Goal: Task Accomplishment & Management: Complete application form

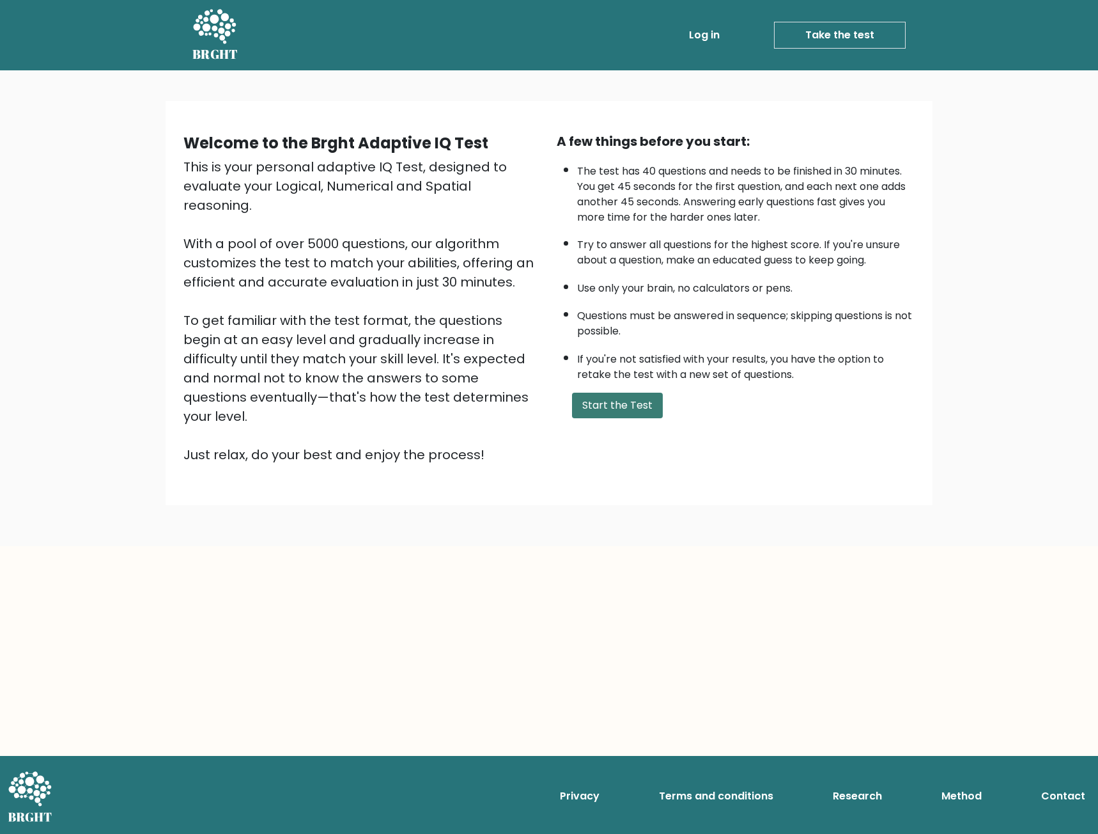
click at [628, 408] on button "Start the Test" at bounding box center [617, 405] width 91 height 26
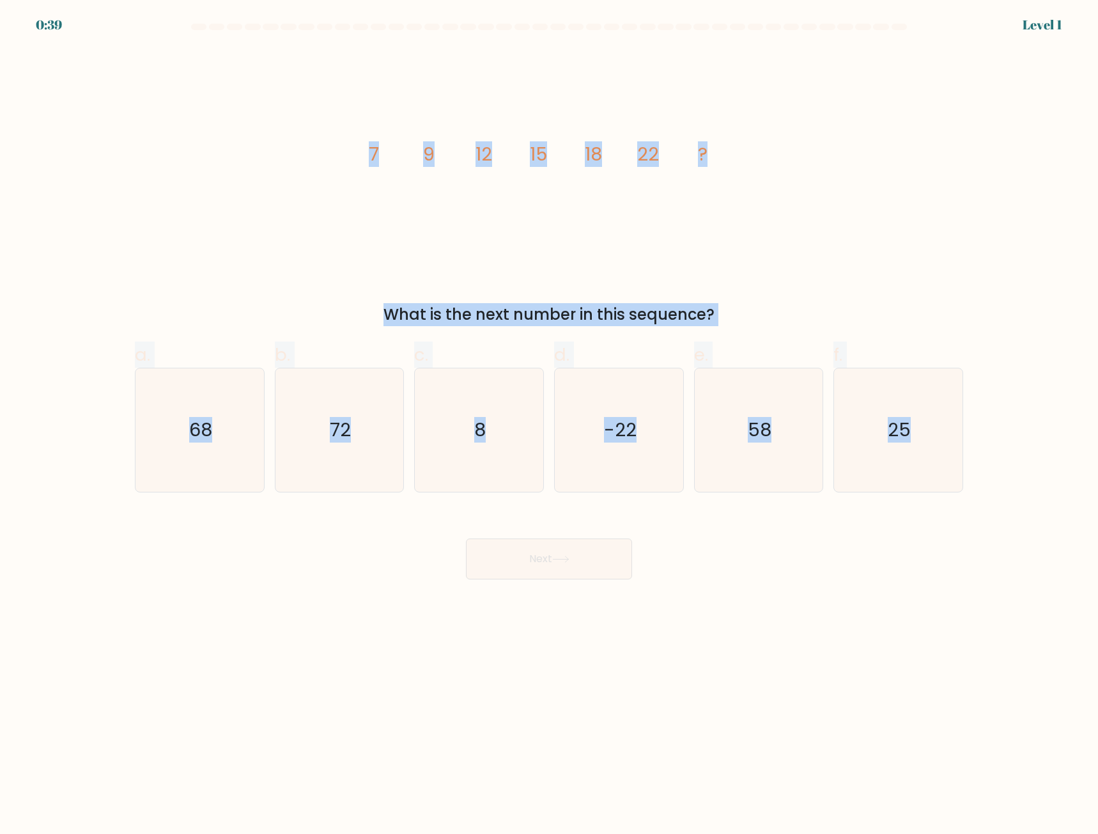
drag, startPoint x: 368, startPoint y: 142, endPoint x: 996, endPoint y: 460, distance: 703.5
click at [995, 460] on form at bounding box center [549, 301] width 1098 height 555
copy form "7 9 12 15 18 22 ? What is the next number in this sequence? a. 68 b. 72 c. 8 d.…"
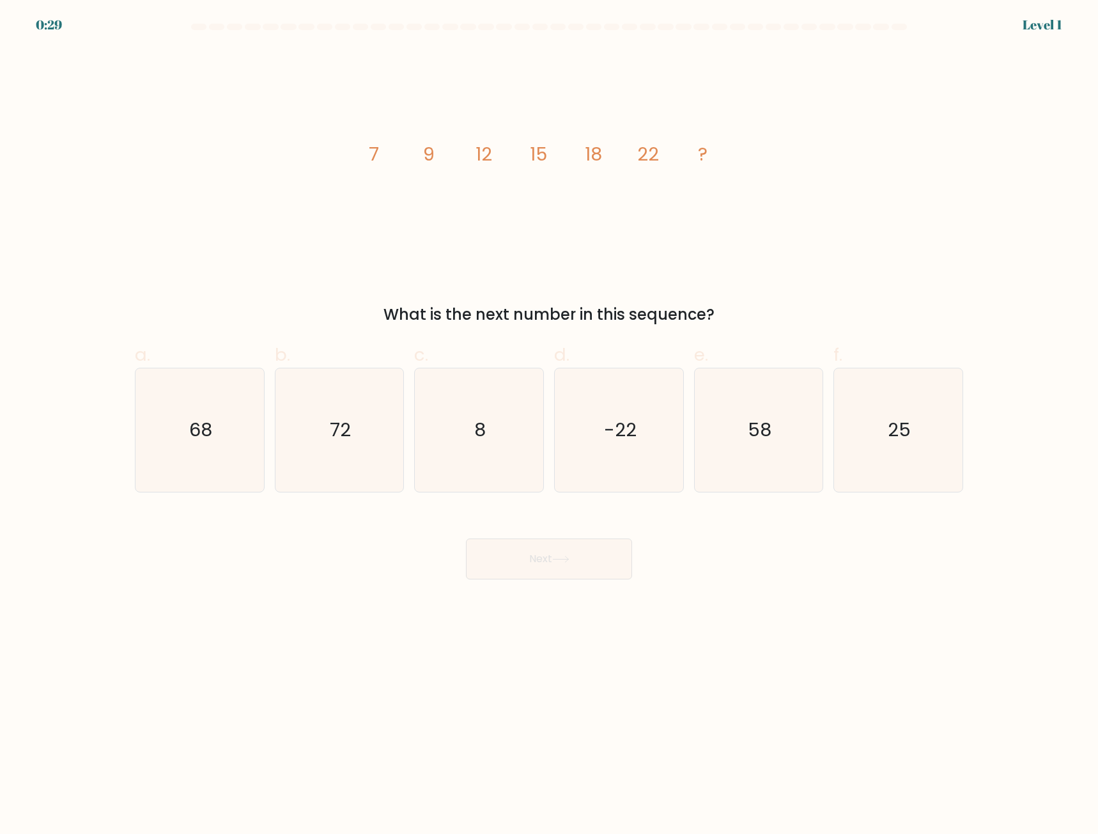
click at [772, 653] on body "0:29 Level 1" at bounding box center [549, 417] width 1098 height 834
click at [900, 465] on icon "25" at bounding box center [898, 429] width 123 height 123
click at [550, 425] on input "f. 25" at bounding box center [549, 421] width 1 height 8
radio input "true"
click at [582, 561] on button "Next" at bounding box center [549, 558] width 166 height 41
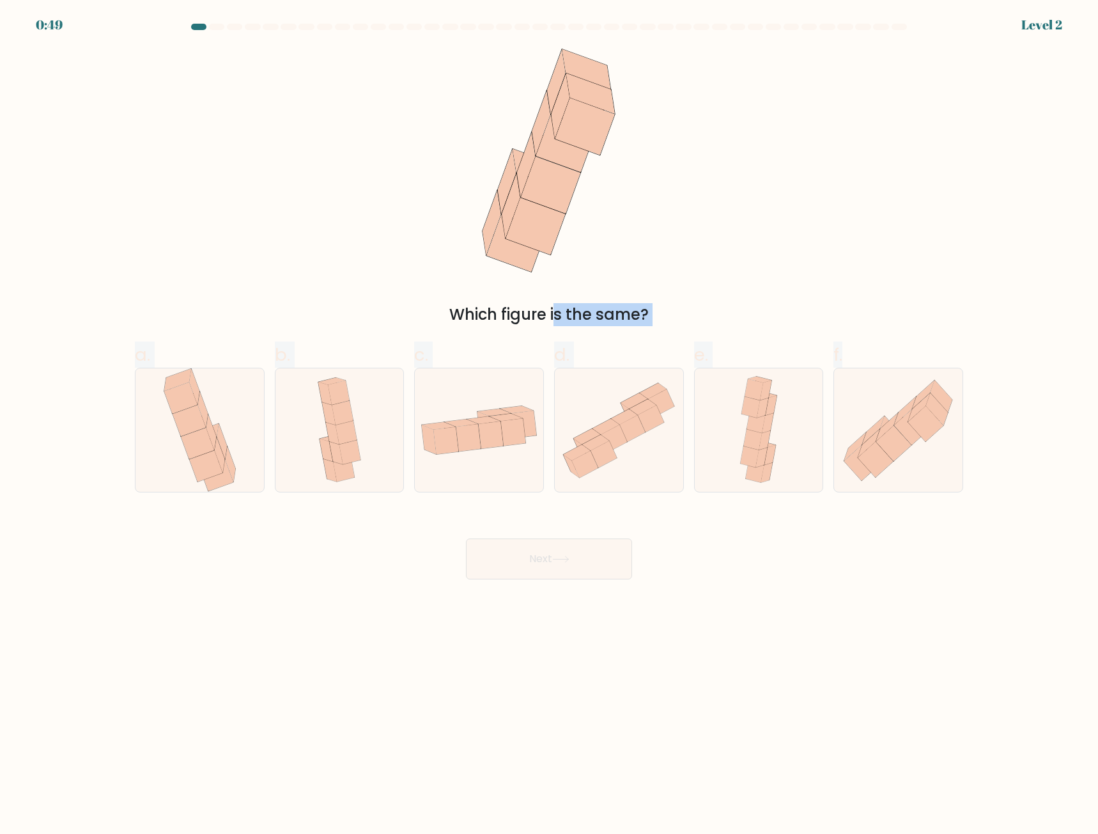
drag, startPoint x: 393, startPoint y: 38, endPoint x: 953, endPoint y: 598, distance: 791.9
click at [953, 598] on body "0:49 Level 2" at bounding box center [549, 417] width 1098 height 834
click at [947, 640] on body "0:48 Level 2" at bounding box center [549, 417] width 1098 height 834
click at [639, 442] on icon at bounding box center [619, 430] width 128 height 114
click at [550, 425] on input "d." at bounding box center [549, 421] width 1 height 8
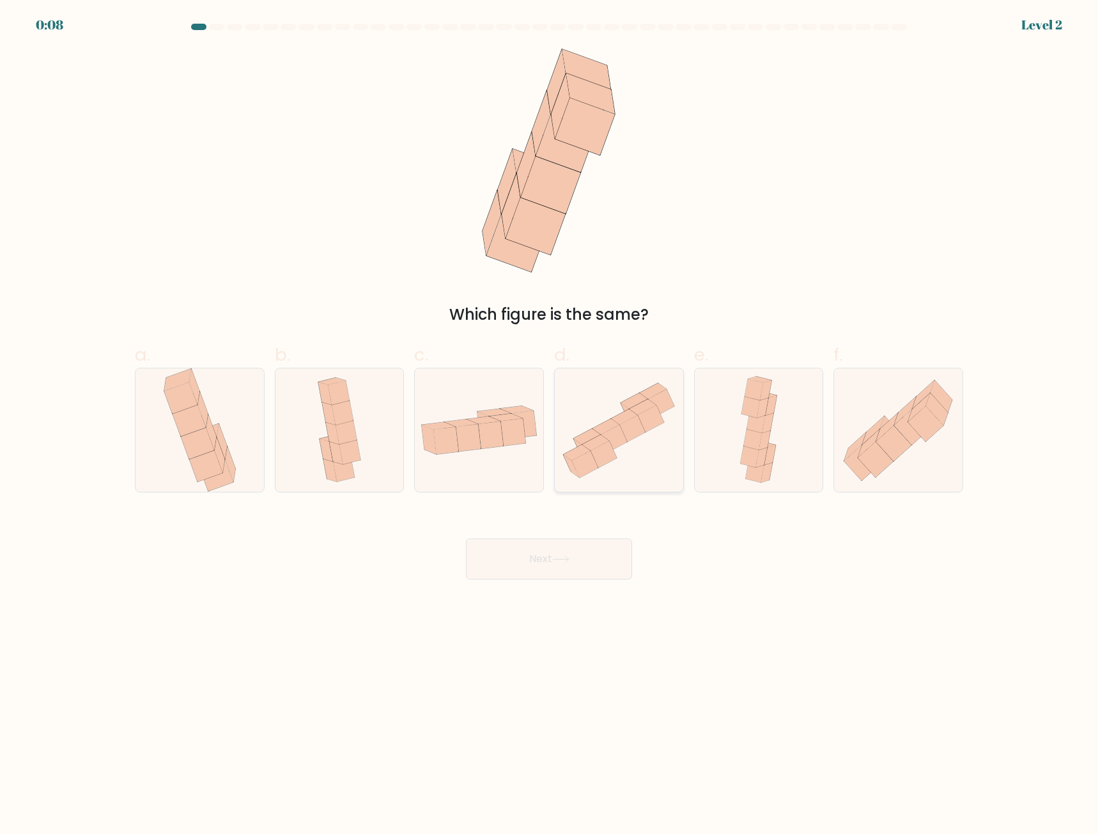
radio input "true"
click at [584, 549] on button "Next" at bounding box center [549, 558] width 166 height 41
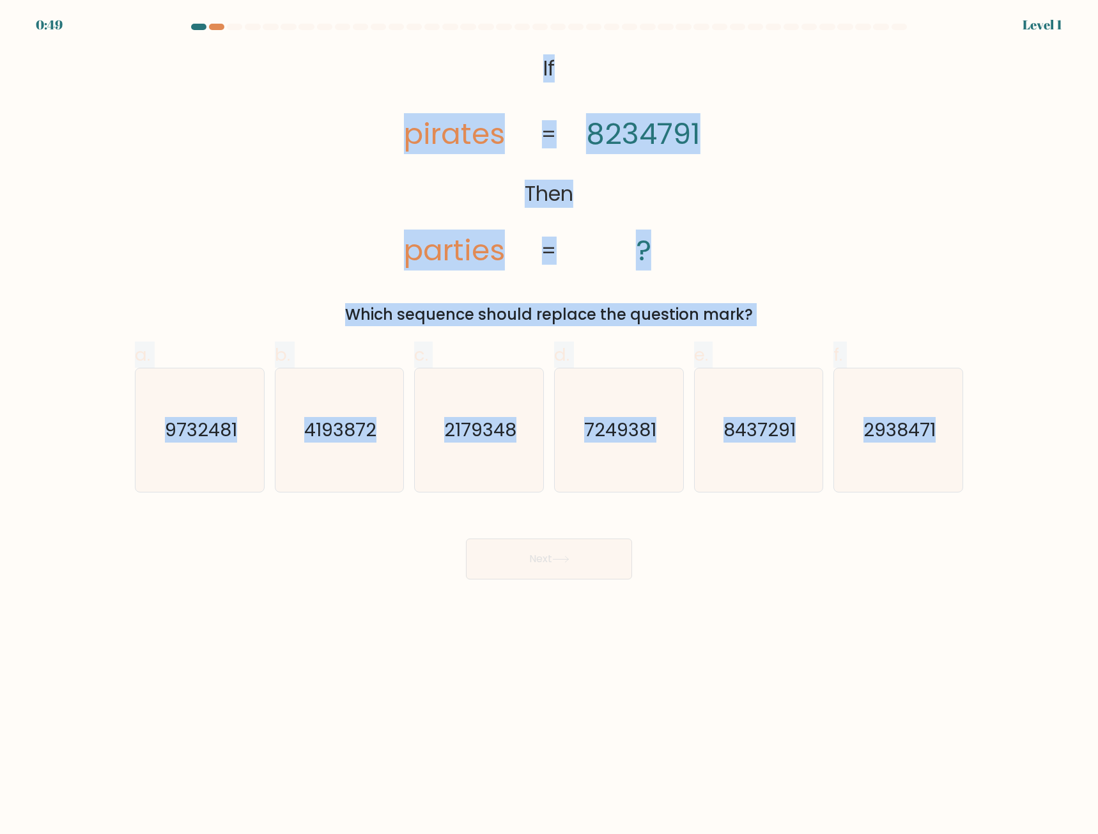
drag, startPoint x: 492, startPoint y: 58, endPoint x: 985, endPoint y: 498, distance: 661.4
click at [985, 498] on form "If ?" at bounding box center [549, 301] width 1098 height 555
copy form "If Then pirates parties 8234791 ? = = Which sequence should replace the questio…"
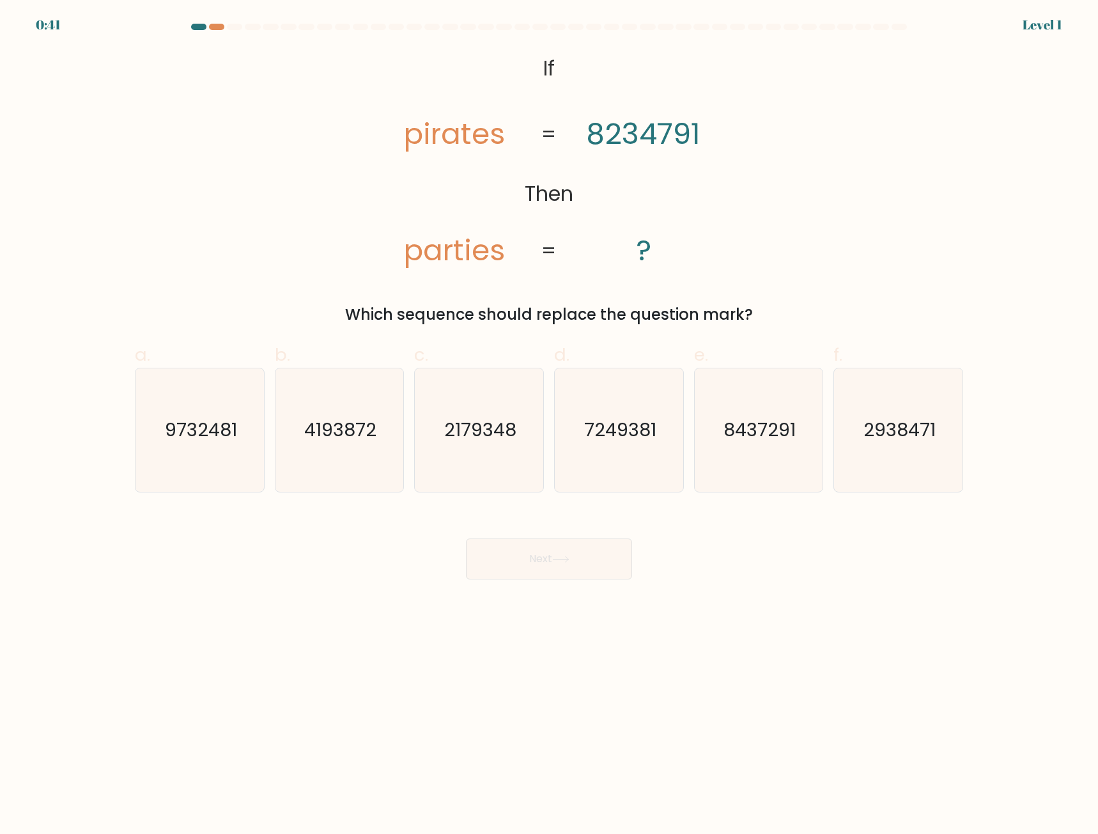
click at [814, 628] on body "0:41 Level 1 If" at bounding box center [549, 417] width 1098 height 834
click at [745, 452] on icon "8437291" at bounding box center [758, 429] width 123 height 123
click at [550, 425] on input "e. 8437291" at bounding box center [549, 421] width 1 height 8
radio input "true"
click at [573, 571] on button "Next" at bounding box center [549, 558] width 166 height 41
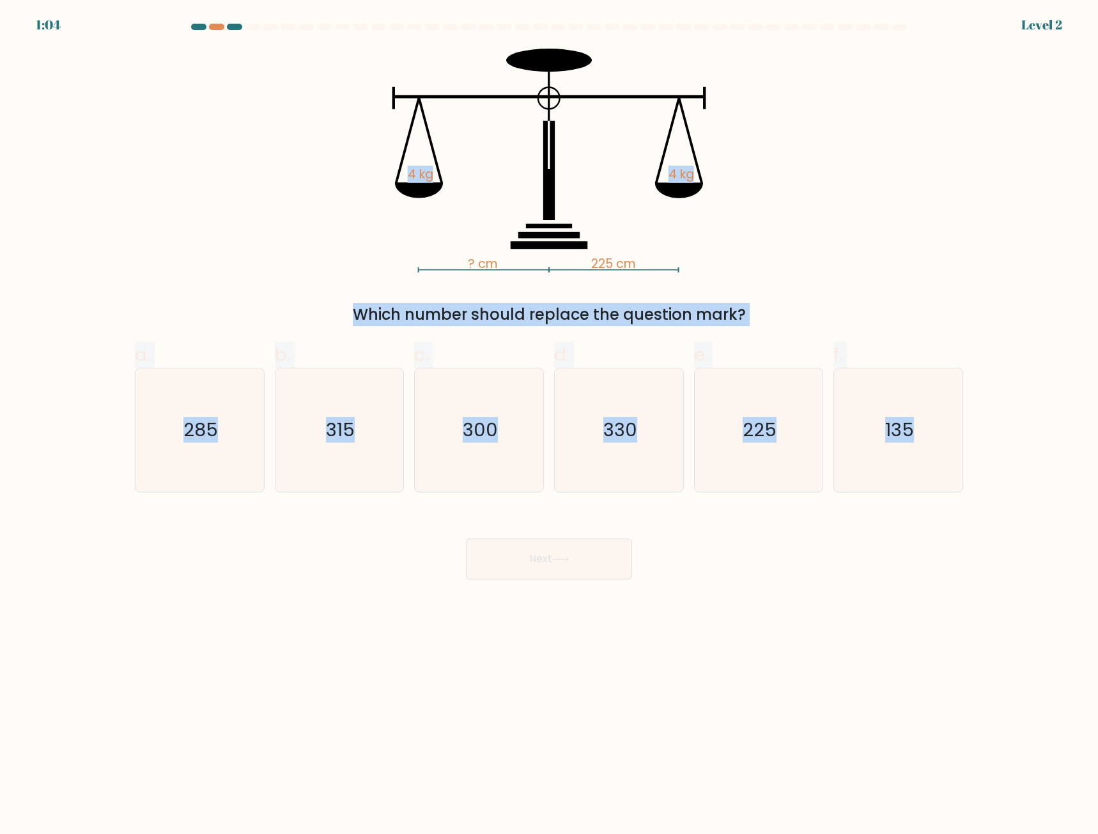
drag, startPoint x: 351, startPoint y: 38, endPoint x: 1014, endPoint y: 511, distance: 813.9
click at [1014, 511] on form at bounding box center [549, 301] width 1098 height 555
copy form "4 kg 4 kg Which number should replace the question mark? a. 285 b. 315 c. 300 d…"
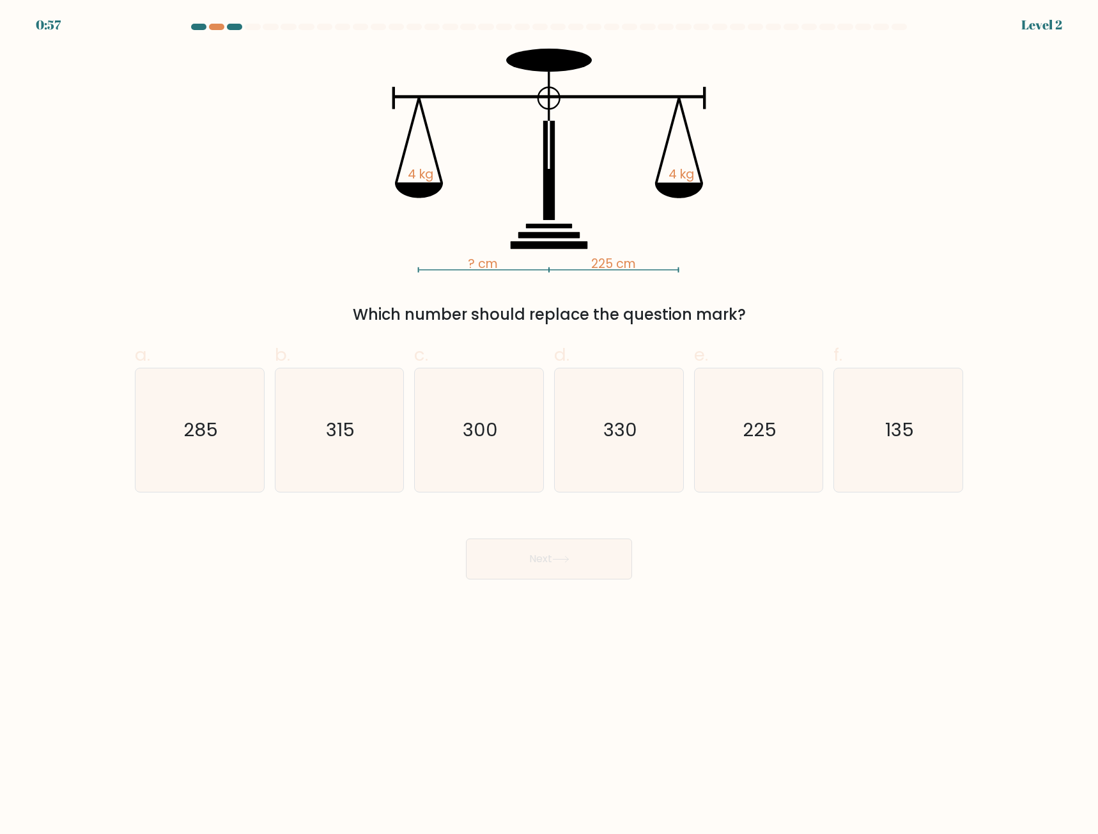
click at [919, 643] on body "0:57 Level 2" at bounding box center [549, 417] width 1098 height 834
click at [822, 433] on div "225" at bounding box center [759, 430] width 130 height 125
click at [550, 425] on input "e. 225" at bounding box center [549, 421] width 1 height 8
radio input "true"
click at [594, 554] on button "Next" at bounding box center [549, 558] width 166 height 41
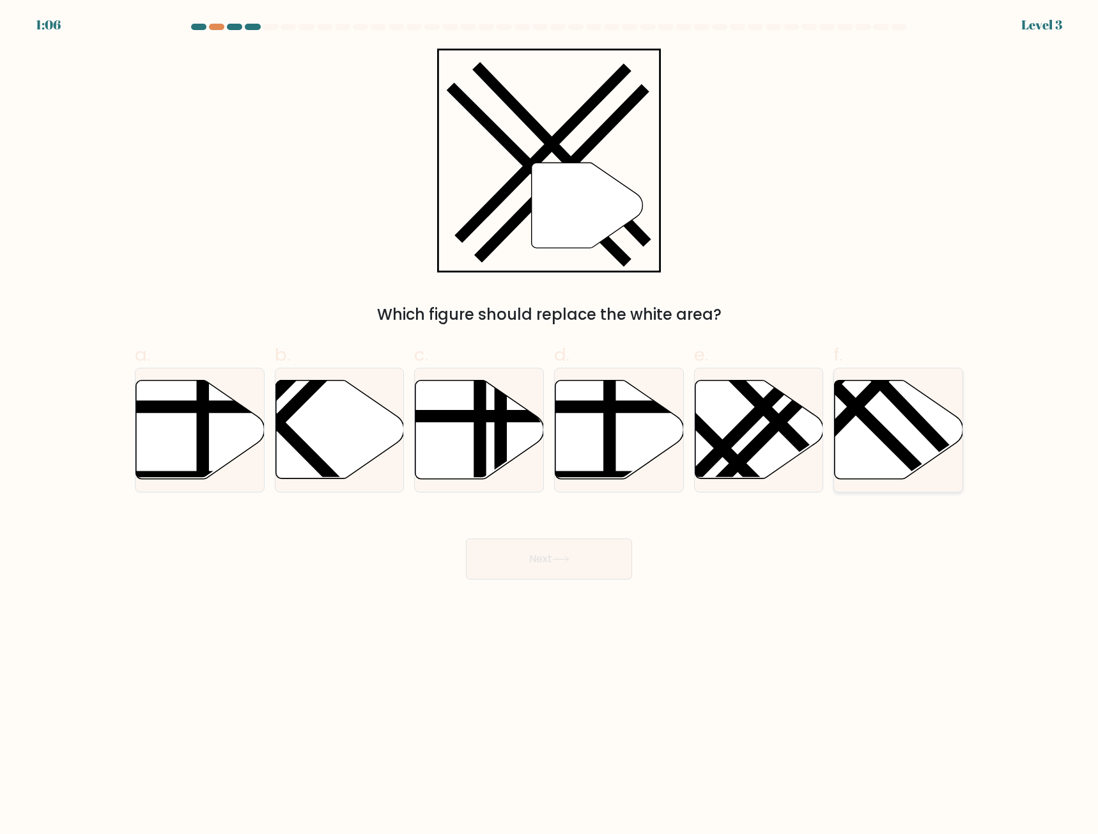
click at [943, 419] on icon at bounding box center [899, 429] width 128 height 98
click at [550, 419] on input "f." at bounding box center [549, 421] width 1 height 8
radio input "true"
click at [596, 558] on button "Next" at bounding box center [549, 558] width 166 height 41
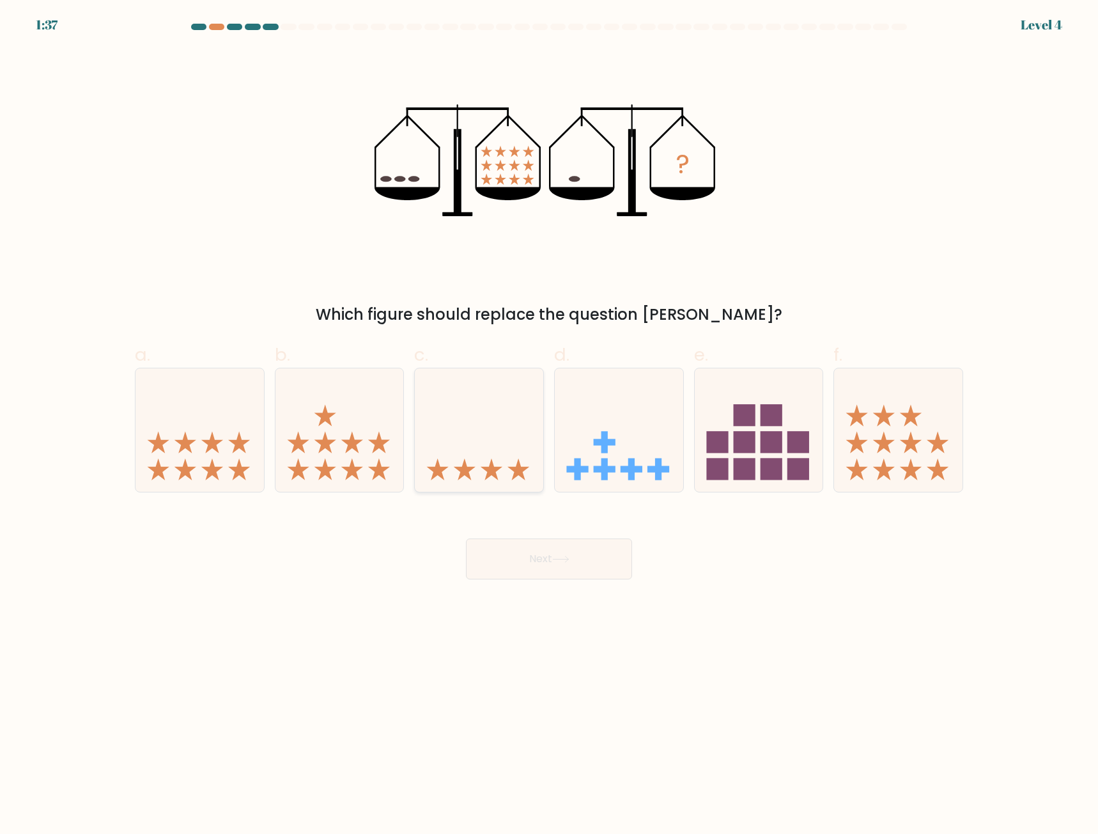
click at [495, 439] on icon at bounding box center [479, 430] width 128 height 106
click at [549, 425] on input "c." at bounding box center [549, 421] width 1 height 8
radio input "true"
click at [566, 557] on icon at bounding box center [560, 558] width 17 height 7
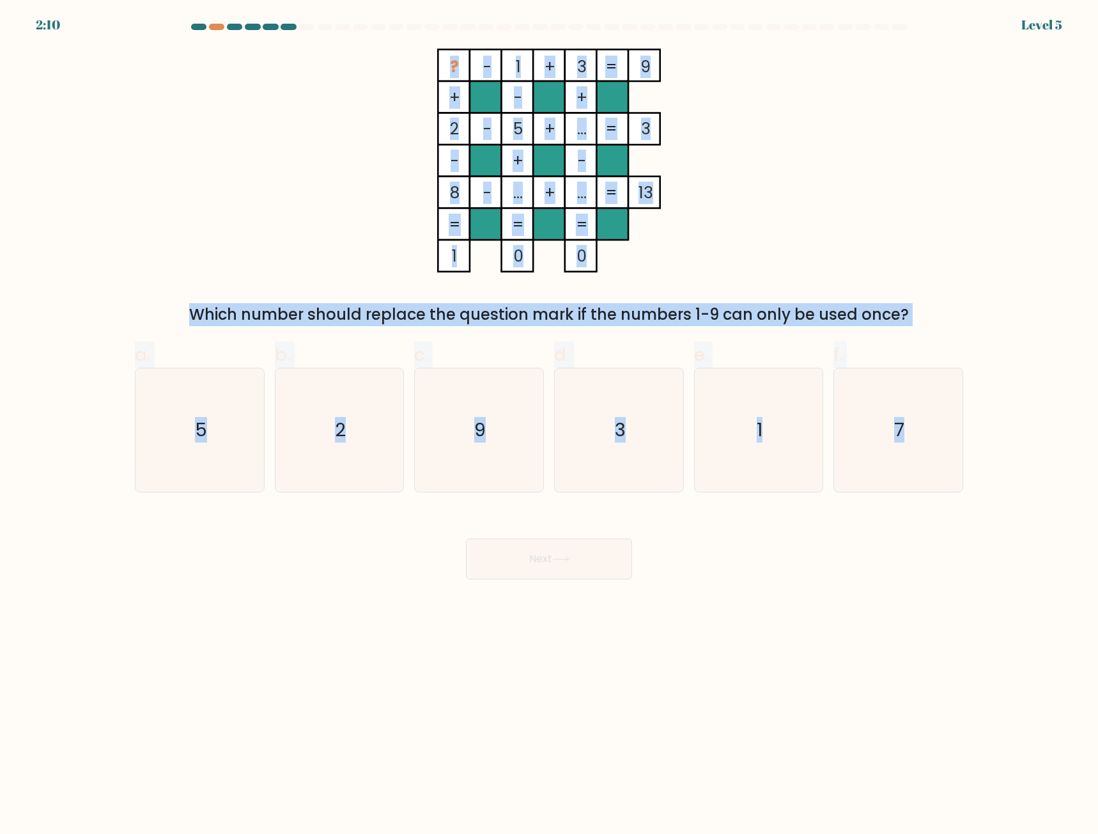
drag, startPoint x: 428, startPoint y: 43, endPoint x: 987, endPoint y: 504, distance: 724.7
click at [987, 504] on form at bounding box center [549, 301] width 1098 height 555
copy form "? - 1 + 3 9 + - + 2 - 5 + ... 3 - + - 8 - ... + ... = 13 = = = = 1 0 0 = Which …"
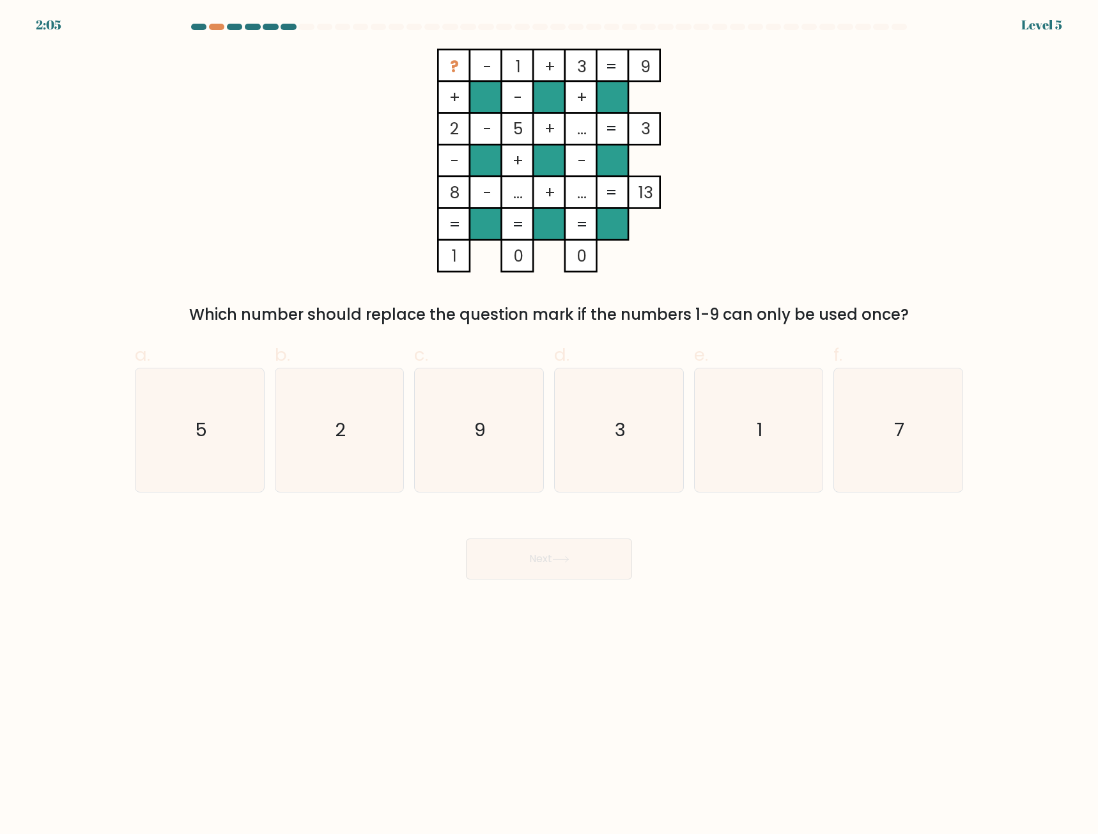
click at [781, 573] on div "Next" at bounding box center [549, 544] width 844 height 72
click at [888, 459] on icon "7" at bounding box center [898, 429] width 123 height 123
click at [550, 425] on input "f. 7" at bounding box center [549, 421] width 1 height 8
radio input "true"
click at [570, 561] on icon at bounding box center [560, 558] width 17 height 7
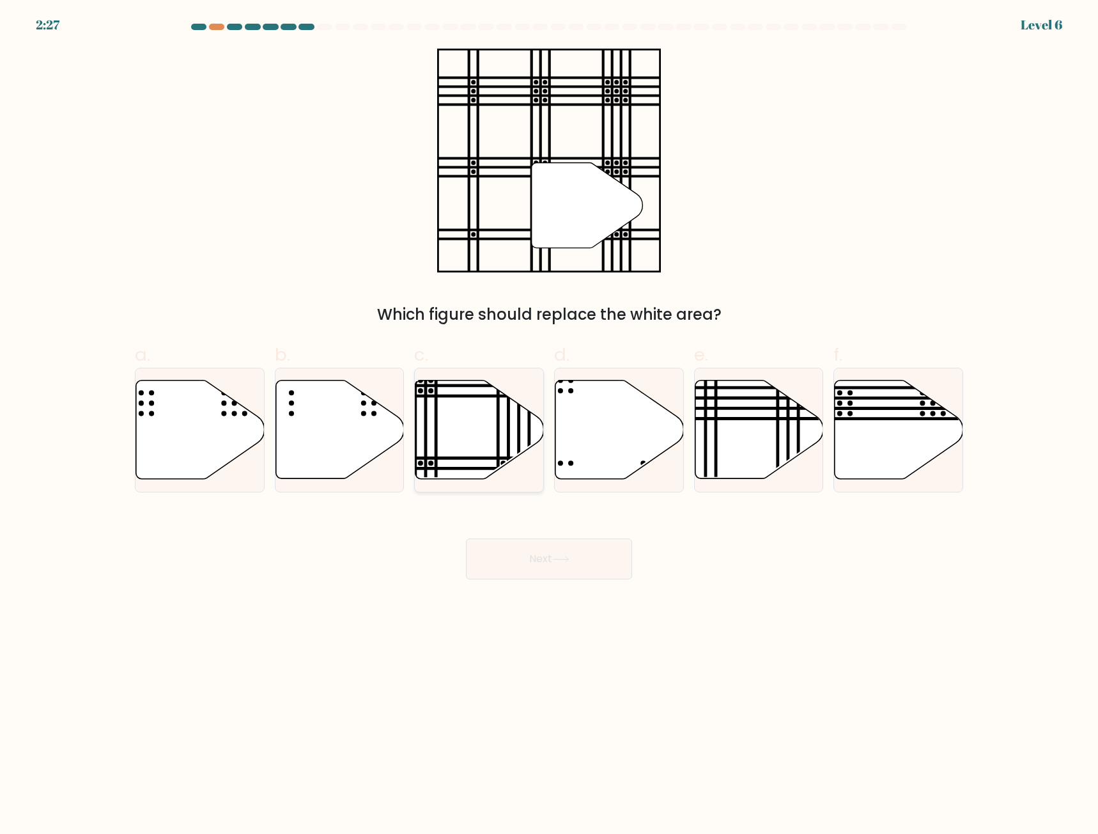
click at [472, 431] on icon at bounding box center [479, 429] width 128 height 98
click at [549, 425] on input "c." at bounding box center [549, 421] width 1 height 8
radio input "true"
click at [539, 566] on button "Next" at bounding box center [549, 558] width 166 height 41
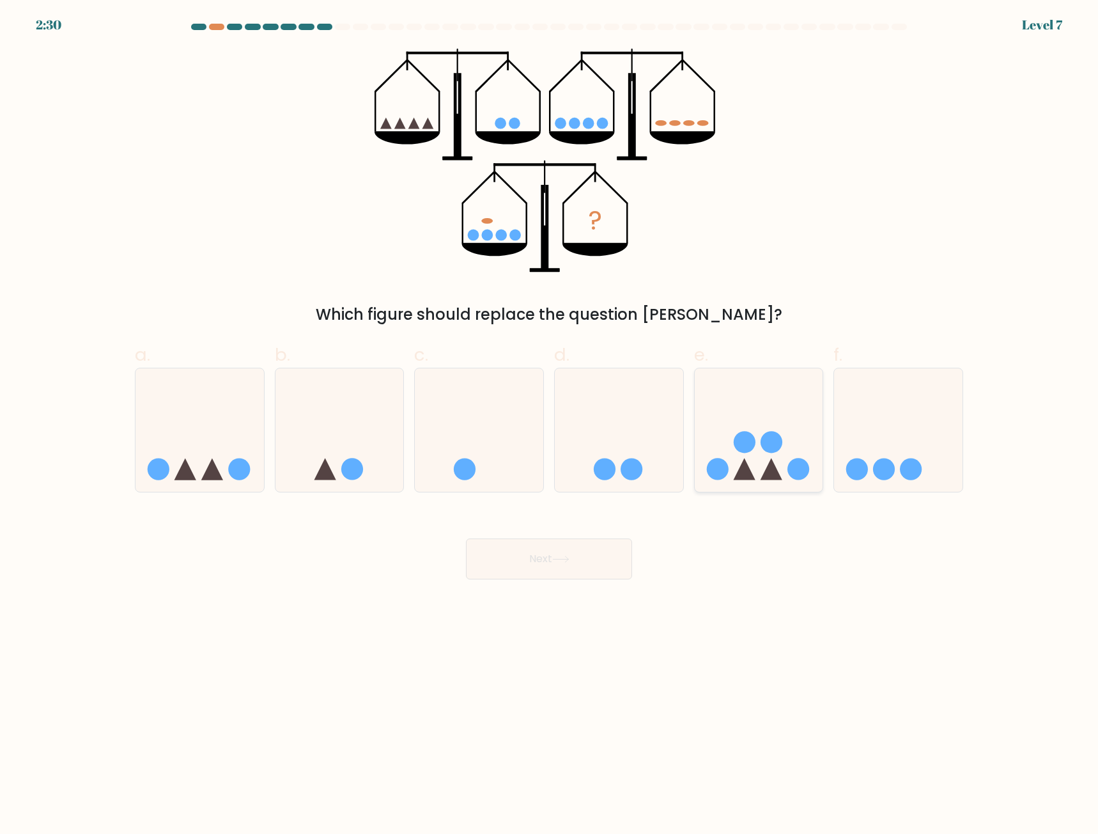
click at [741, 470] on icon at bounding box center [744, 469] width 22 height 22
click at [550, 425] on input "e." at bounding box center [549, 421] width 1 height 8
radio input "true"
click at [564, 558] on icon at bounding box center [560, 558] width 17 height 7
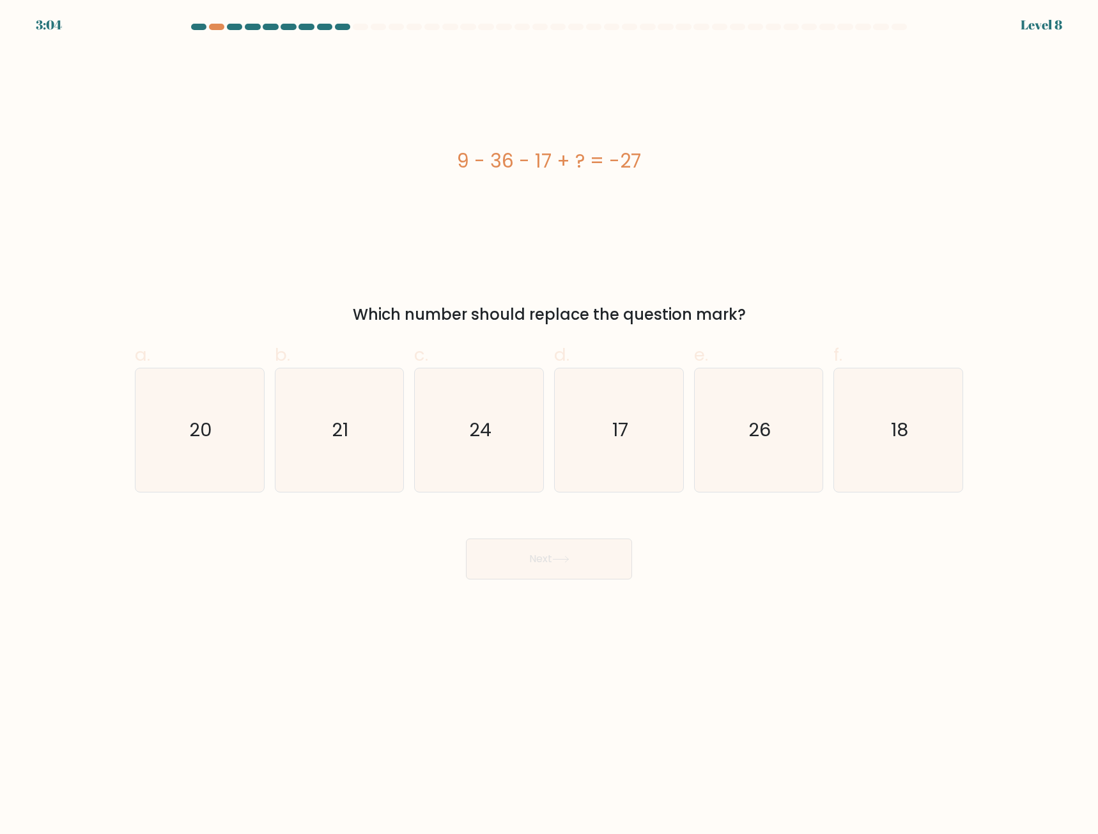
drag, startPoint x: 465, startPoint y: 160, endPoint x: 788, endPoint y: 324, distance: 361.9
click at [788, 324] on div "9 - 36 - 17 + ? = -27 Which number should replace the question mark?" at bounding box center [549, 187] width 844 height 277
click at [423, 137] on div "9 - 36 - 17 + ? = -27" at bounding box center [549, 161] width 828 height 224
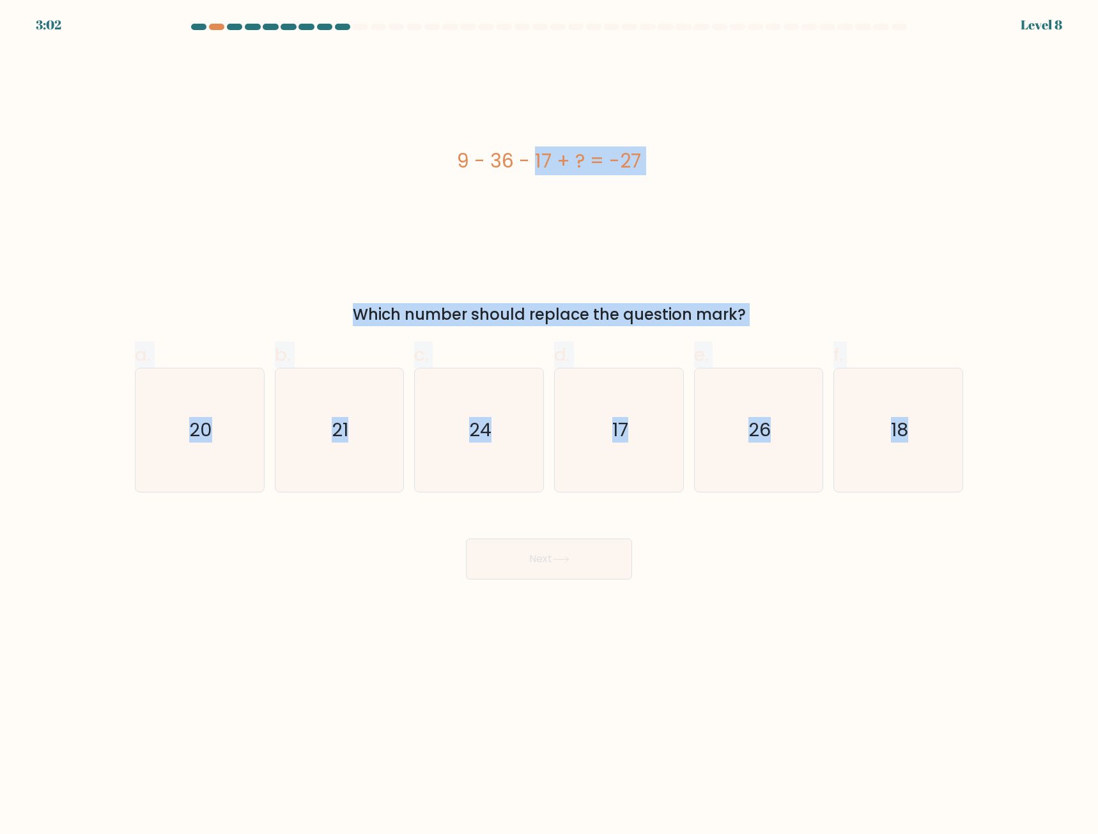
drag, startPoint x: 428, startPoint y: 137, endPoint x: 1009, endPoint y: 514, distance: 692.3
click at [1009, 514] on form "a." at bounding box center [549, 301] width 1098 height 555
copy form "9 - 36 - 17 + ? = -27 Which number should replace the question mark? a. 20 b. 2…"
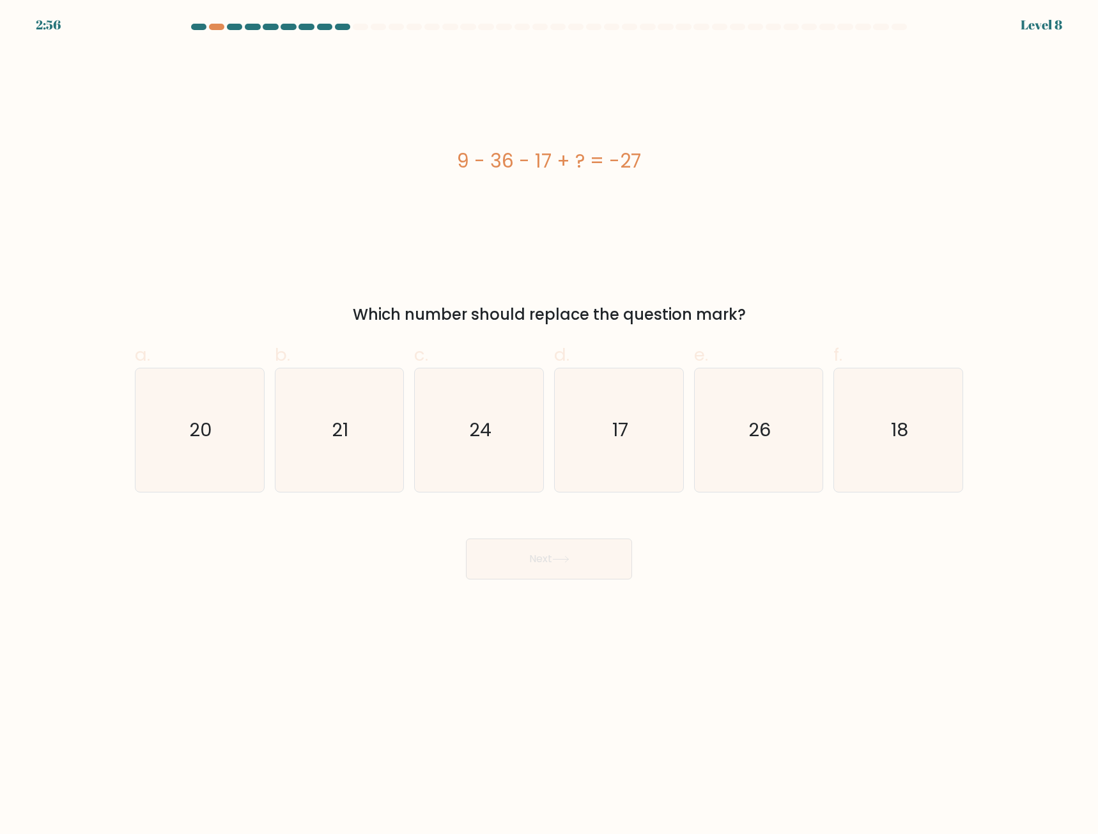
click at [867, 598] on body "2:56 Level 8 a." at bounding box center [549, 417] width 1098 height 834
click at [609, 471] on icon "17" at bounding box center [618, 429] width 123 height 123
click at [550, 425] on input "d. 17" at bounding box center [549, 421] width 1 height 8
radio input "true"
click at [594, 562] on button "Next" at bounding box center [549, 558] width 166 height 41
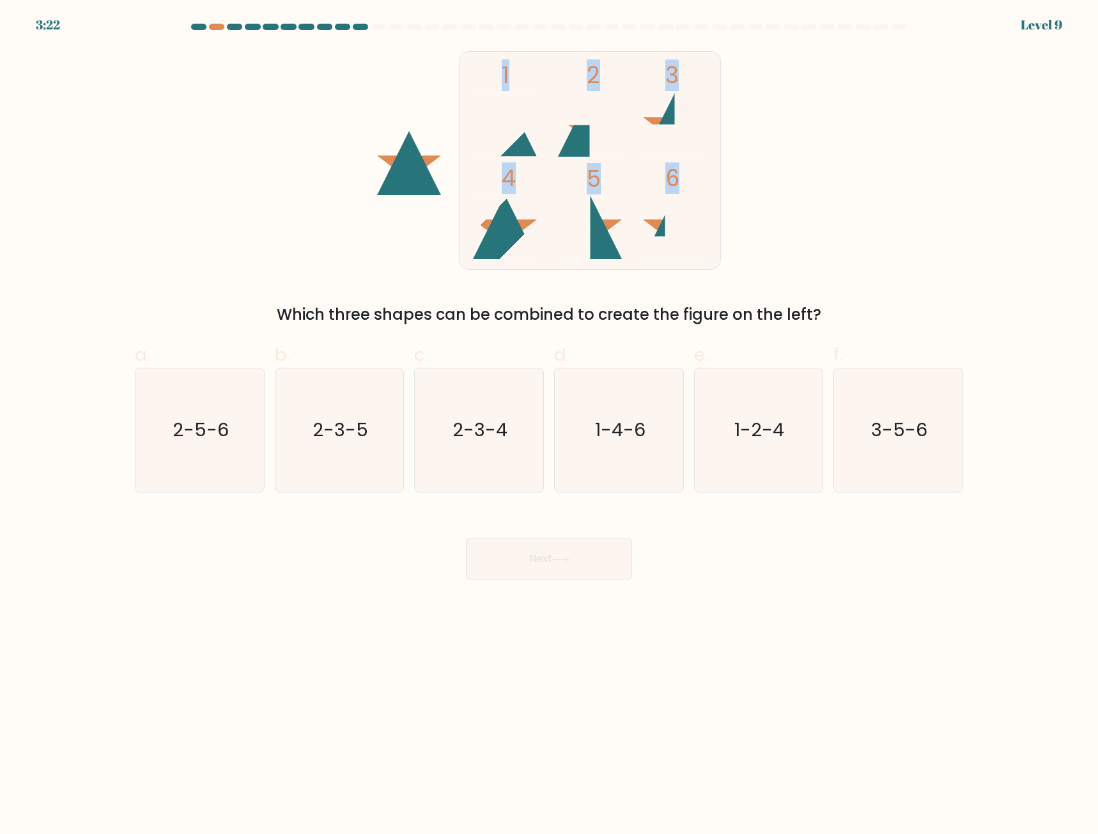
drag, startPoint x: 361, startPoint y: 45, endPoint x: 755, endPoint y: 205, distance: 425.5
click at [754, 206] on form at bounding box center [549, 301] width 1098 height 555
click at [760, 192] on div "1 2 3 4 5 6 Which three shapes can be combined to create the figure on the left?" at bounding box center [549, 187] width 844 height 277
drag, startPoint x: 808, startPoint y: 148, endPoint x: 808, endPoint y: 137, distance: 10.9
click at [808, 147] on div "1 2 3 4 5 6 Which three shapes can be combined to create the figure on the left?" at bounding box center [549, 187] width 844 height 277
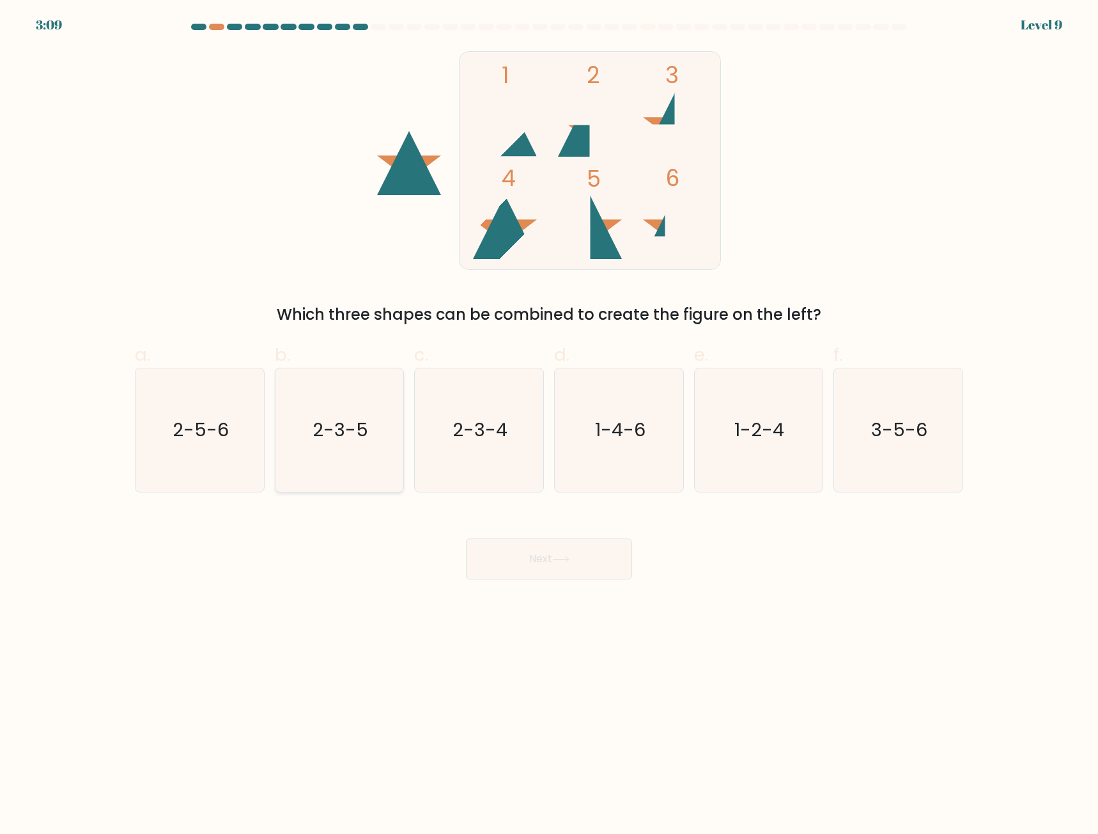
click at [306, 427] on icon "2-3-5" at bounding box center [338, 429] width 123 height 123
click at [549, 425] on input "b. 2-3-5" at bounding box center [549, 421] width 1 height 8
radio input "true"
click at [529, 557] on button "Next" at bounding box center [549, 558] width 166 height 41
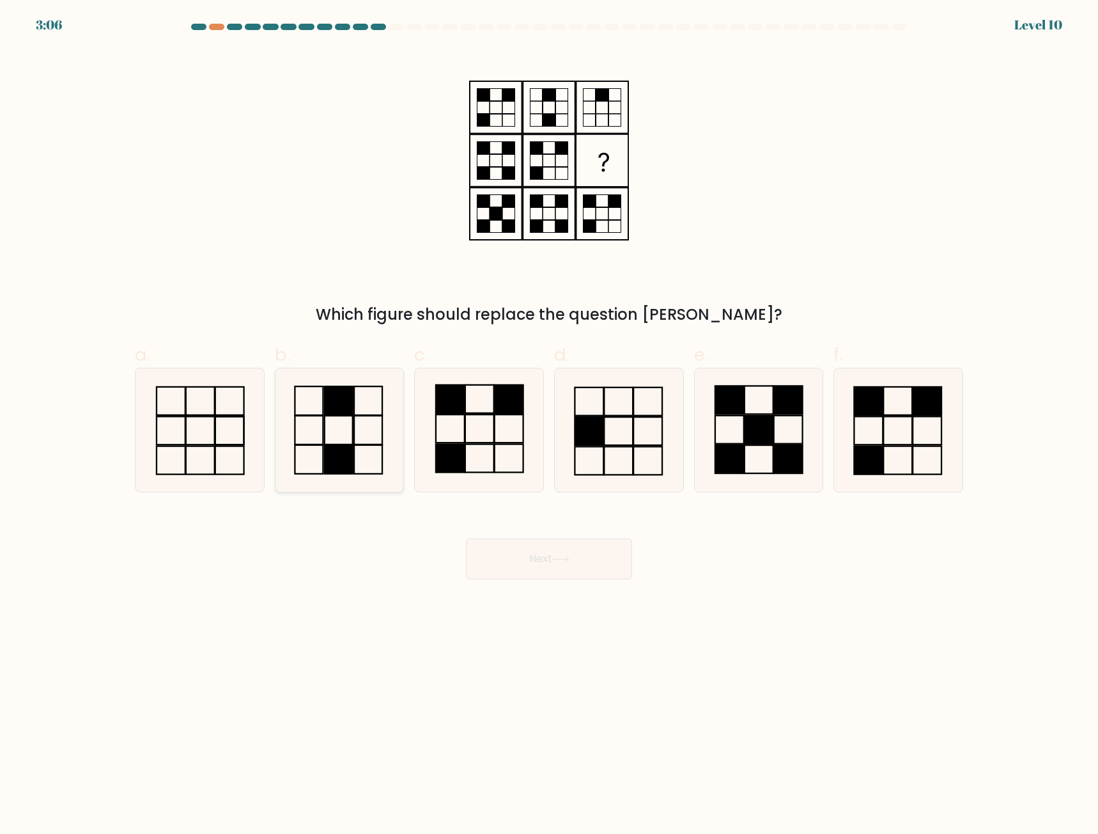
click at [353, 423] on rect at bounding box center [339, 429] width 28 height 29
click at [549, 423] on input "b." at bounding box center [549, 421] width 1 height 8
radio input "true"
click at [593, 561] on button "Next" at bounding box center [549, 558] width 166 height 41
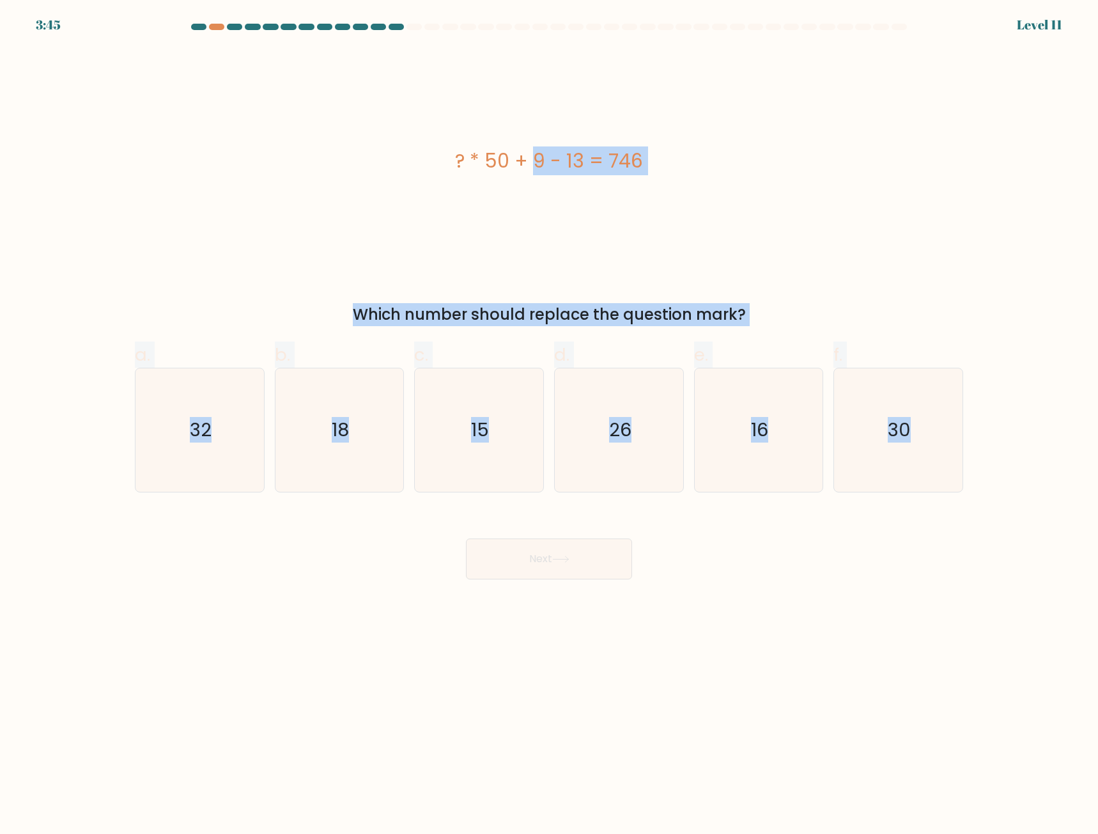
drag, startPoint x: 444, startPoint y: 139, endPoint x: 1089, endPoint y: 568, distance: 775.1
click at [1089, 568] on form "a." at bounding box center [549, 301] width 1098 height 555
copy form "? * 50 + 9 - 13 = 746 Which number should replace the question mark? a. 32 b. 1…"
click at [488, 433] on text "15" at bounding box center [481, 430] width 18 height 26
click at [549, 425] on input "c. 15" at bounding box center [549, 421] width 1 height 8
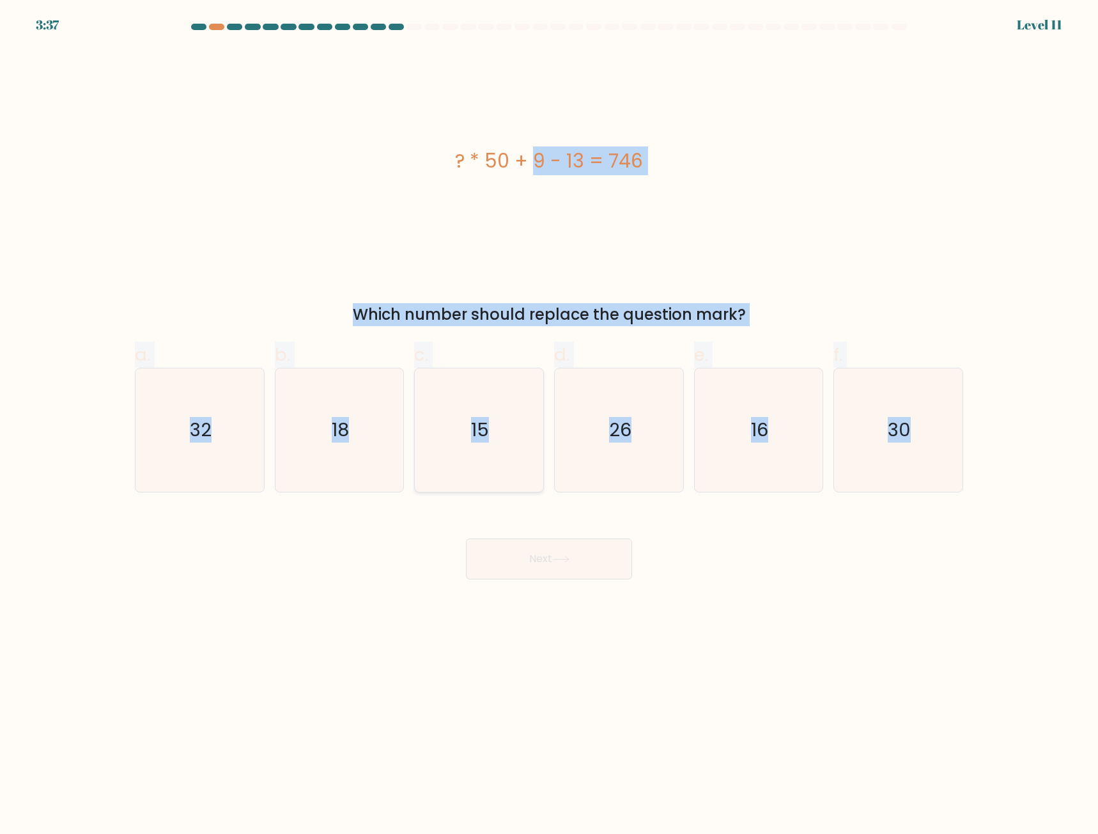
radio input "true"
click at [565, 570] on button "Next" at bounding box center [549, 558] width 166 height 41
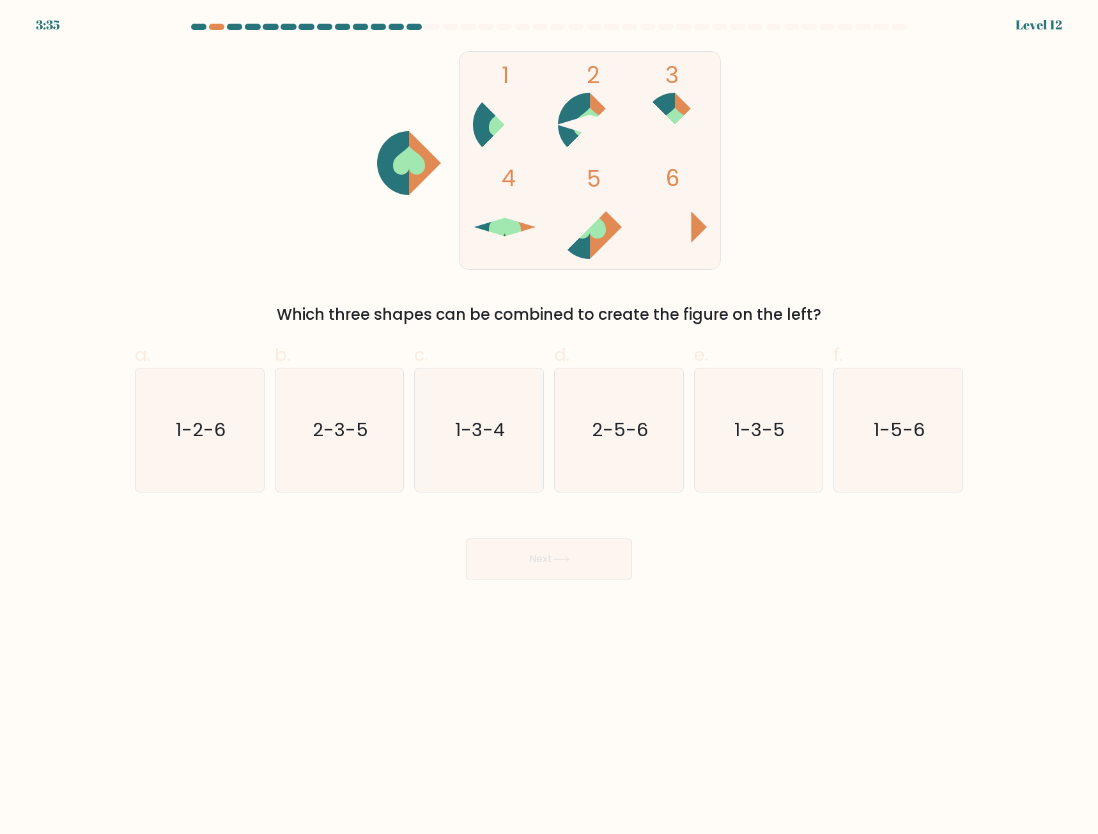
click at [574, 717] on body "3:35 Level 12" at bounding box center [549, 417] width 1098 height 834
click at [519, 424] on icon "1-3-4" at bounding box center [478, 429] width 123 height 123
click at [549, 424] on input "c. 1-3-4" at bounding box center [549, 421] width 1 height 8
radio input "true"
click at [738, 426] on text "1-3-5" at bounding box center [759, 430] width 50 height 26
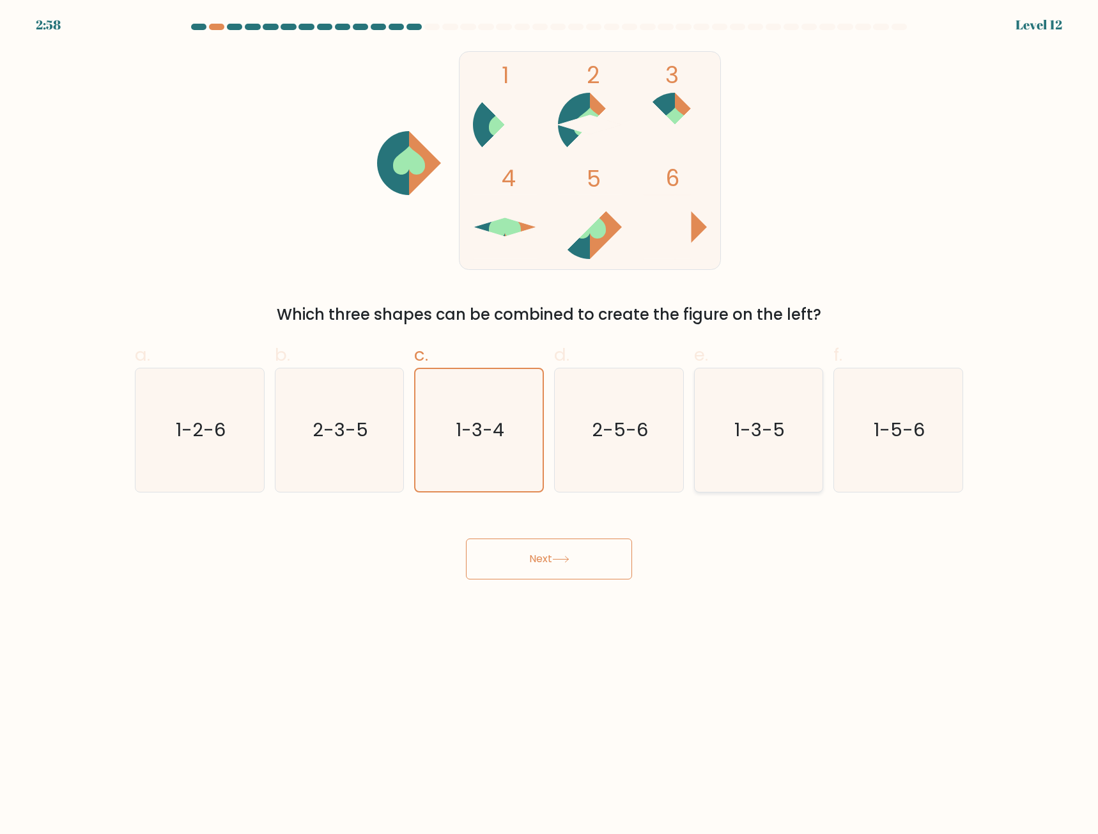
click at [550, 425] on input "e. 1-3-5" at bounding box center [549, 421] width 1 height 8
radio input "true"
click at [570, 564] on button "Next" at bounding box center [549, 558] width 166 height 41
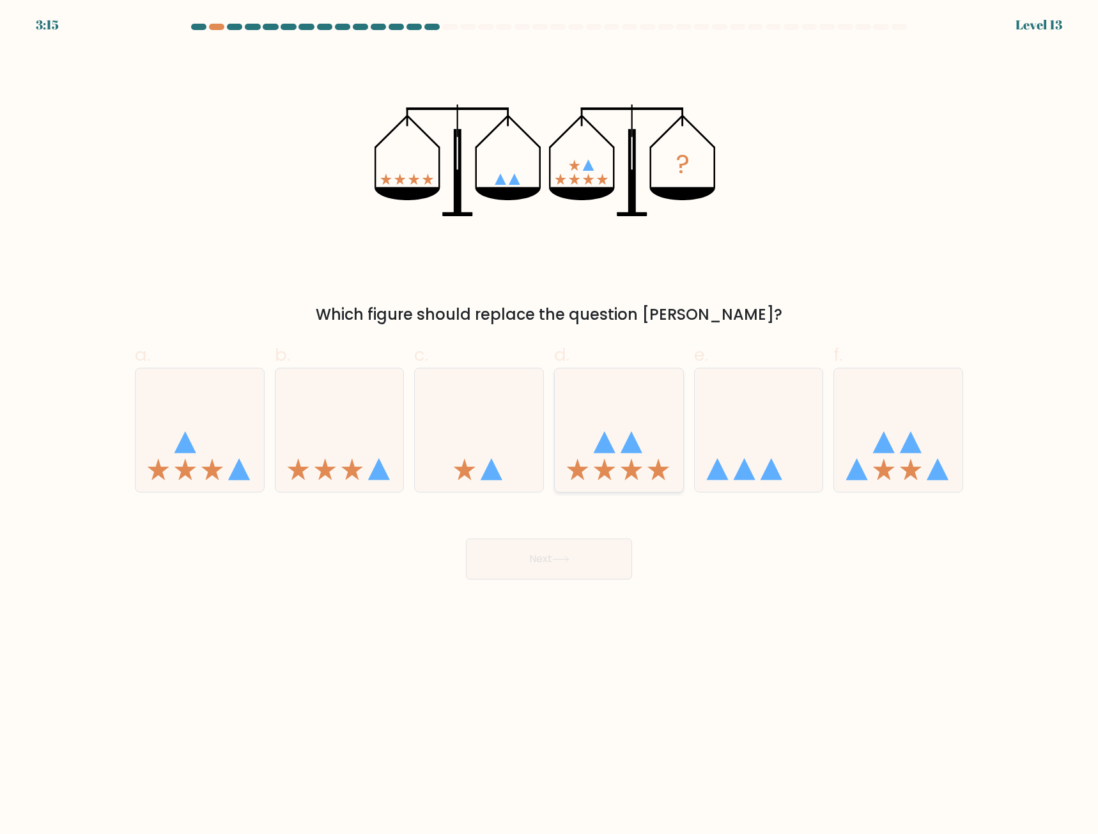
click at [617, 440] on icon at bounding box center [619, 430] width 128 height 106
click at [550, 425] on input "d." at bounding box center [549, 421] width 1 height 8
radio input "true"
click at [591, 544] on button "Next" at bounding box center [549, 558] width 166 height 41
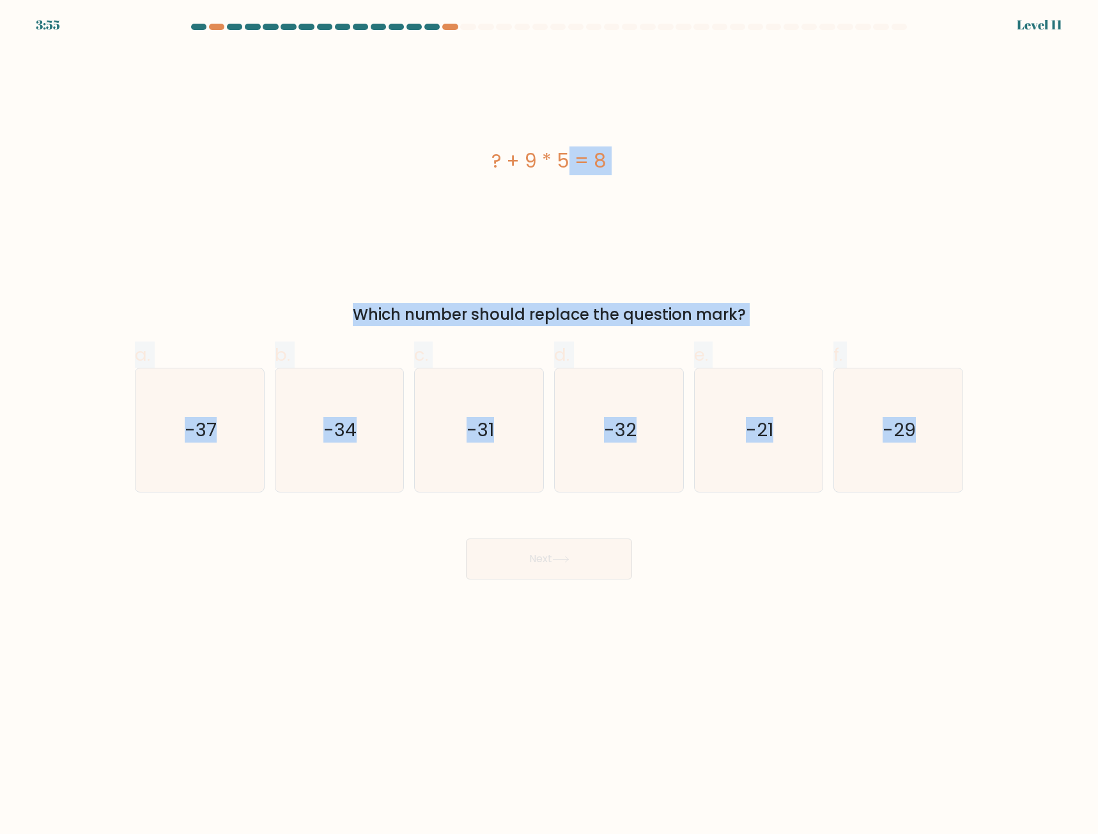
drag, startPoint x: 483, startPoint y: 148, endPoint x: 994, endPoint y: 475, distance: 606.2
click at [994, 475] on form "a." at bounding box center [549, 301] width 1098 height 555
copy form "? + 9 * 5 = 8 Which number should replace the question mark? a. -37 b. -34 c. -…"
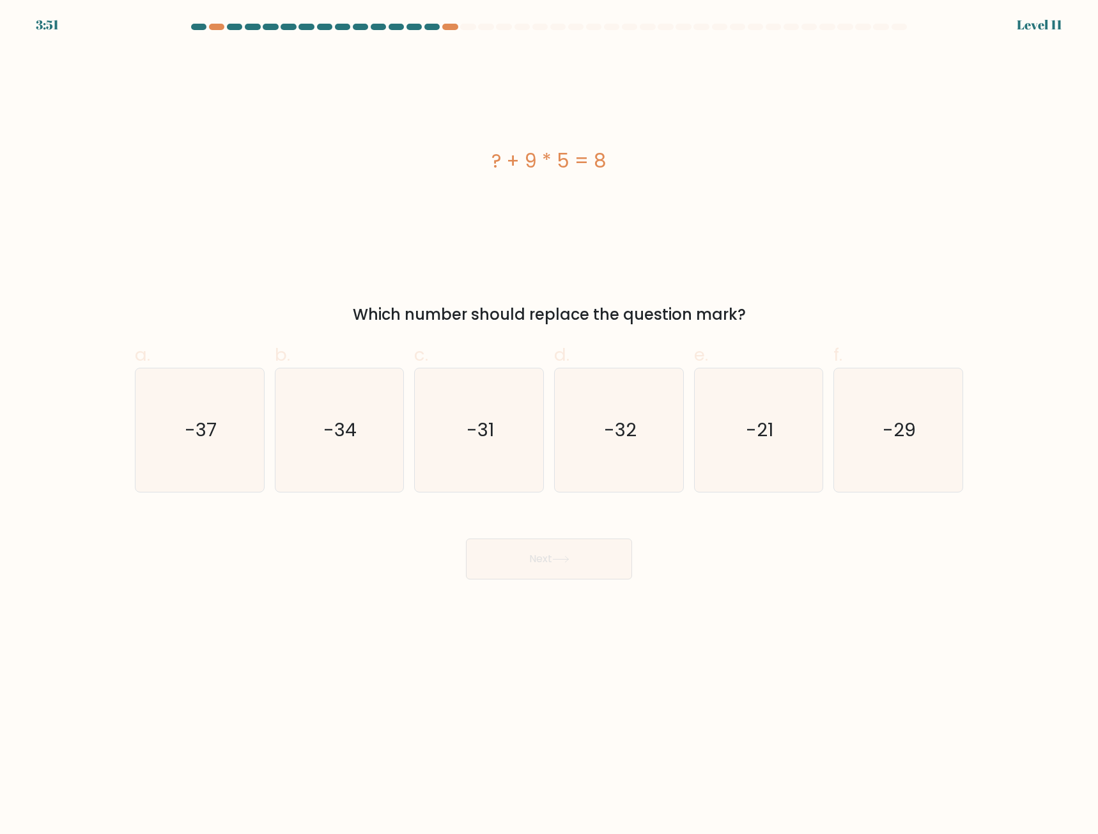
click at [955, 665] on body "3:51 Level 11" at bounding box center [549, 417] width 1098 height 834
click at [273, 451] on div "b. -34" at bounding box center [340, 416] width 140 height 151
drag, startPoint x: 258, startPoint y: 450, endPoint x: 267, endPoint y: 447, distance: 10.1
click at [264, 449] on div "-37" at bounding box center [200, 430] width 130 height 125
click at [549, 425] on input "a. -37" at bounding box center [549, 421] width 1 height 8
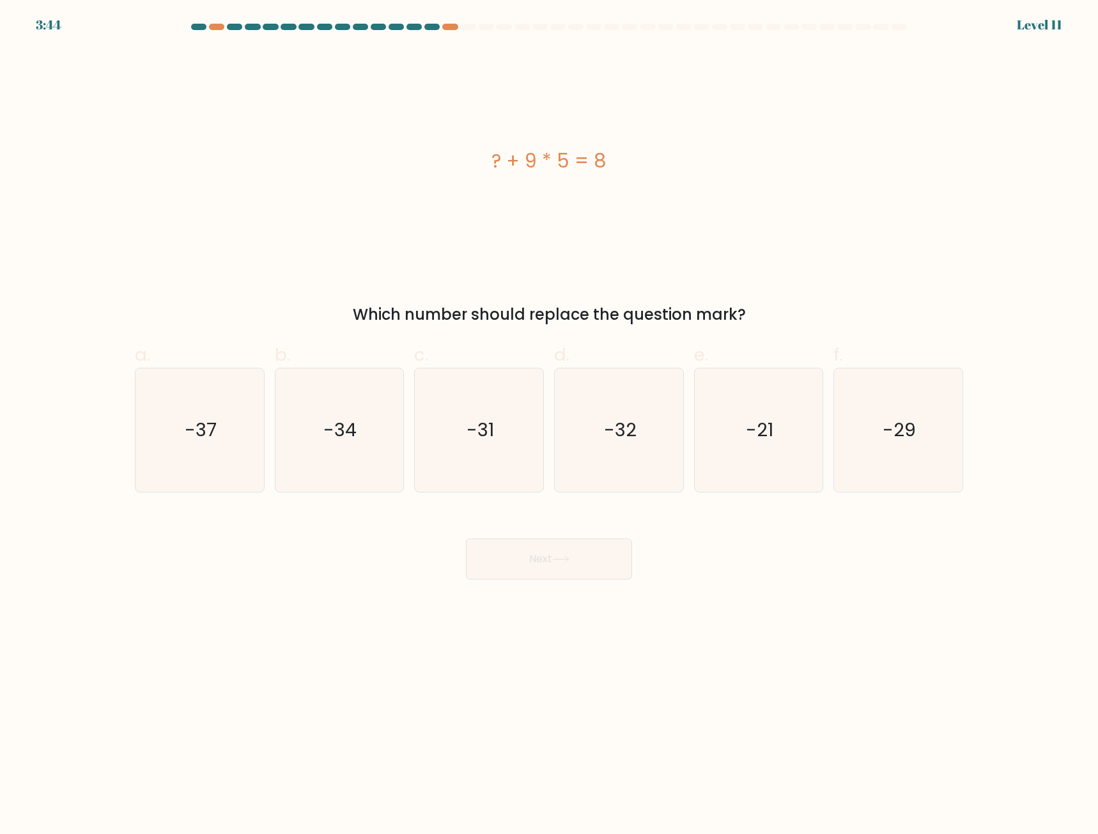
radio input "true"
click at [577, 564] on button "Next" at bounding box center [549, 558] width 166 height 41
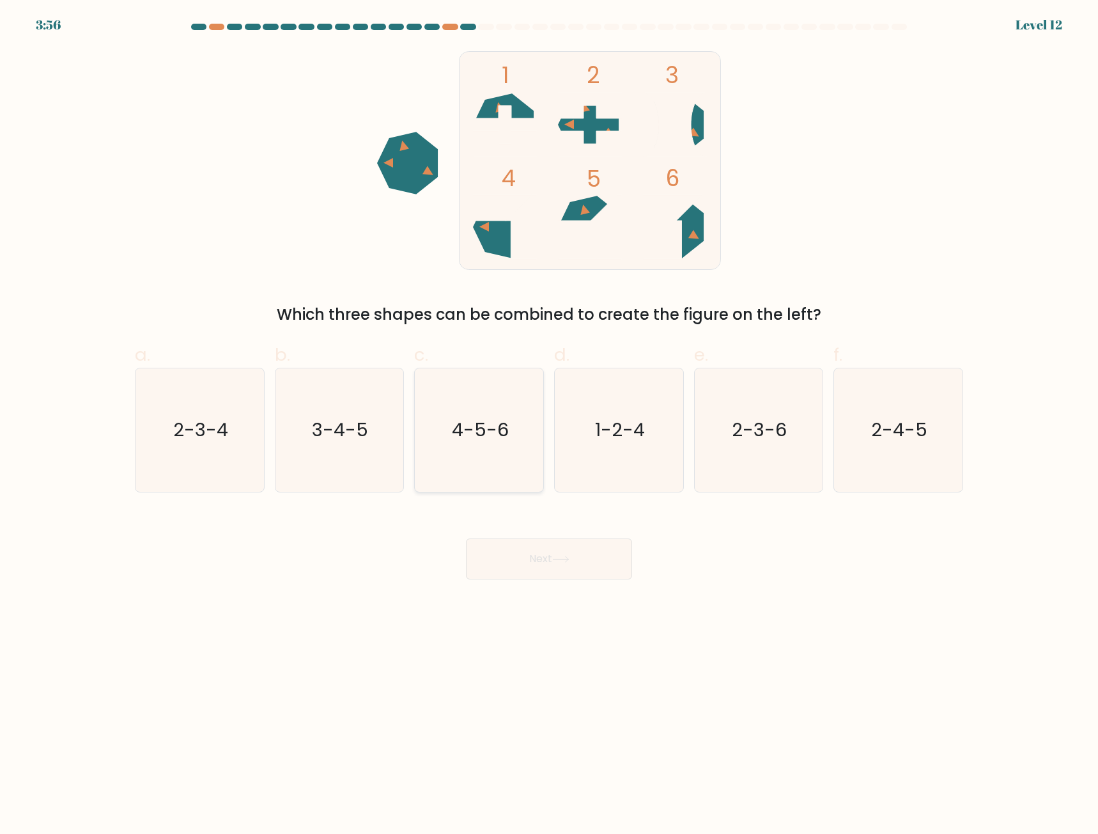
click at [465, 412] on icon "4-5-6" at bounding box center [478, 429] width 123 height 123
click at [549, 417] on input "c. 4-5-6" at bounding box center [549, 421] width 1 height 8
radio input "true"
click at [539, 556] on button "Next" at bounding box center [549, 558] width 166 height 41
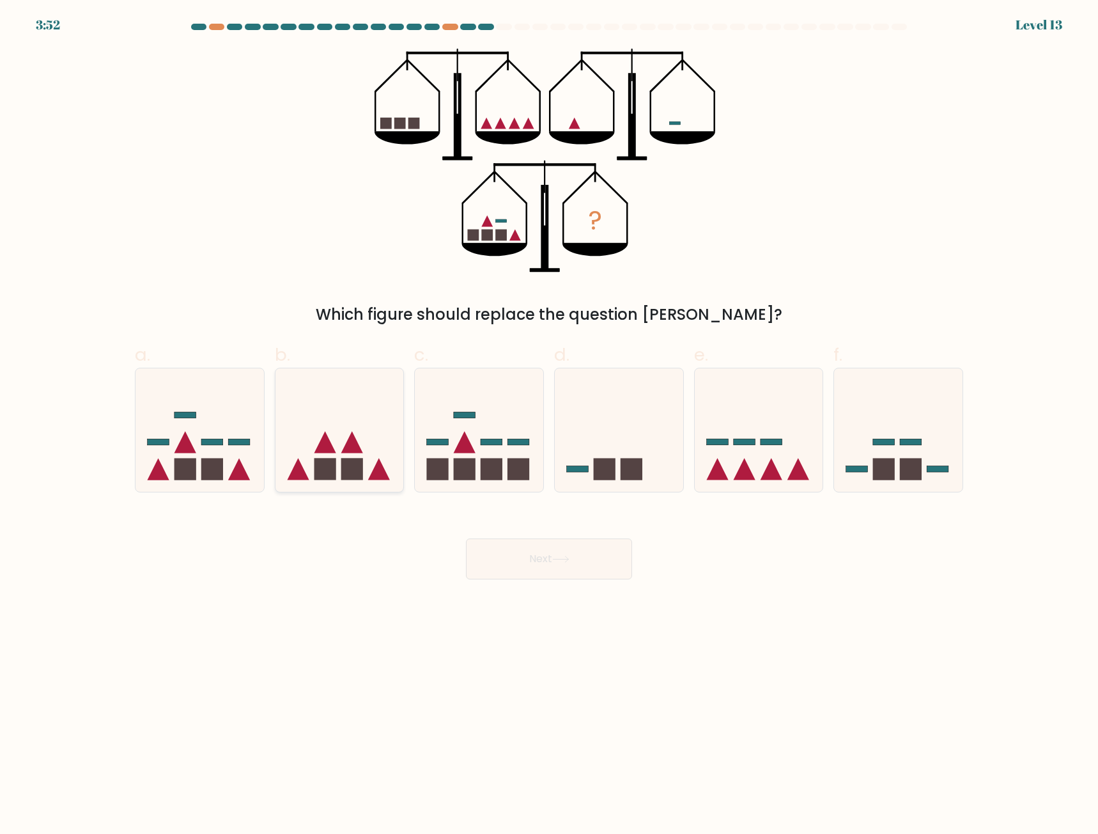
click at [343, 425] on icon at bounding box center [339, 430] width 128 height 106
click at [549, 425] on input "b." at bounding box center [549, 421] width 1 height 8
radio input "true"
click at [579, 566] on button "Next" at bounding box center [549, 558] width 166 height 41
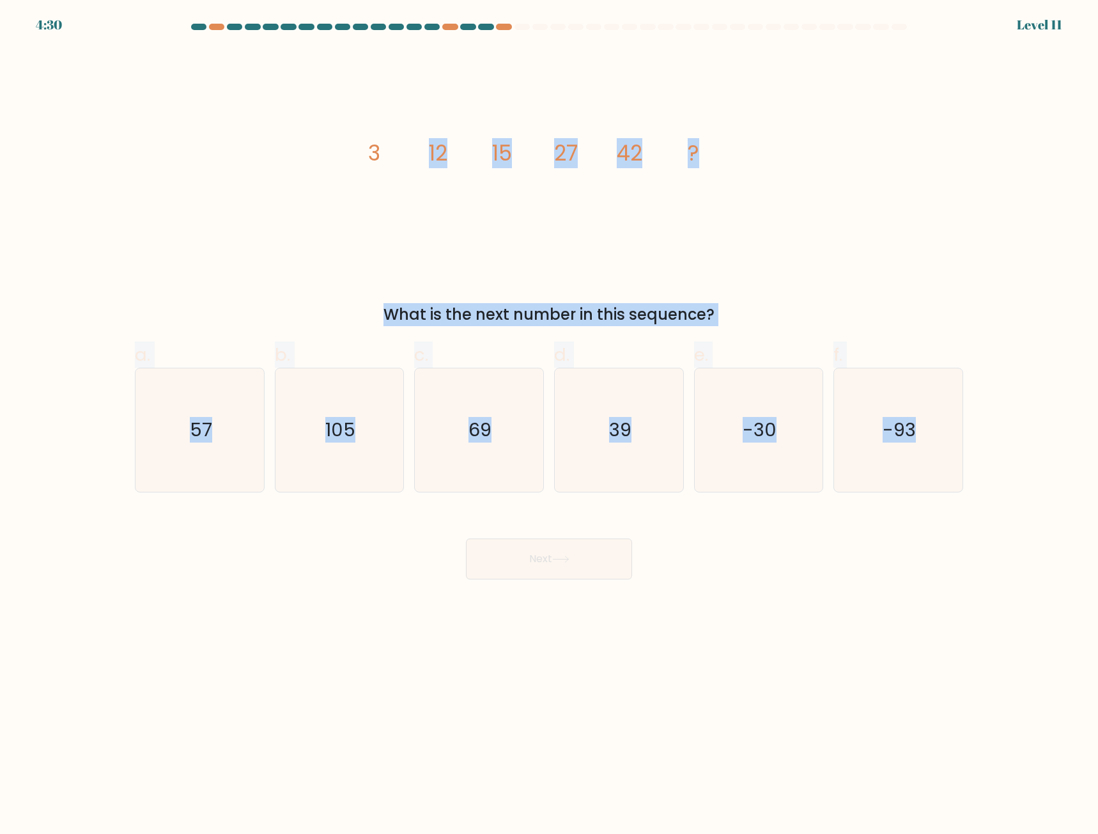
drag, startPoint x: 379, startPoint y: 154, endPoint x: 1026, endPoint y: 485, distance: 726.4
click at [1026, 485] on form at bounding box center [549, 301] width 1098 height 555
copy form "12 15 27 42 ? What is the next number in this sequence? a. 57 b. 105 c. 69 d. 3…"
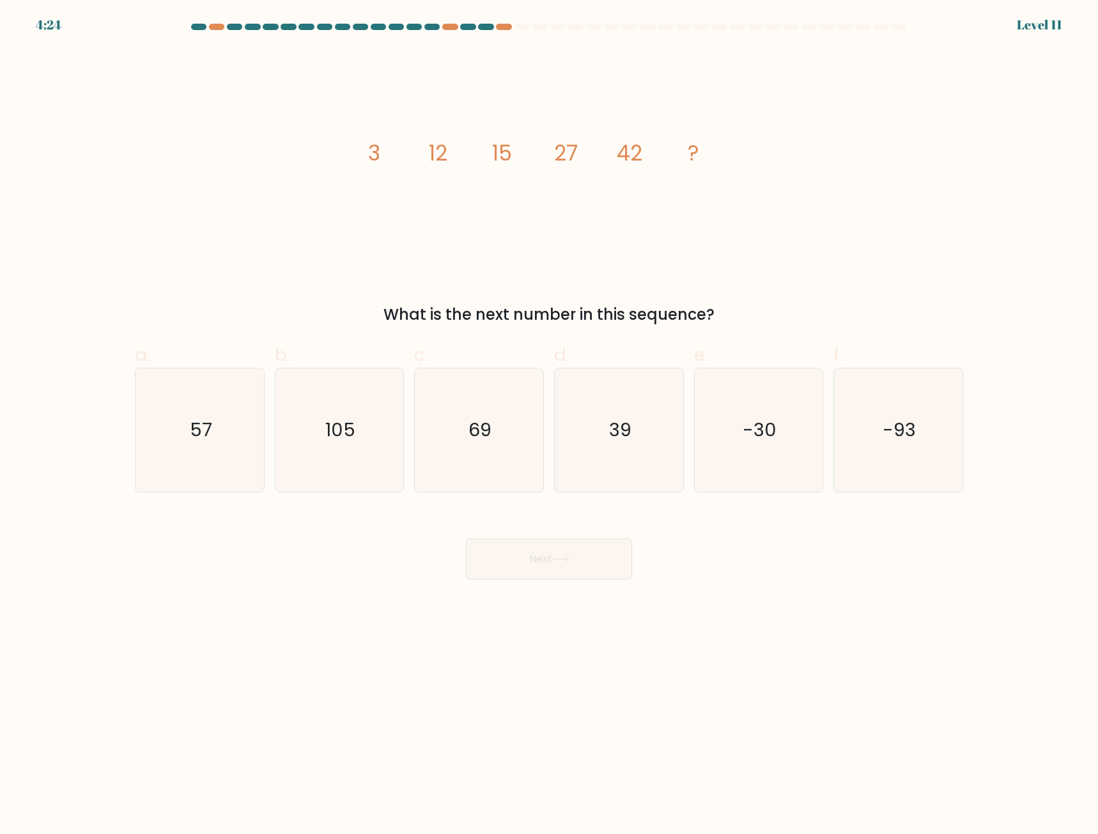
click at [828, 664] on body "4:24 Level 11" at bounding box center [549, 417] width 1098 height 834
click at [518, 442] on icon "69" at bounding box center [478, 429] width 123 height 123
click at [549, 425] on input "c. 69" at bounding box center [549, 421] width 1 height 8
radio input "true"
click at [552, 550] on button "Next" at bounding box center [549, 558] width 166 height 41
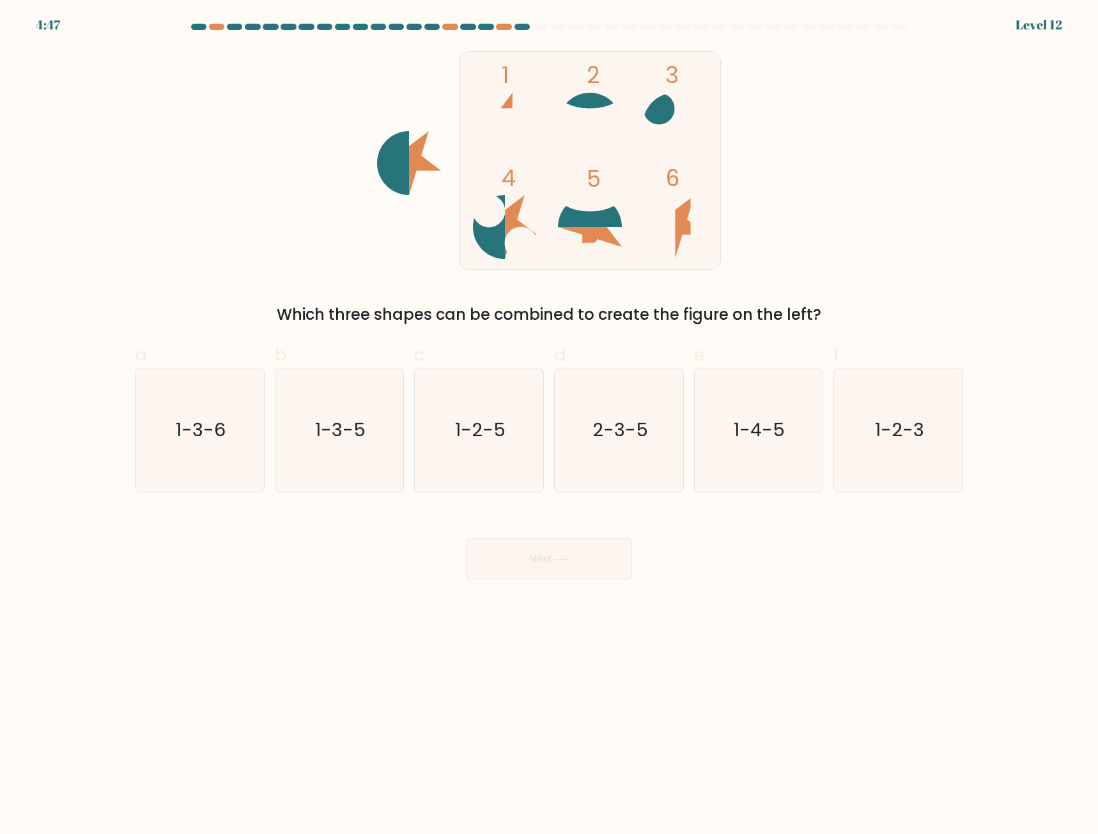
click at [166, 36] on form at bounding box center [549, 301] width 1098 height 555
click at [757, 443] on icon "1-4-5" at bounding box center [758, 429] width 123 height 123
click at [550, 425] on input "e. 1-4-5" at bounding box center [549, 421] width 1 height 8
radio input "true"
click at [499, 557] on button "Next" at bounding box center [549, 558] width 166 height 41
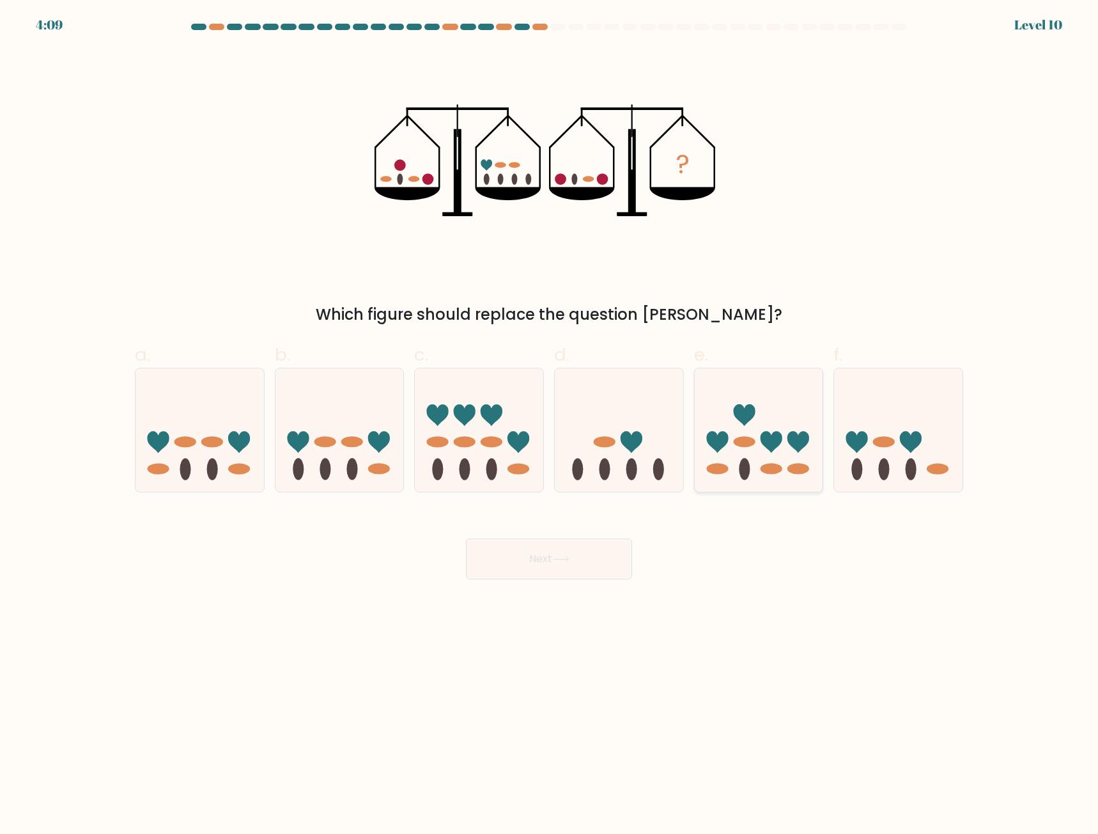
click at [738, 420] on icon at bounding box center [759, 430] width 128 height 106
click at [550, 420] on input "e." at bounding box center [549, 421] width 1 height 8
radio input "true"
click at [562, 559] on icon at bounding box center [560, 558] width 17 height 7
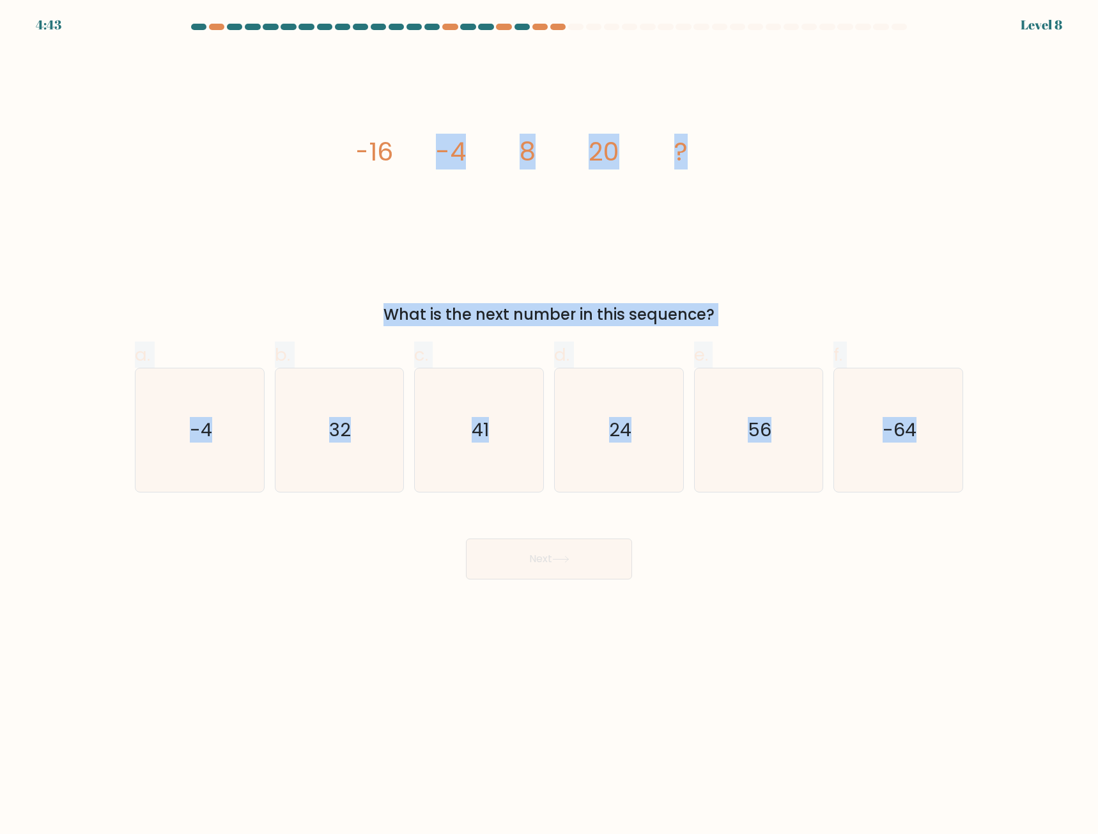
drag, startPoint x: 324, startPoint y: 118, endPoint x: 983, endPoint y: 536, distance: 780.4
click at [983, 536] on form at bounding box center [549, 301] width 1098 height 555
copy form "-4 8 20 ? What is the next number in this sequence? a. -4 b. 32 c. 41 d. 24 e. …"
click at [844, 196] on div "image/svg+xml -16 -4 8 20 ? What is the next number in this sequence?" at bounding box center [549, 187] width 844 height 277
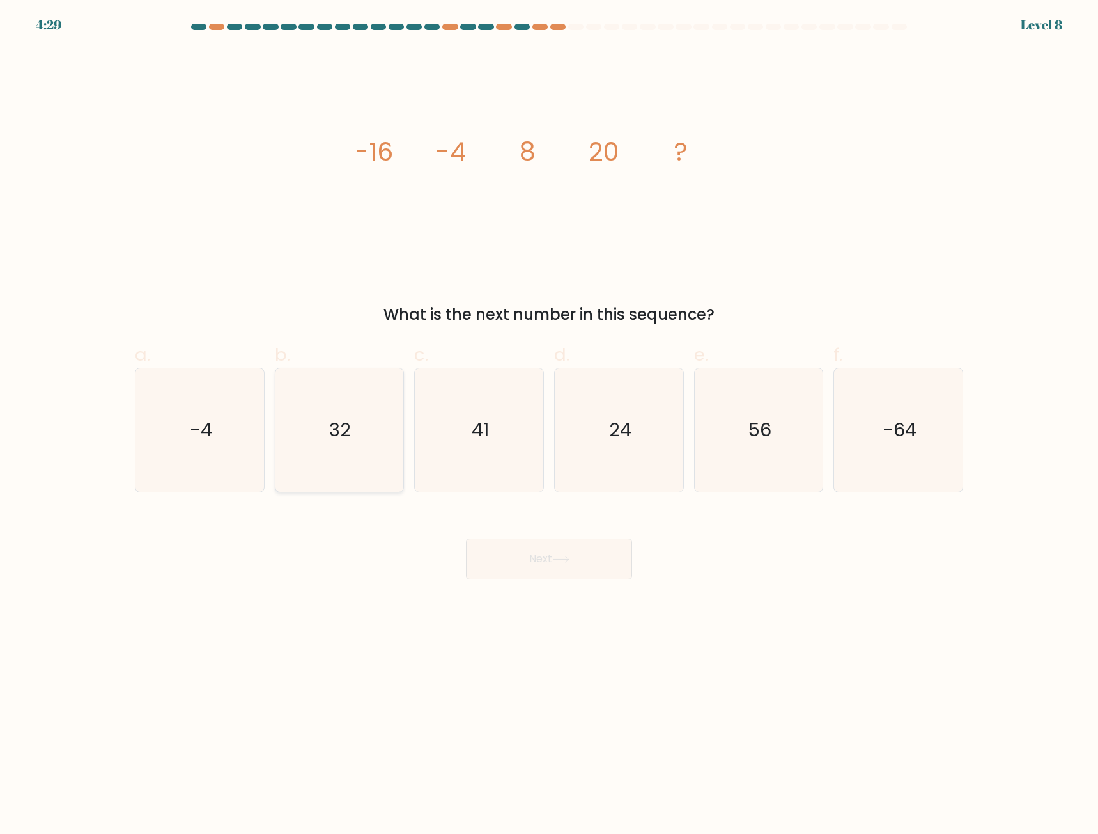
click at [339, 457] on icon "32" at bounding box center [338, 429] width 123 height 123
click at [549, 425] on input "b. 32" at bounding box center [549, 421] width 1 height 8
radio input "true"
click at [536, 557] on button "Next" at bounding box center [549, 558] width 166 height 41
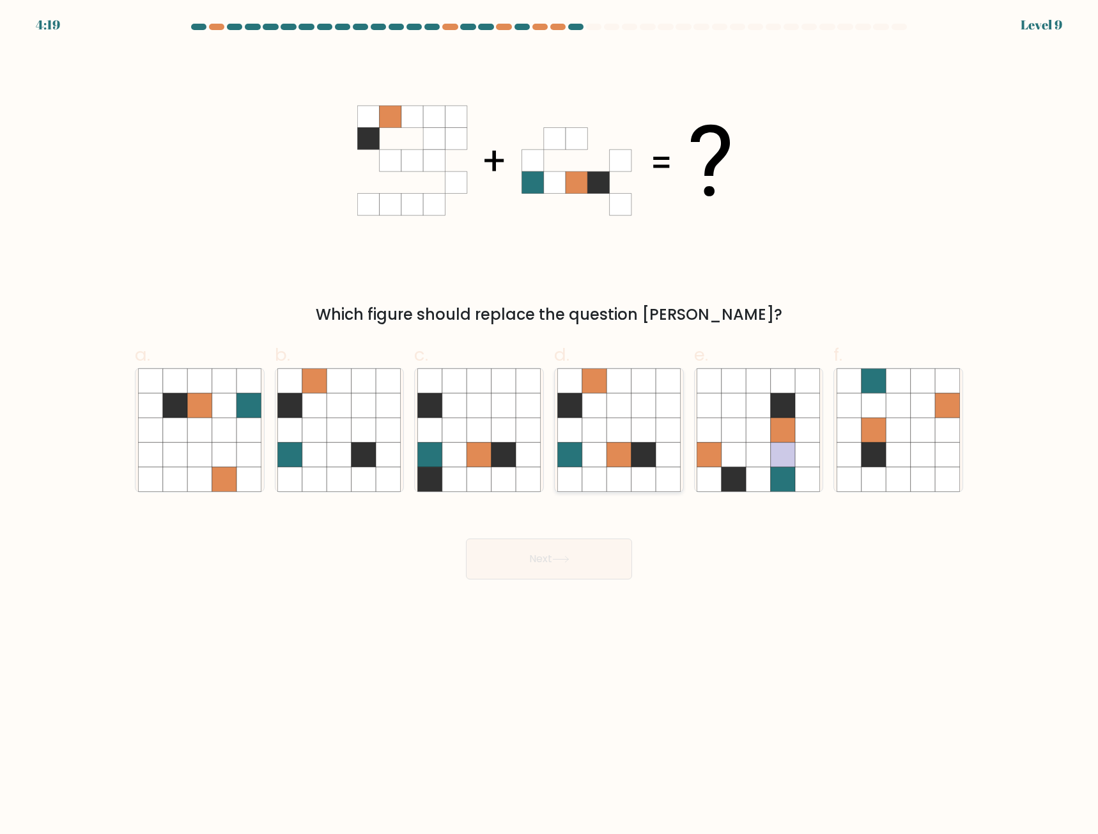
click at [649, 450] on icon at bounding box center [644, 454] width 24 height 24
click at [550, 425] on input "d." at bounding box center [549, 421] width 1 height 8
radio input "true"
click at [592, 557] on button "Next" at bounding box center [549, 558] width 166 height 41
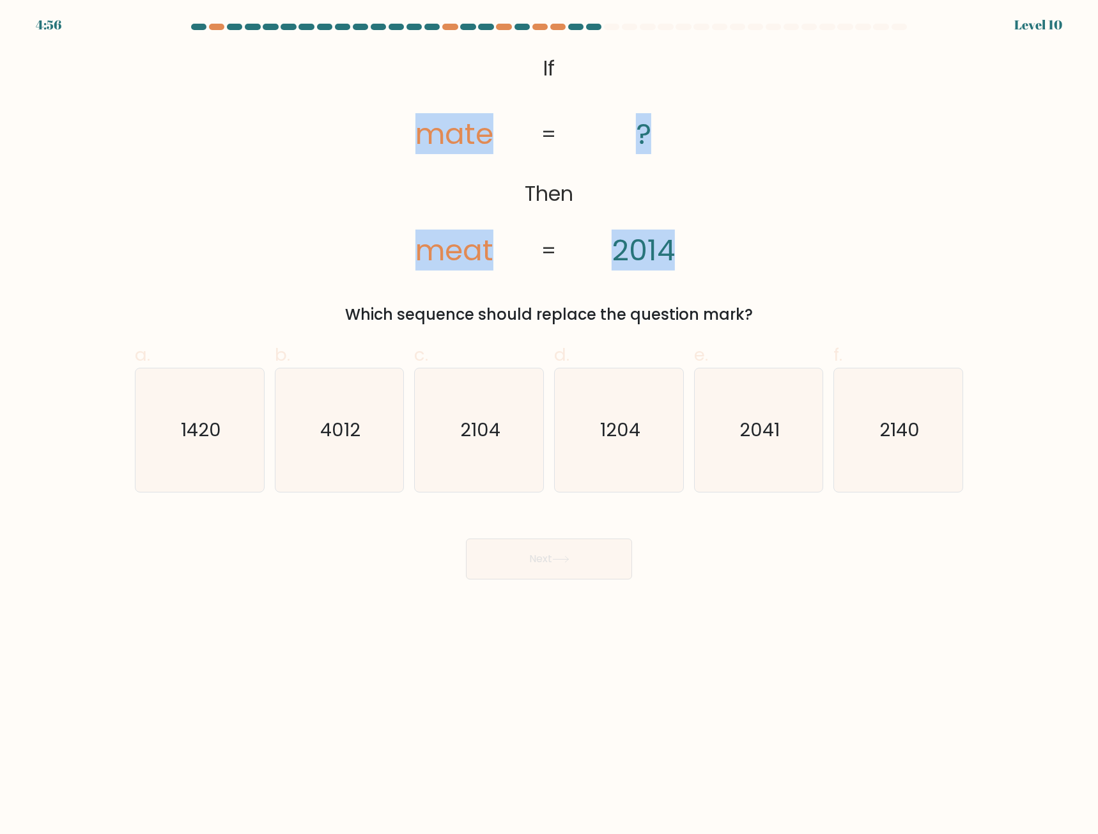
drag, startPoint x: 366, startPoint y: 46, endPoint x: 757, endPoint y: 171, distance: 410.8
click at [757, 171] on form "If ?" at bounding box center [549, 301] width 1098 height 555
click at [756, 170] on div "@import url('https://fonts.googleapis.com/css?family=Abril+Fatface:400,100,100i…" at bounding box center [549, 187] width 844 height 277
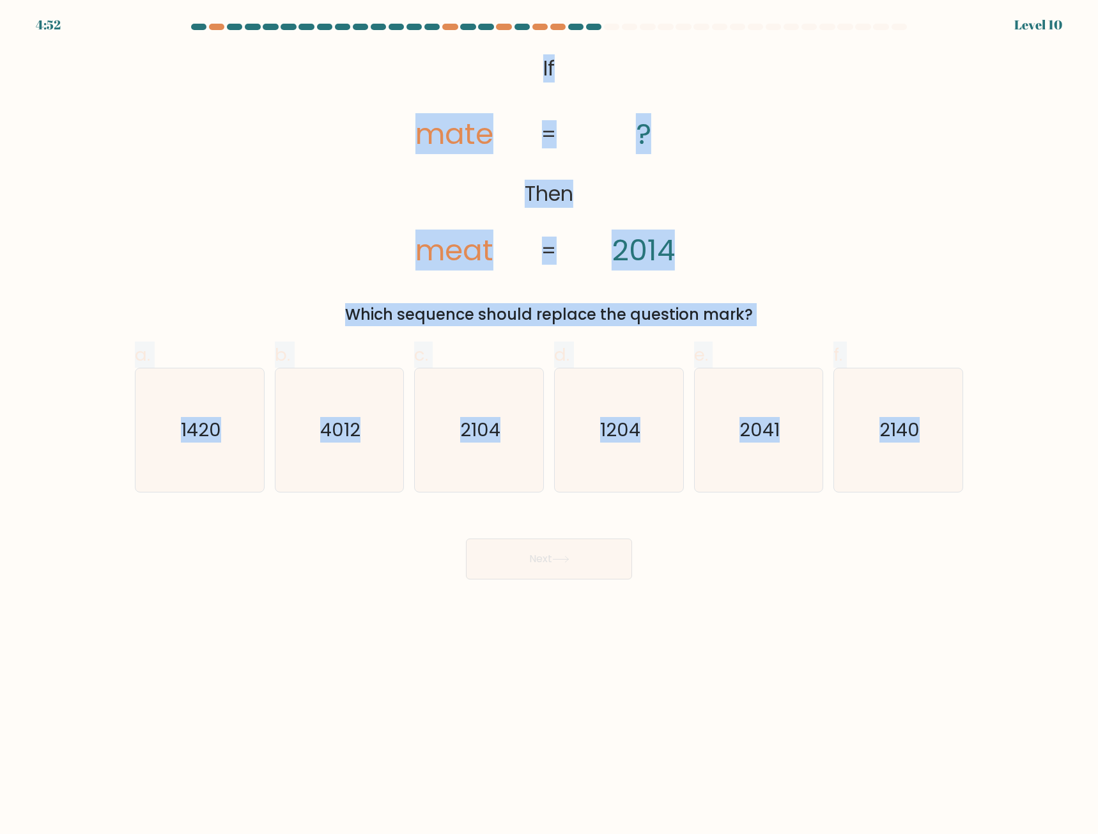
drag, startPoint x: 505, startPoint y: 47, endPoint x: 1014, endPoint y: 413, distance: 627.4
click at [1014, 413] on form "If ?" at bounding box center [549, 301] width 1098 height 555
copy form "If Then mate meat ? 2014 = = Which sequence should replace the question mark? a…"
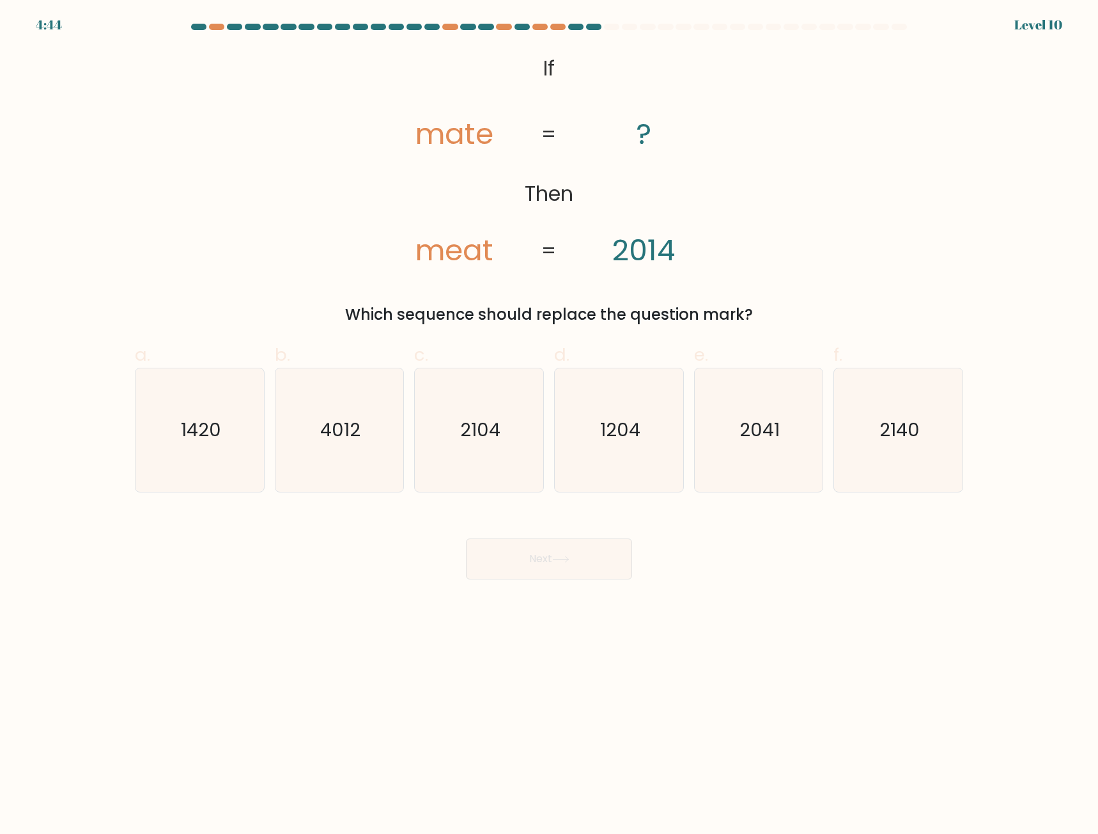
click at [685, 676] on body "4:44 Level 10 ?" at bounding box center [549, 417] width 1098 height 834
click at [887, 449] on icon "2140" at bounding box center [898, 429] width 123 height 123
click at [550, 425] on input "f. 2140" at bounding box center [549, 421] width 1 height 8
radio input "true"
click at [589, 556] on button "Next" at bounding box center [549, 558] width 166 height 41
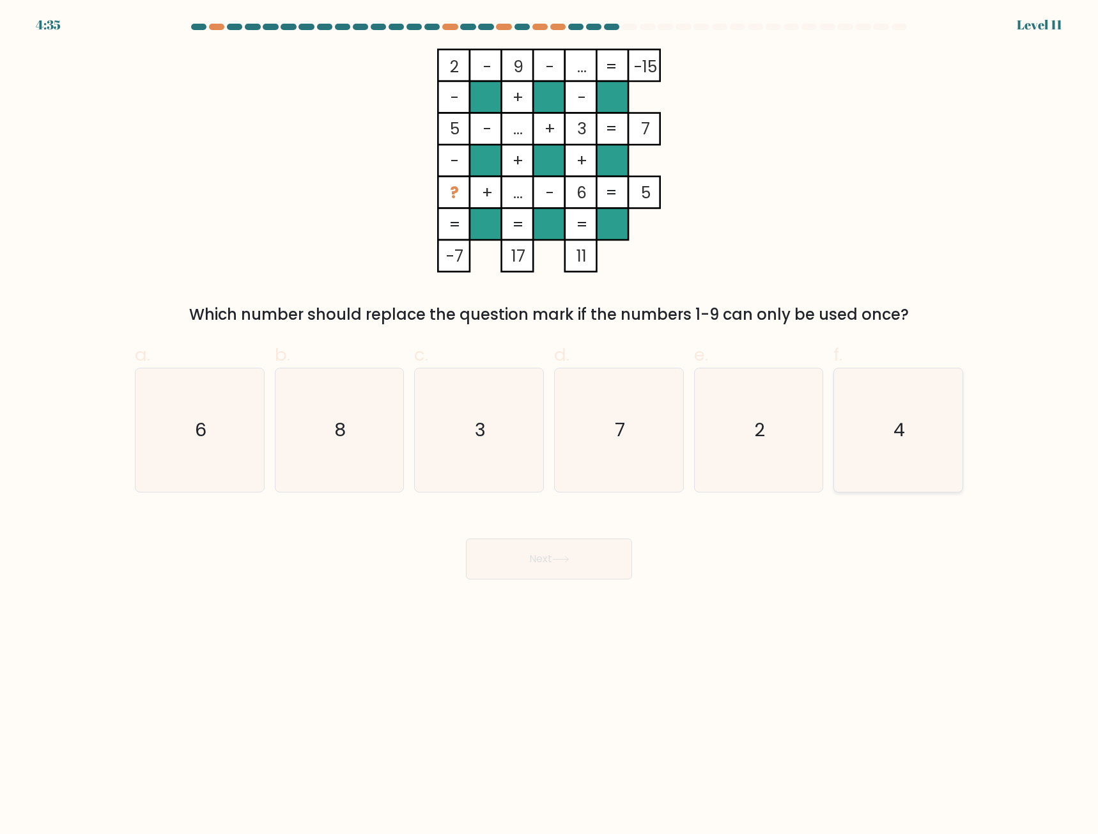
click at [898, 455] on icon "4" at bounding box center [898, 429] width 123 height 123
click at [550, 425] on input "f. 4" at bounding box center [549, 421] width 1 height 8
radio input "true"
click at [595, 552] on button "Next" at bounding box center [549, 558] width 166 height 41
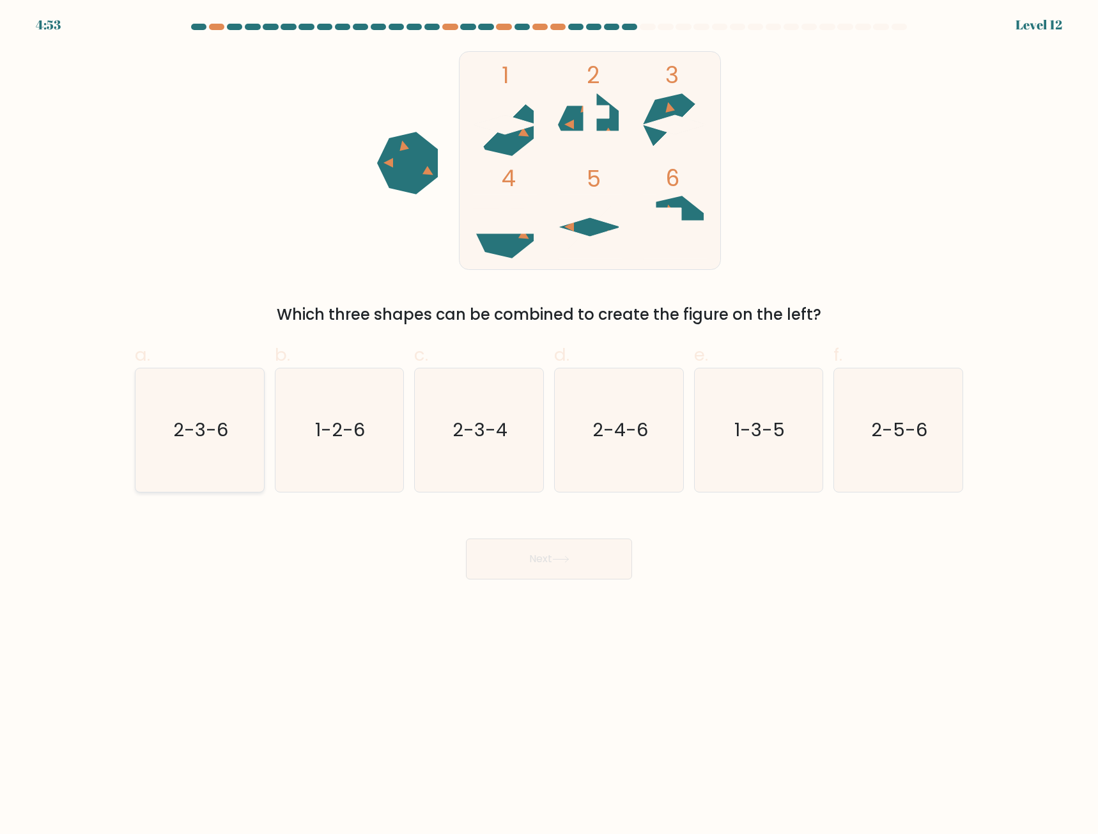
click at [180, 461] on icon "2-3-6" at bounding box center [199, 429] width 123 height 123
click at [549, 425] on input "a. 2-3-6" at bounding box center [549, 421] width 1 height 8
radio input "true"
click at [562, 572] on button "Next" at bounding box center [549, 558] width 166 height 41
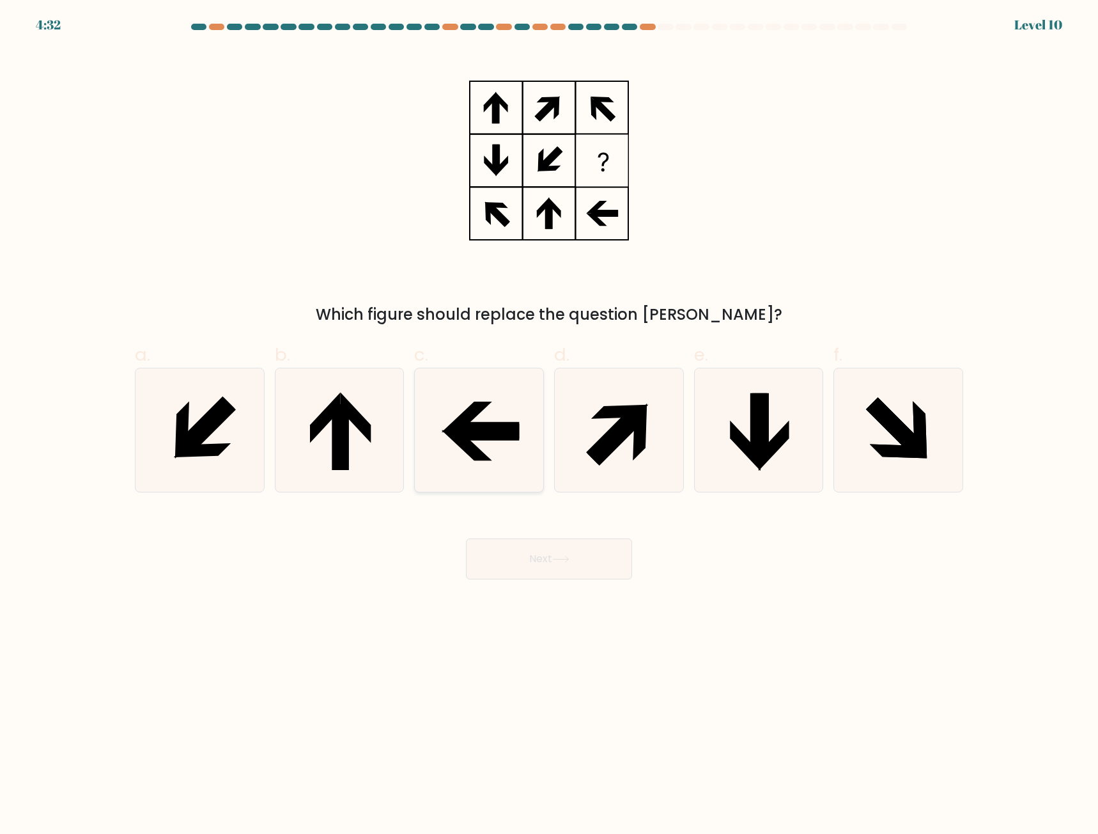
click at [483, 465] on icon at bounding box center [478, 429] width 123 height 123
click at [549, 425] on input "c." at bounding box center [549, 421] width 1 height 8
radio input "true"
click at [545, 565] on button "Next" at bounding box center [549, 558] width 166 height 41
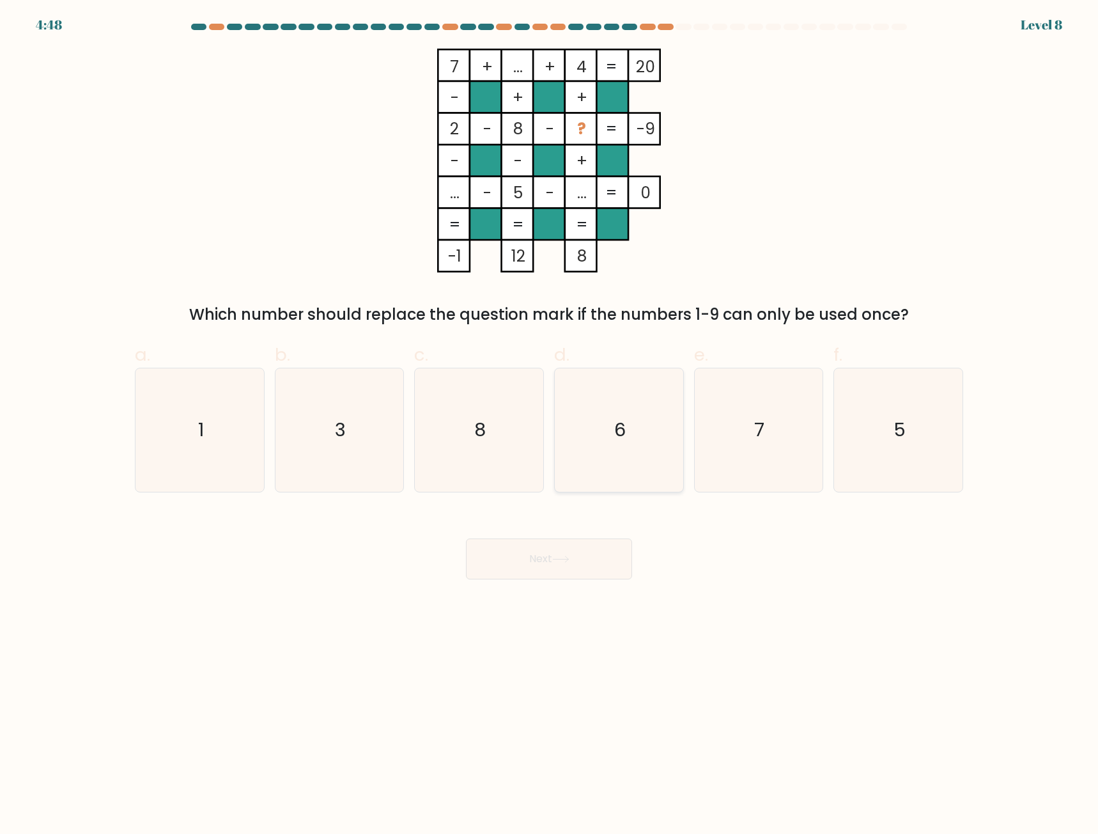
click at [627, 419] on icon "6" at bounding box center [618, 429] width 123 height 123
click at [550, 419] on input "d. 6" at bounding box center [549, 421] width 1 height 8
radio input "true"
drag, startPoint x: 579, startPoint y: 571, endPoint x: 573, endPoint y: 575, distance: 6.9
click at [573, 575] on button "Next" at bounding box center [549, 558] width 166 height 41
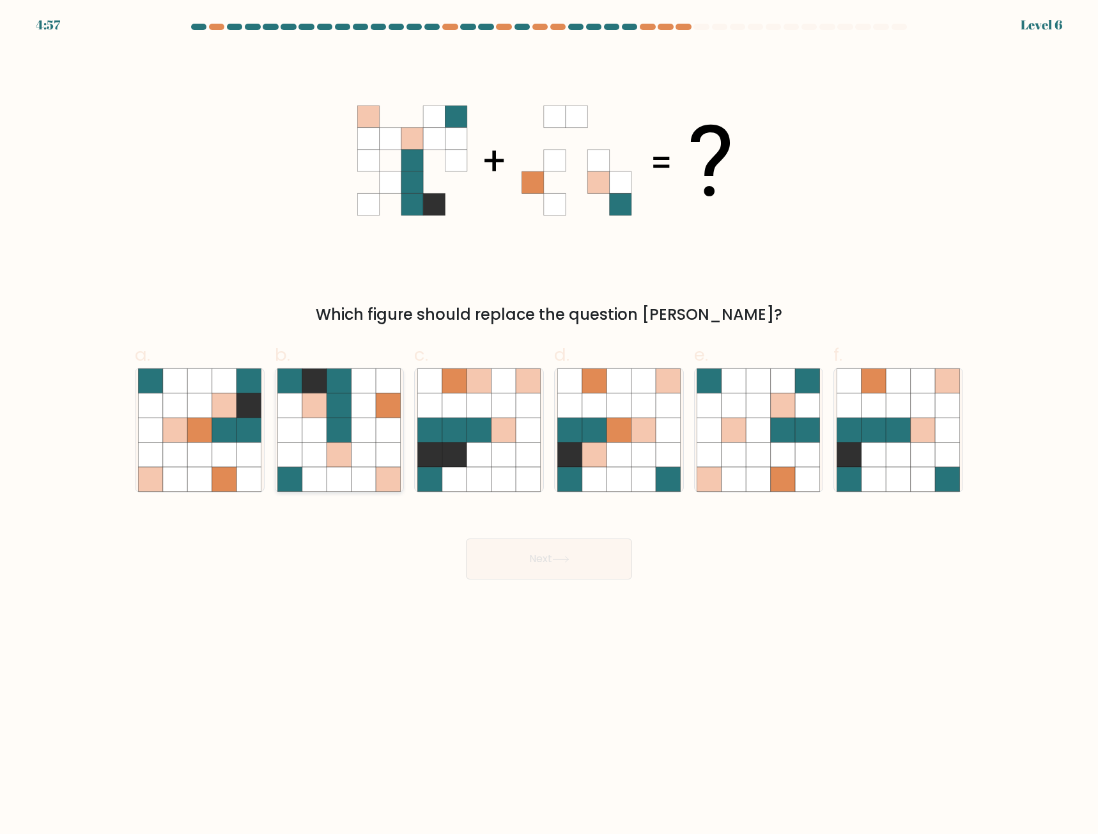
click at [325, 465] on icon at bounding box center [314, 454] width 24 height 24
click at [549, 425] on input "b." at bounding box center [549, 421] width 1 height 8
radio input "true"
click at [539, 561] on button "Next" at bounding box center [549, 558] width 166 height 41
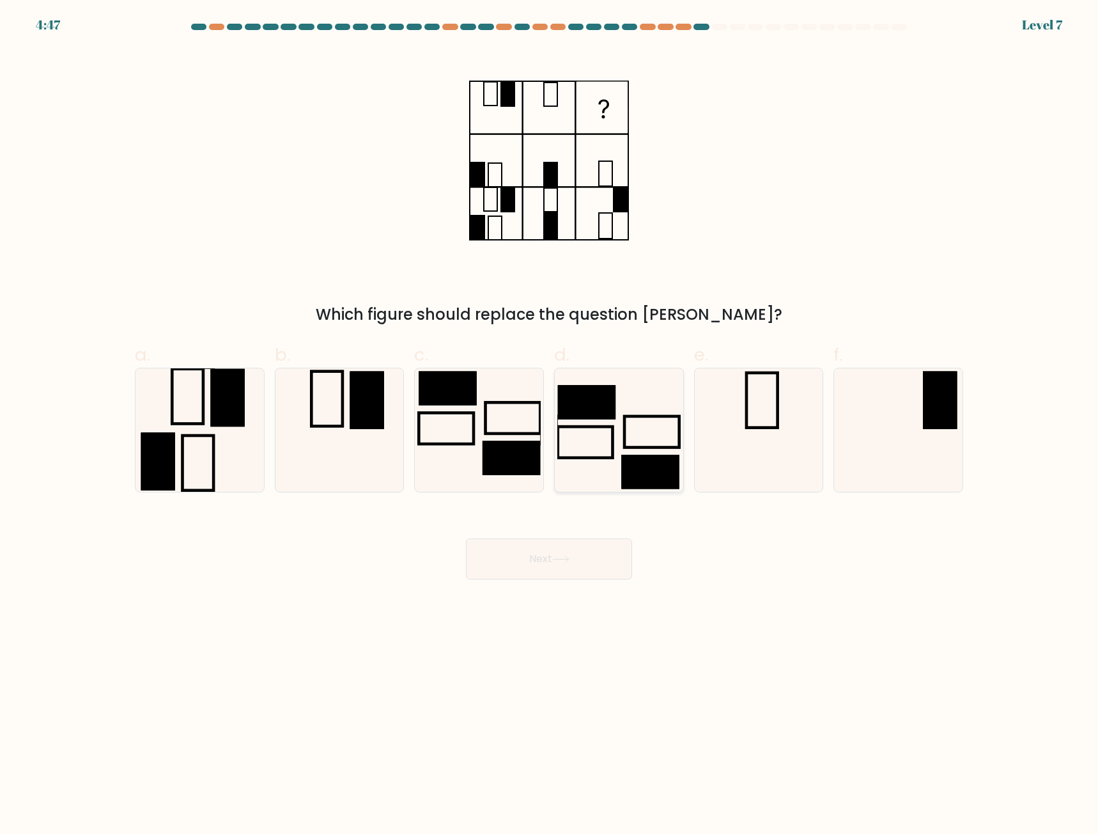
click at [610, 474] on icon at bounding box center [618, 429] width 123 height 123
click at [550, 425] on input "d." at bounding box center [549, 421] width 1 height 8
radio input "true"
click at [191, 459] on icon at bounding box center [199, 429] width 123 height 123
click at [549, 425] on input "a." at bounding box center [549, 421] width 1 height 8
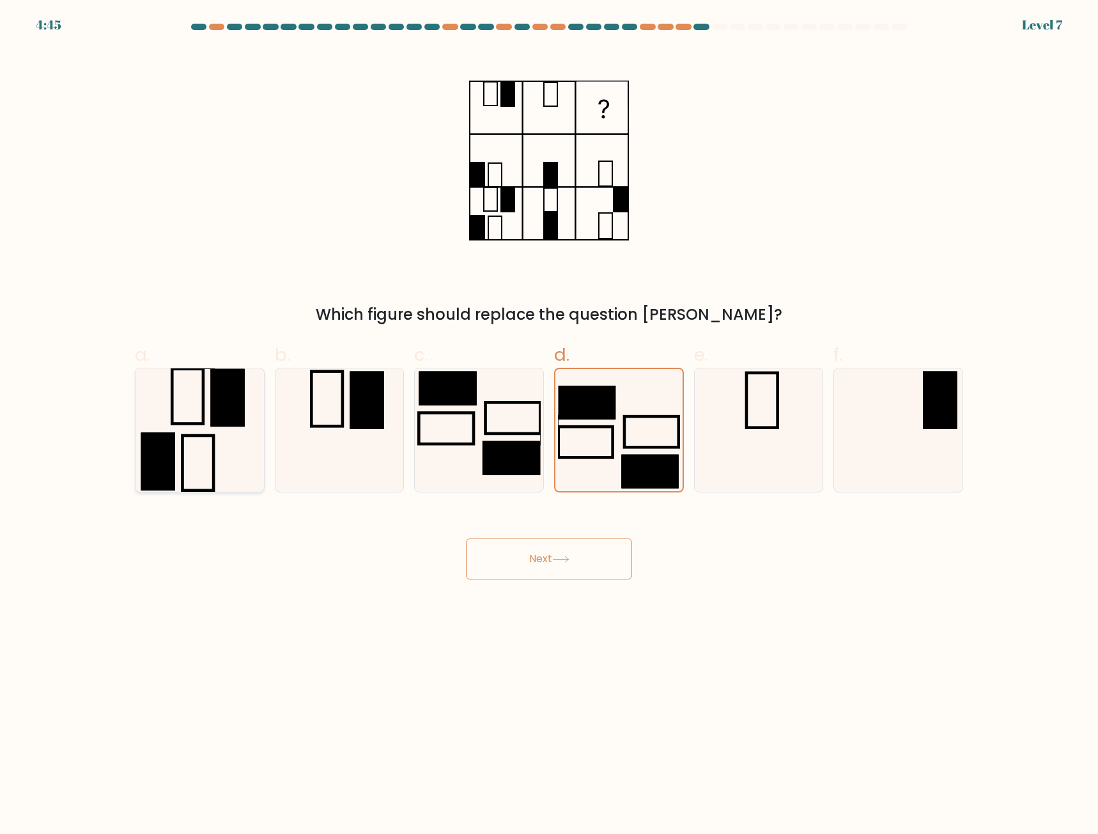
radio input "true"
click at [933, 438] on icon at bounding box center [898, 429] width 123 height 123
click at [550, 425] on input "f." at bounding box center [549, 421] width 1 height 8
radio input "true"
click at [582, 555] on button "Next" at bounding box center [549, 558] width 166 height 41
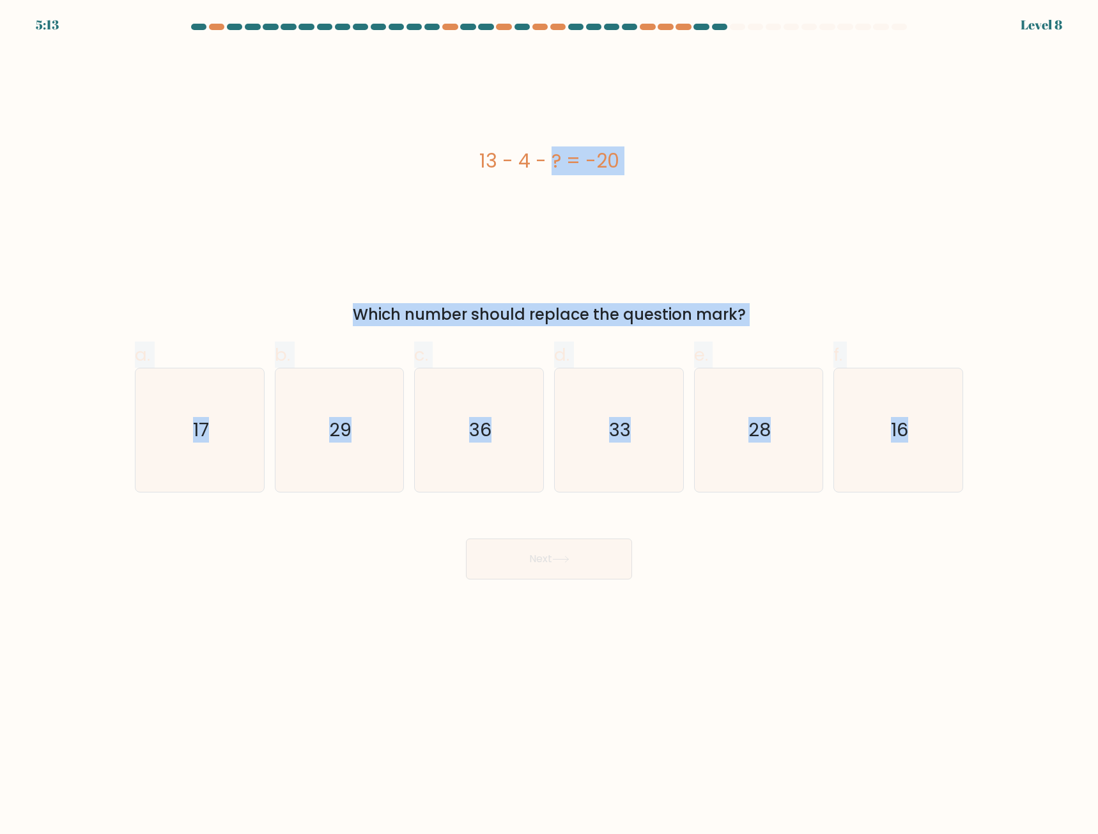
drag, startPoint x: 444, startPoint y: 129, endPoint x: 990, endPoint y: 490, distance: 654.2
click at [990, 490] on form "a." at bounding box center [549, 301] width 1098 height 555
click at [347, 438] on text "29" at bounding box center [340, 430] width 22 height 26
click at [549, 425] on input "b. 29" at bounding box center [549, 421] width 1 height 8
radio input "true"
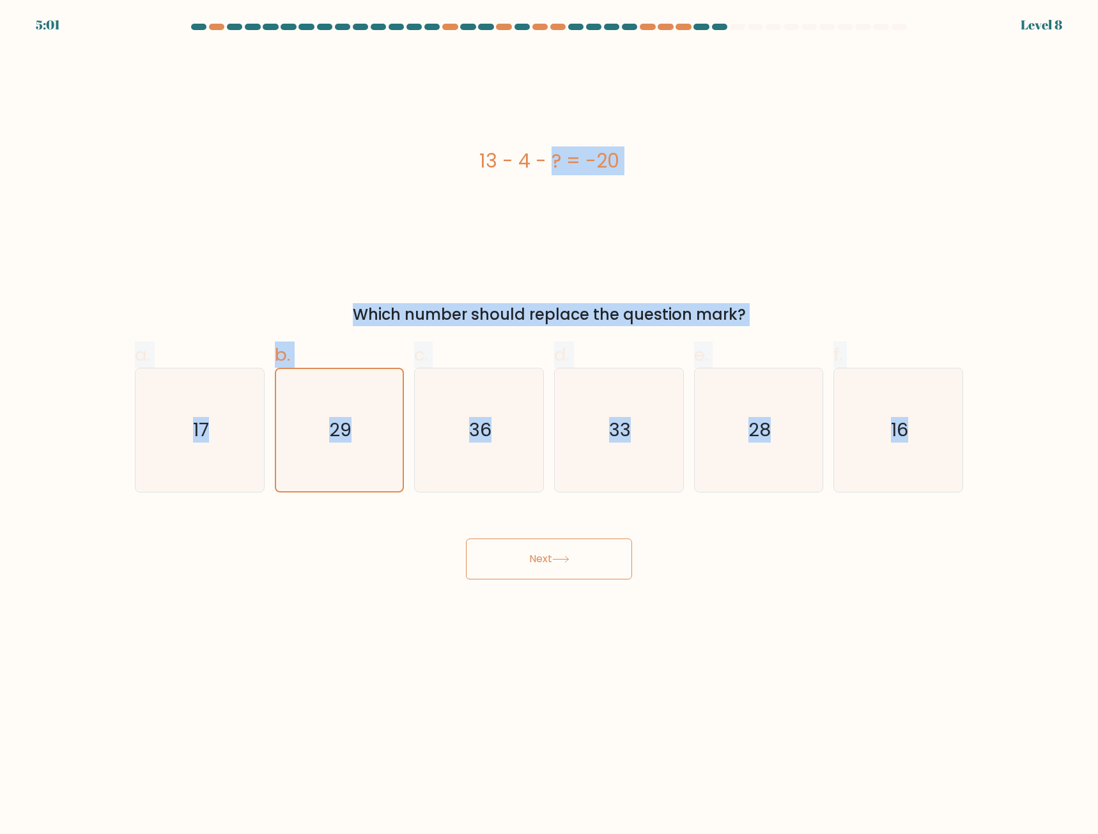
click at [541, 570] on button "Next" at bounding box center [549, 558] width 166 height 41
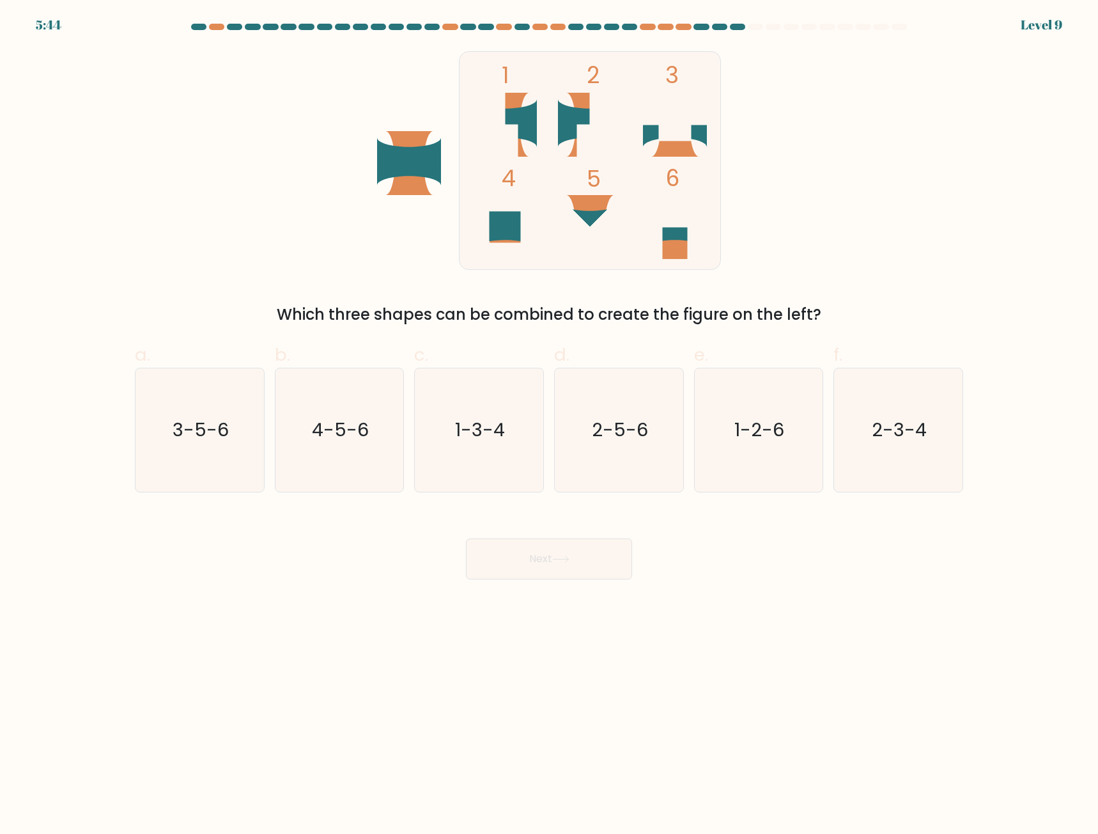
click at [667, 679] on body "5:44 Level 9" at bounding box center [549, 417] width 1098 height 834
click at [204, 394] on icon "3-5-6" at bounding box center [199, 429] width 123 height 123
click at [549, 417] on input "a. 3-5-6" at bounding box center [549, 421] width 1 height 8
radio input "true"
click at [591, 562] on button "Next" at bounding box center [549, 558] width 166 height 41
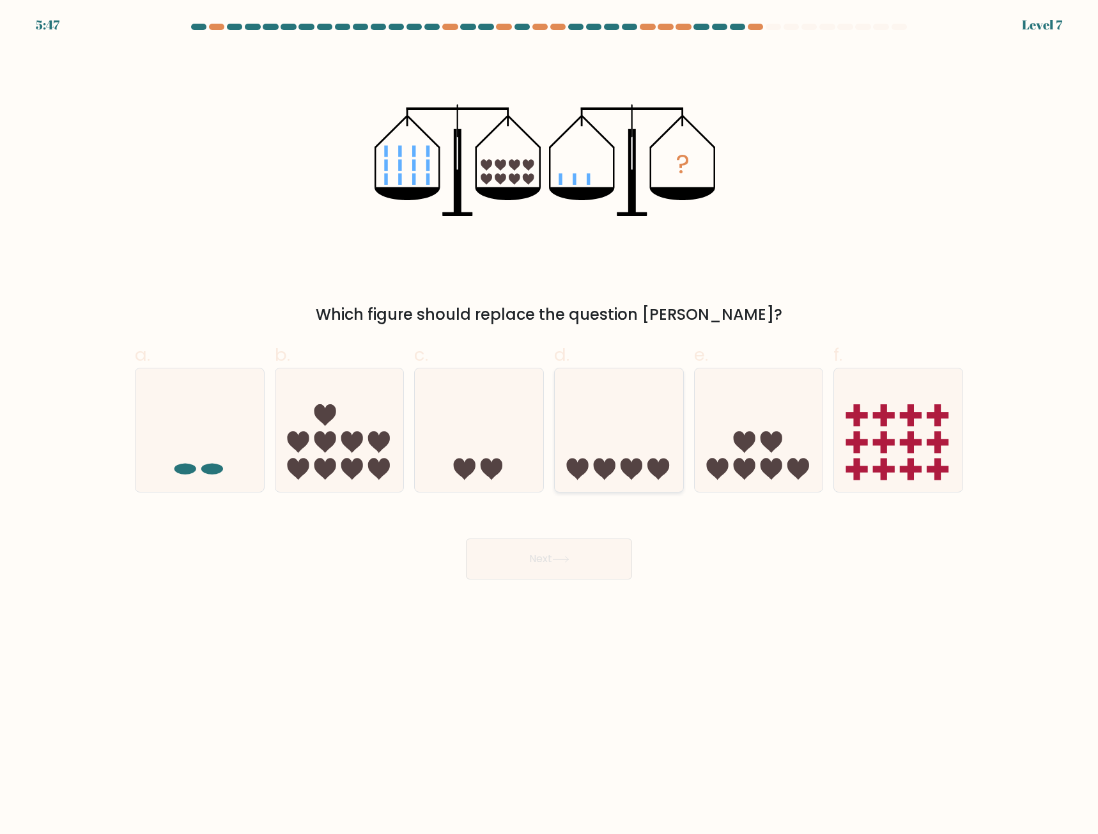
click at [596, 467] on icon at bounding box center [605, 469] width 22 height 22
click at [550, 425] on input "d." at bounding box center [549, 421] width 1 height 8
radio input "true"
click at [574, 564] on button "Next" at bounding box center [549, 558] width 166 height 41
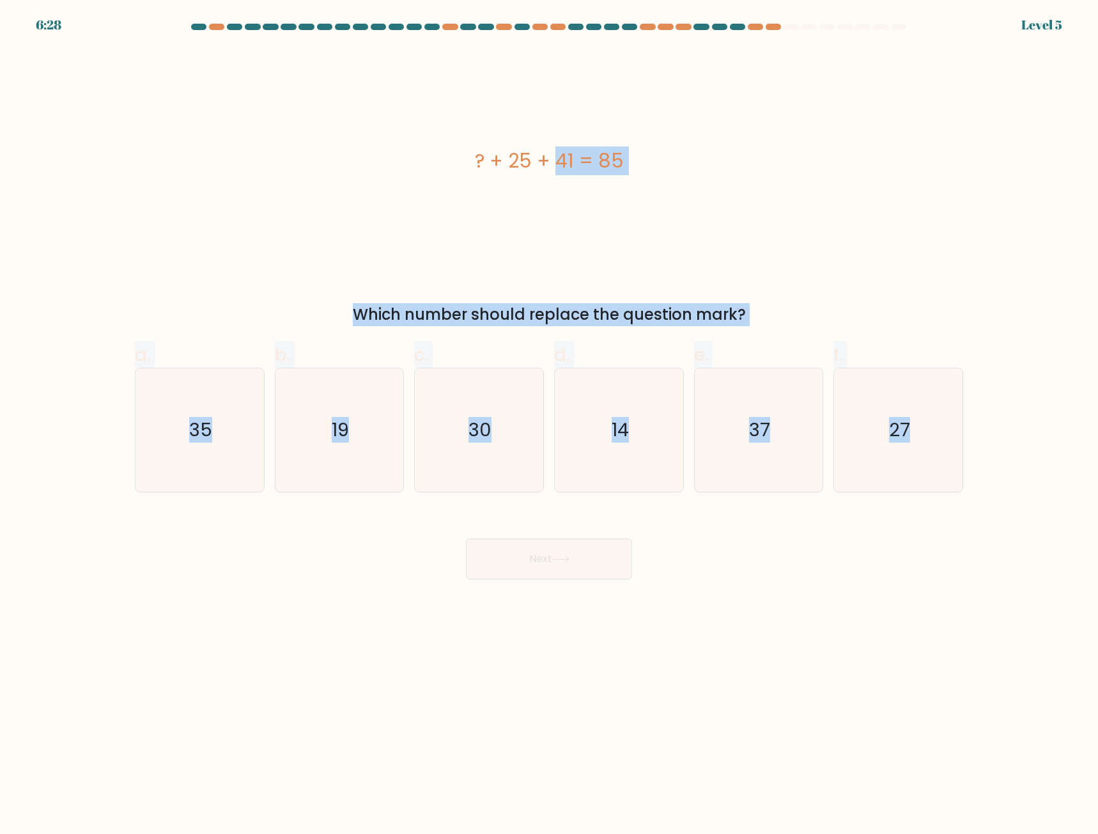
drag, startPoint x: 462, startPoint y: 134, endPoint x: 1000, endPoint y: 475, distance: 637.3
click at [1000, 475] on form "a." at bounding box center [549, 301] width 1098 height 555
click at [327, 421] on icon "19" at bounding box center [338, 429] width 123 height 123
click at [549, 421] on input "b. 19" at bounding box center [549, 421] width 1 height 8
radio input "true"
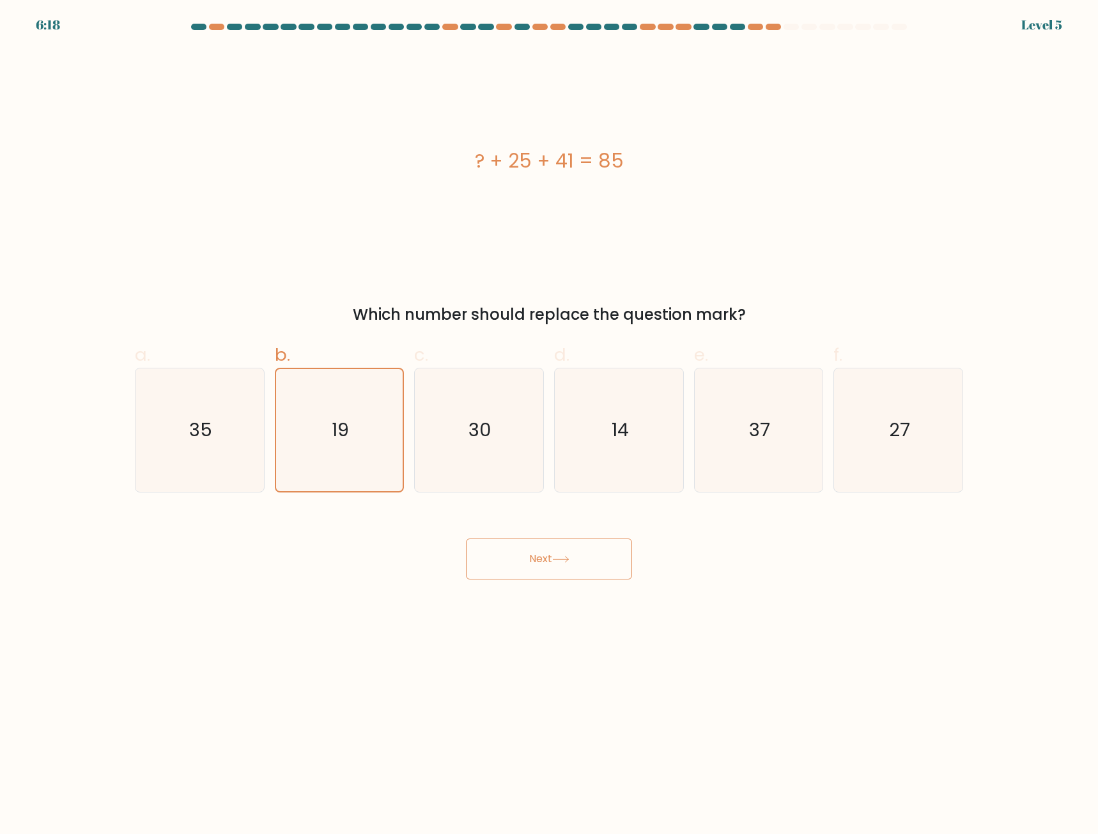
click at [527, 552] on button "Next" at bounding box center [549, 558] width 166 height 41
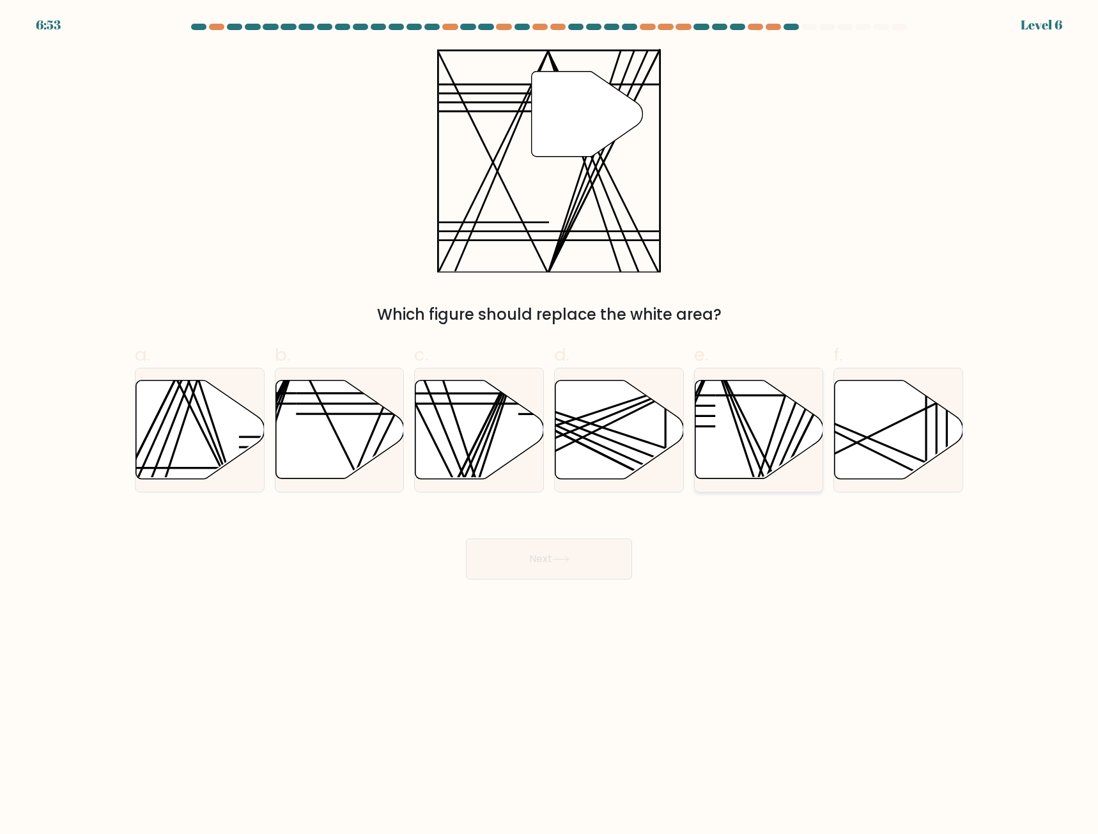
click at [777, 427] on icon at bounding box center [759, 429] width 128 height 98
click at [550, 425] on input "e." at bounding box center [549, 421] width 1 height 8
radio input "true"
click at [566, 552] on button "Next" at bounding box center [549, 558] width 166 height 41
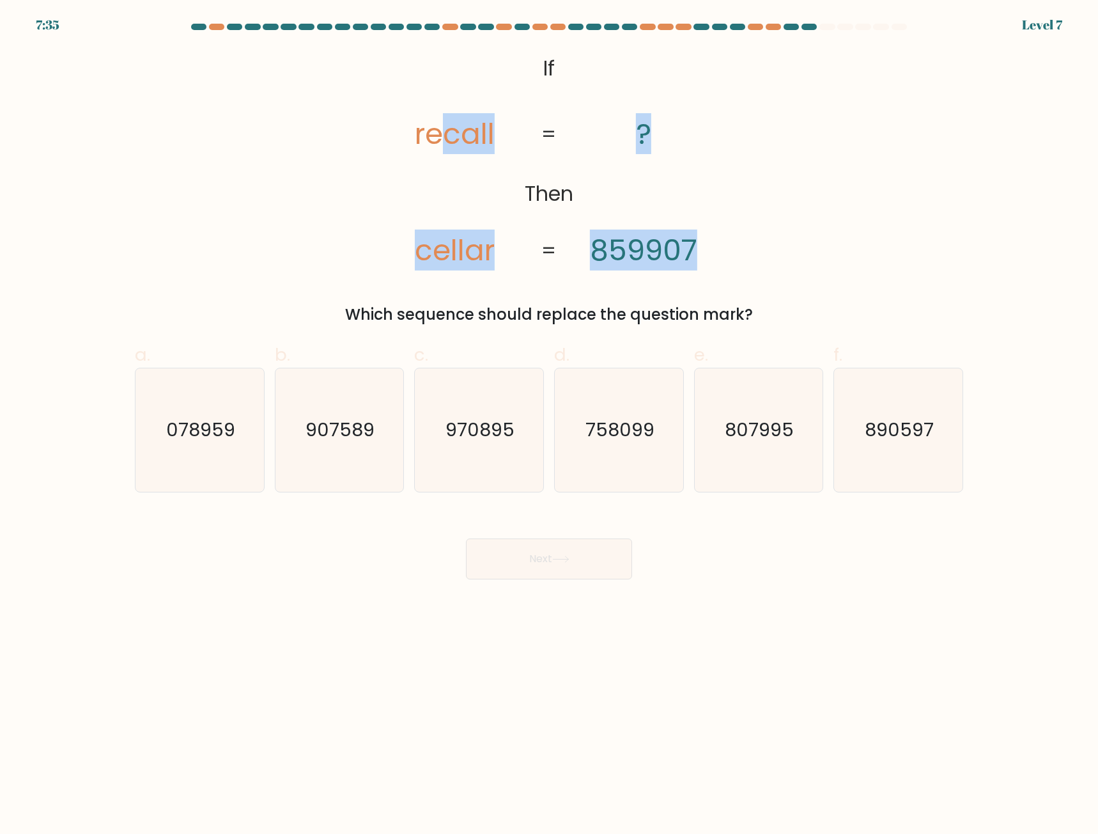
drag, startPoint x: 449, startPoint y: 47, endPoint x: 785, endPoint y: 148, distance: 350.6
click at [785, 148] on form "If ?" at bounding box center [549, 301] width 1098 height 555
click at [777, 146] on div "@import url('https://fonts.googleapis.com/css?family=Abril+Fatface:400,100,100i…" at bounding box center [549, 187] width 844 height 277
drag, startPoint x: 368, startPoint y: 38, endPoint x: 722, endPoint y: 148, distance: 371.4
click at [711, 178] on form "If ?" at bounding box center [549, 301] width 1098 height 555
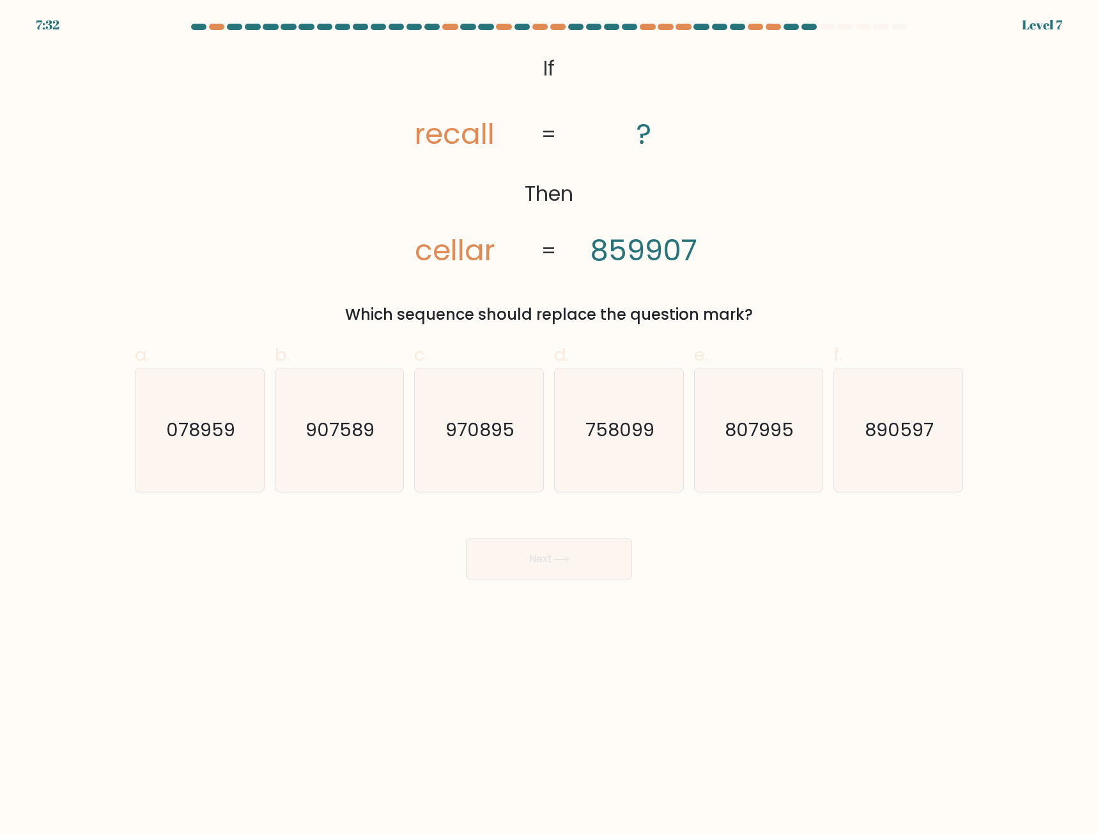
drag, startPoint x: 551, startPoint y: 56, endPoint x: 541, endPoint y: 57, distance: 9.7
click at [549, 56] on tspan "If" at bounding box center [549, 68] width 12 height 28
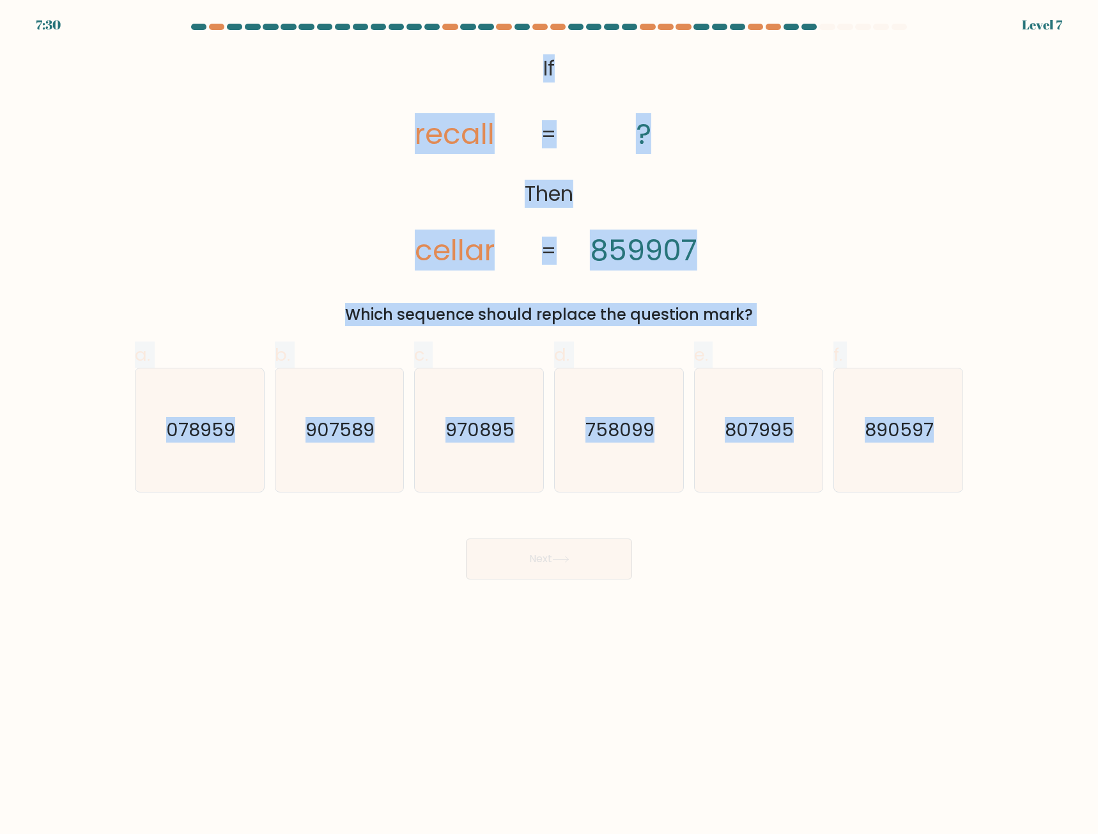
drag, startPoint x: 552, startPoint y: 76, endPoint x: 1009, endPoint y: 440, distance: 584.1
click at [1009, 440] on form "If ?" at bounding box center [549, 301] width 1098 height 555
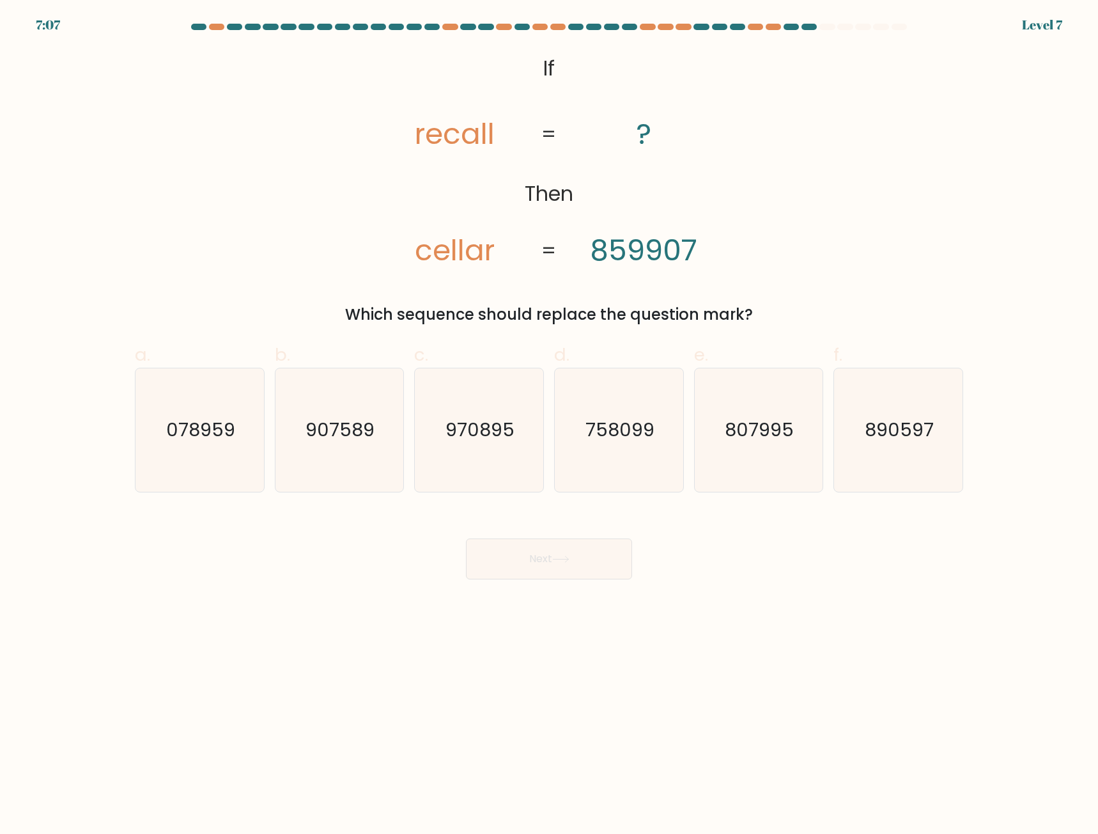
click at [869, 646] on body "7:07 Level 7 If" at bounding box center [549, 417] width 1098 height 834
click at [309, 442] on text "907589" at bounding box center [340, 430] width 69 height 26
click at [549, 425] on input "b. 907589" at bounding box center [549, 421] width 1 height 8
radio input "true"
click at [577, 562] on button "Next" at bounding box center [549, 558] width 166 height 41
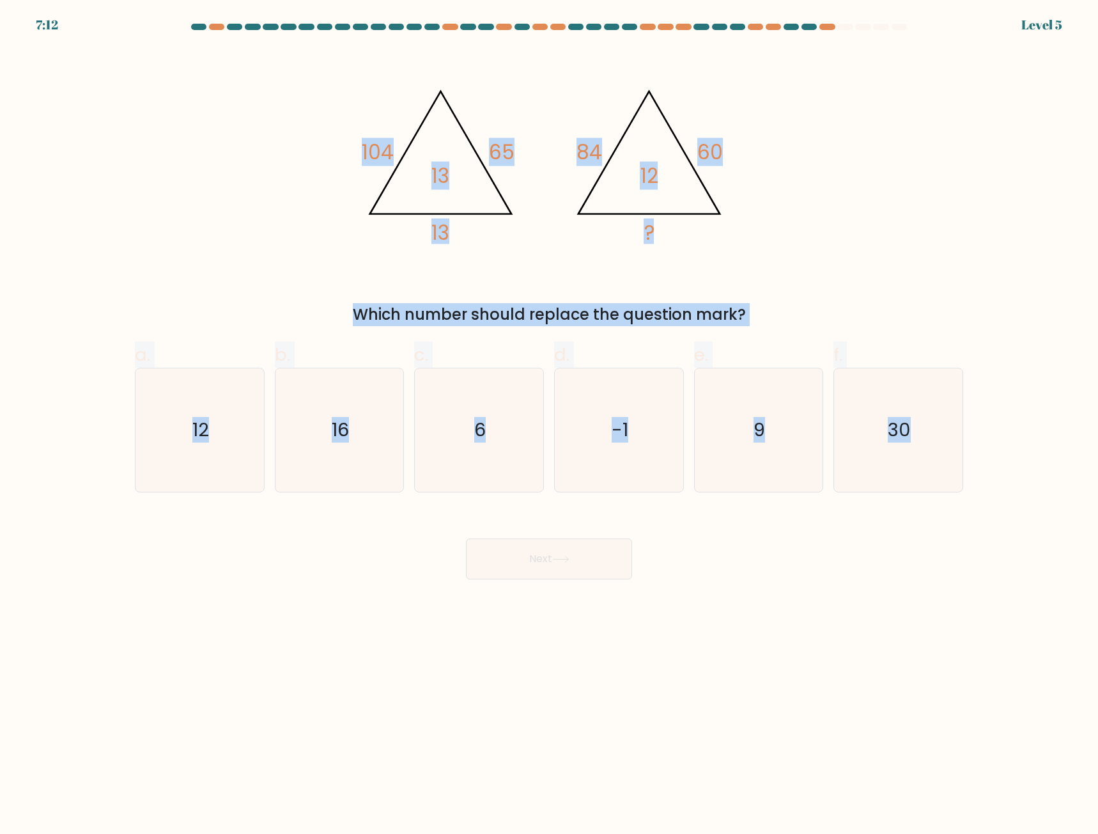
drag, startPoint x: 327, startPoint y: 67, endPoint x: 981, endPoint y: 407, distance: 736.7
click at [981, 405] on form at bounding box center [549, 301] width 1098 height 555
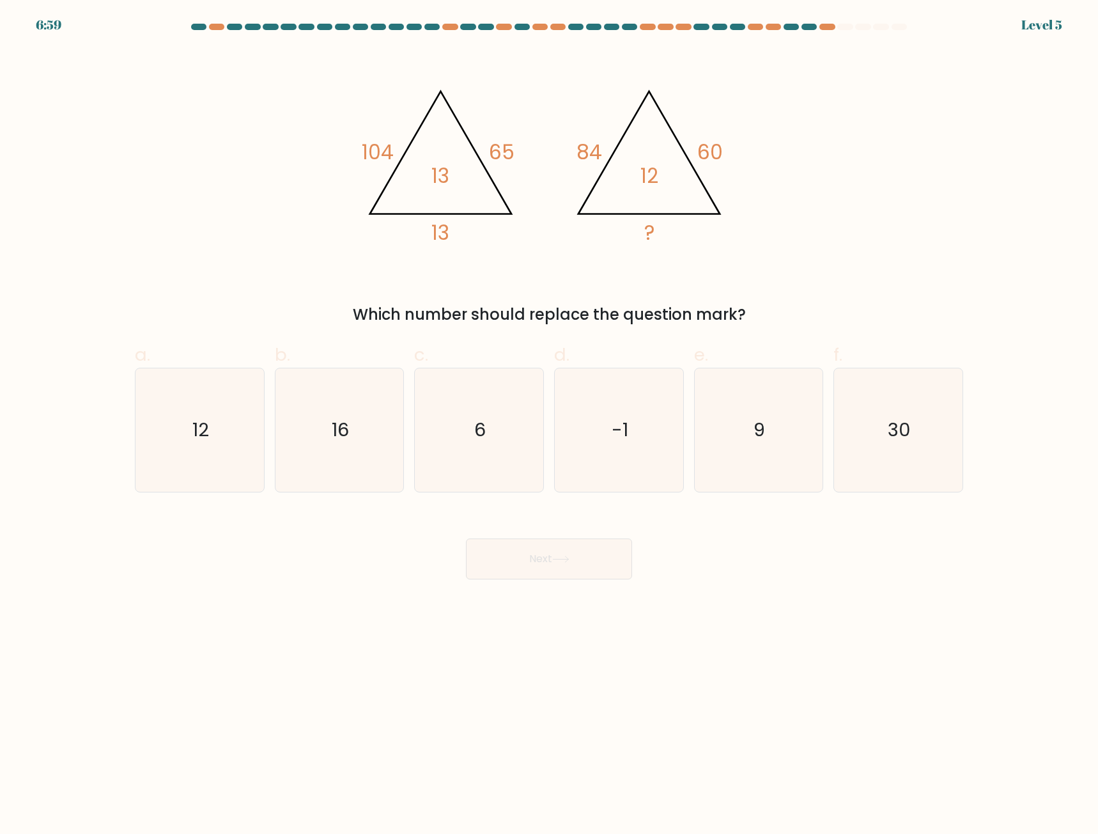
drag, startPoint x: 150, startPoint y: 563, endPoint x: 144, endPoint y: 541, distance: 23.1
click at [149, 559] on div "Next" at bounding box center [549, 544] width 844 height 72
click at [169, 458] on icon "12" at bounding box center [199, 429] width 123 height 123
click at [549, 425] on input "a. 12" at bounding box center [549, 421] width 1 height 8
radio input "true"
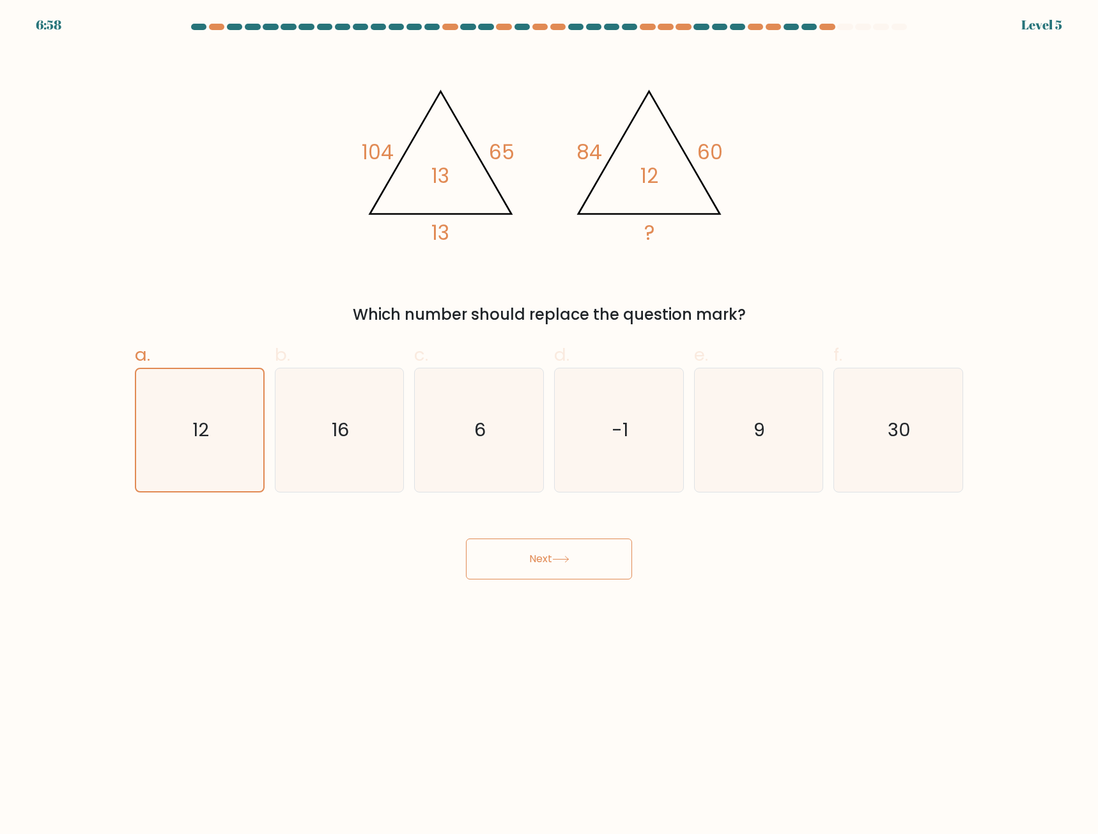
click at [553, 567] on button "Next" at bounding box center [549, 558] width 166 height 41
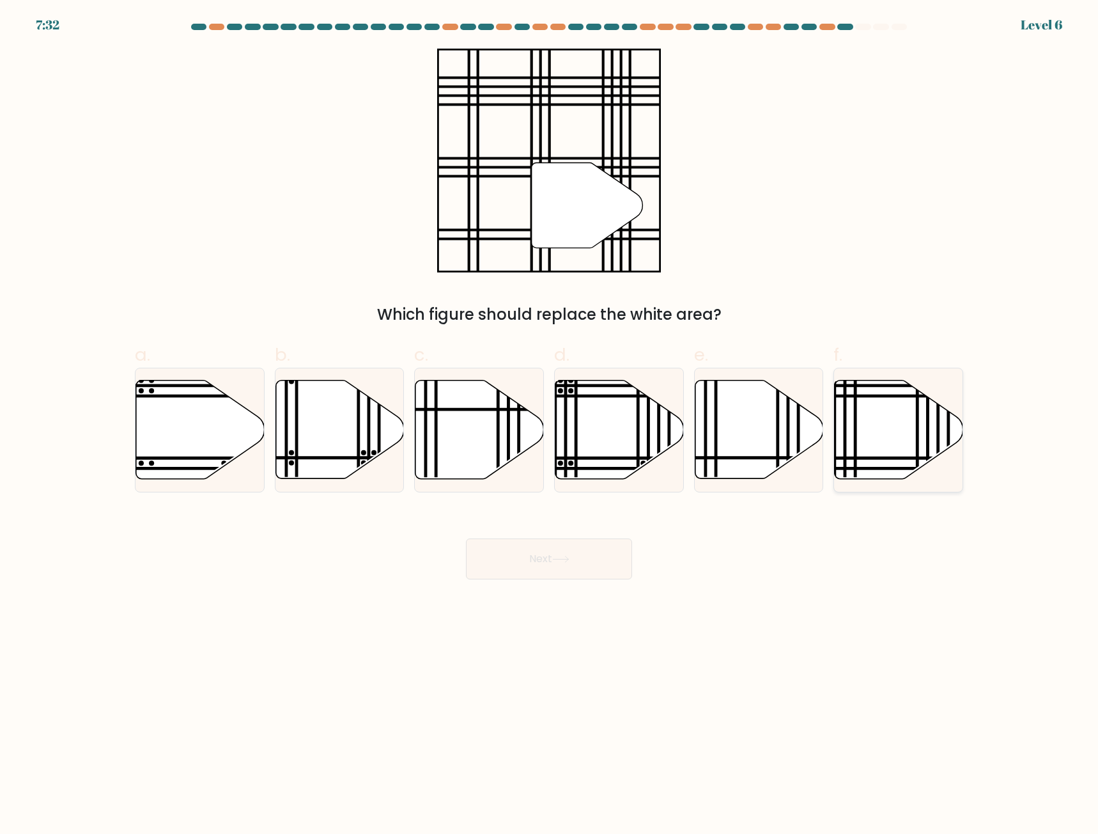
click at [930, 403] on icon at bounding box center [899, 429] width 128 height 98
click at [550, 417] on input "f." at bounding box center [549, 421] width 1 height 8
radio input "true"
click at [568, 569] on button "Next" at bounding box center [549, 558] width 166 height 41
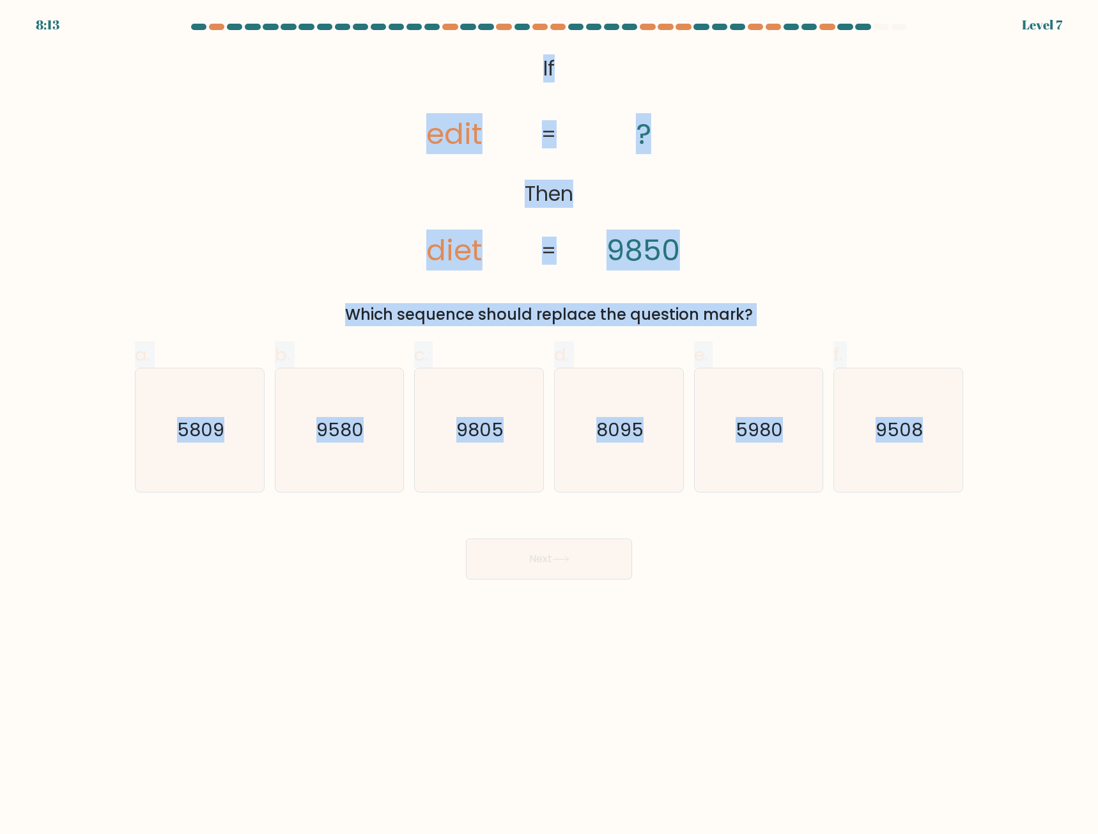
drag, startPoint x: 542, startPoint y: 52, endPoint x: 1017, endPoint y: 394, distance: 585.2
click at [1017, 394] on form "If ?" at bounding box center [549, 301] width 1098 height 555
click at [796, 443] on icon "5980" at bounding box center [758, 429] width 123 height 123
click at [550, 425] on input "e. 5980" at bounding box center [549, 421] width 1 height 8
radio input "true"
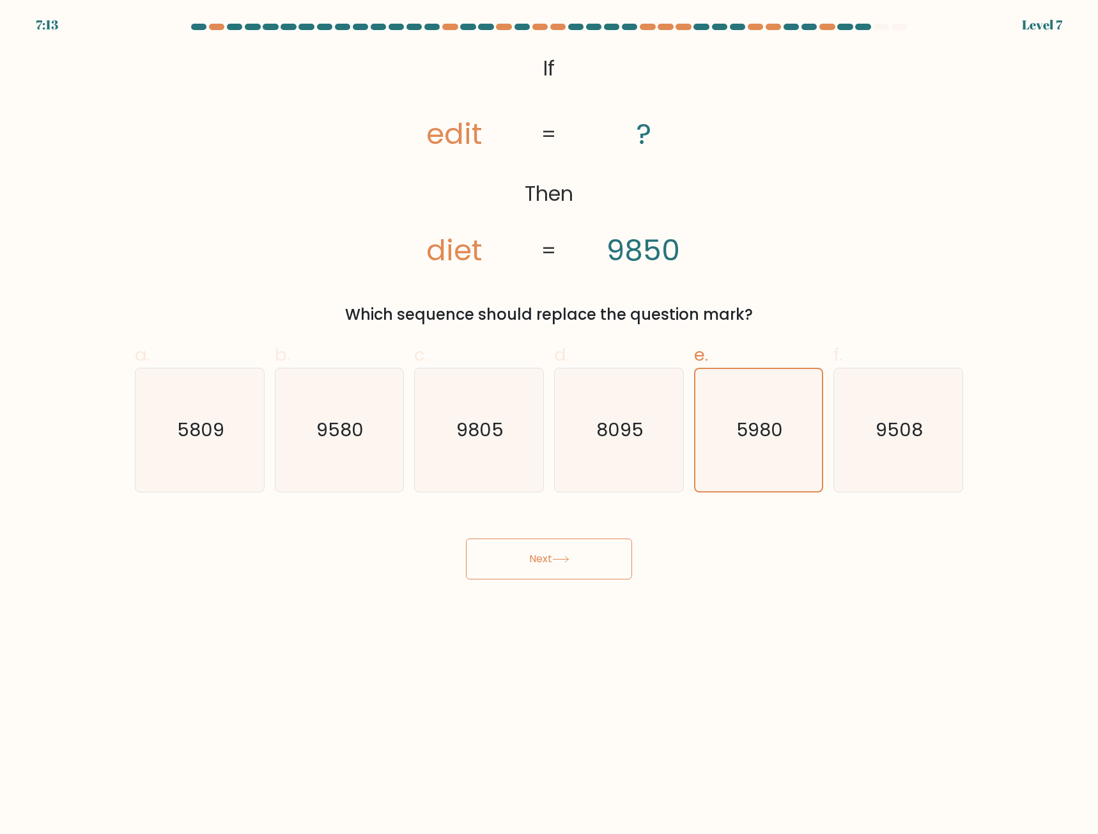
click at [608, 562] on button "Next" at bounding box center [549, 558] width 166 height 41
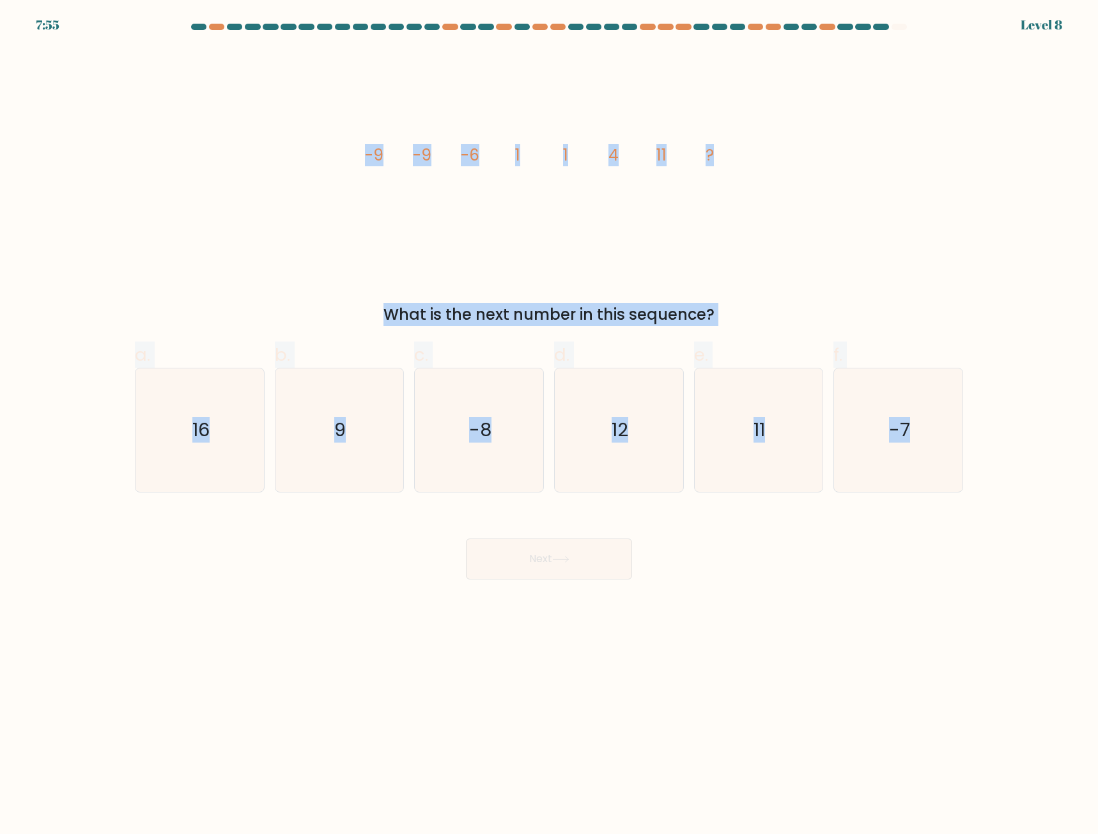
drag, startPoint x: 345, startPoint y: 139, endPoint x: 969, endPoint y: 401, distance: 676.7
click at [969, 401] on form at bounding box center [549, 301] width 1098 height 555
click at [709, 407] on icon "11" at bounding box center [758, 429] width 123 height 123
click at [550, 417] on input "e. 11" at bounding box center [549, 421] width 1 height 8
radio input "true"
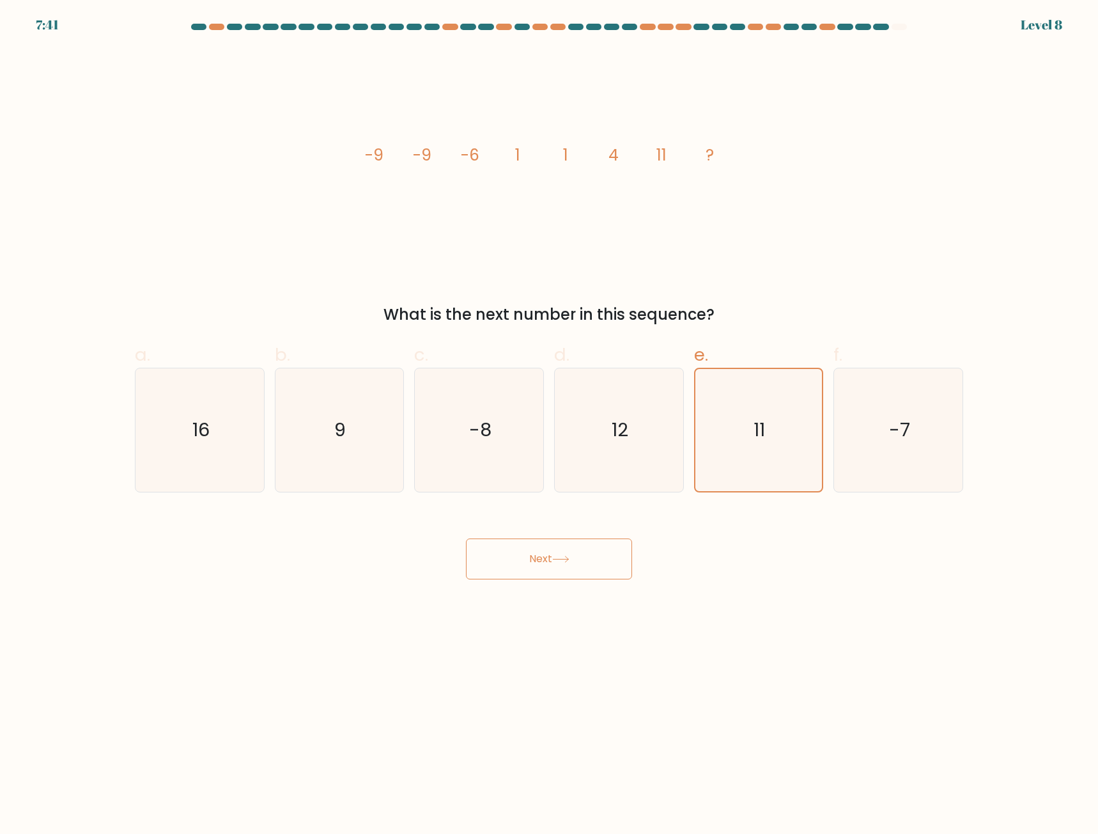
click at [567, 549] on button "Next" at bounding box center [549, 558] width 166 height 41
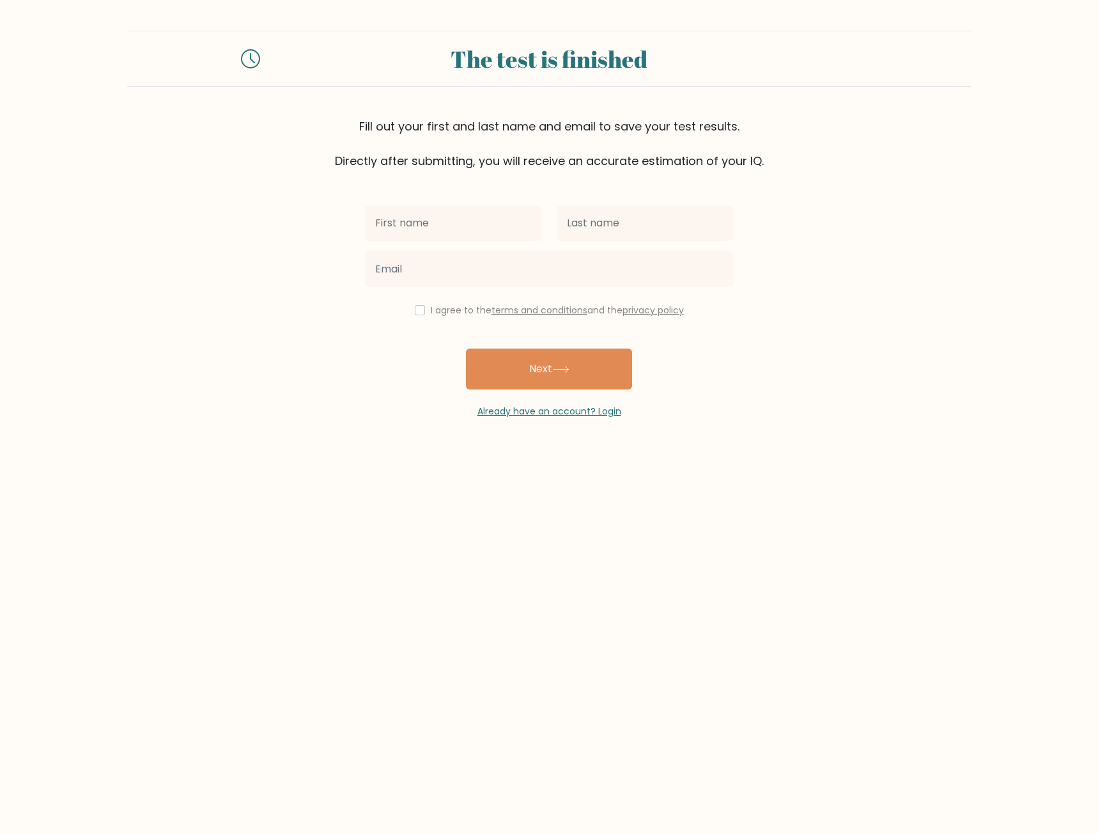
click at [481, 211] on input "text" at bounding box center [453, 223] width 176 height 36
type input "Dessa Camille"
click at [605, 224] on input "text" at bounding box center [645, 223] width 176 height 36
type input "Rotoni"
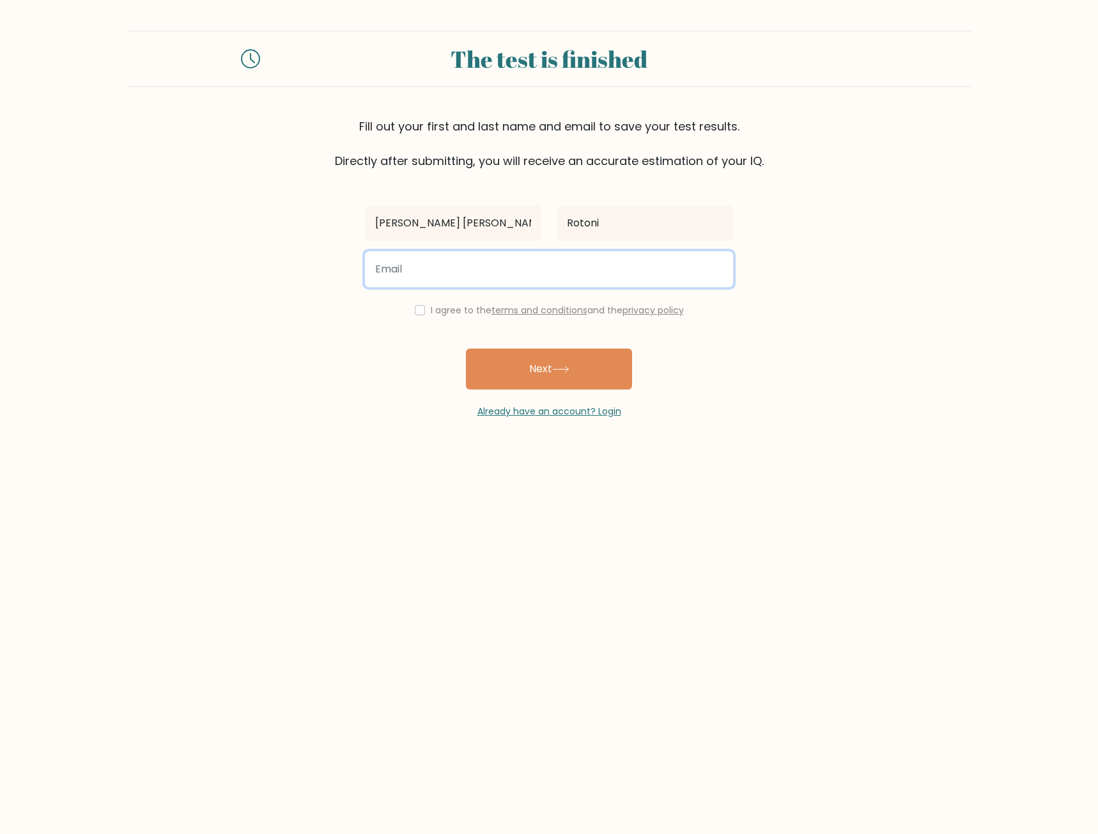
click at [578, 273] on input "email" at bounding box center [549, 269] width 368 height 36
type input "ellimacassed28@gmail.com"
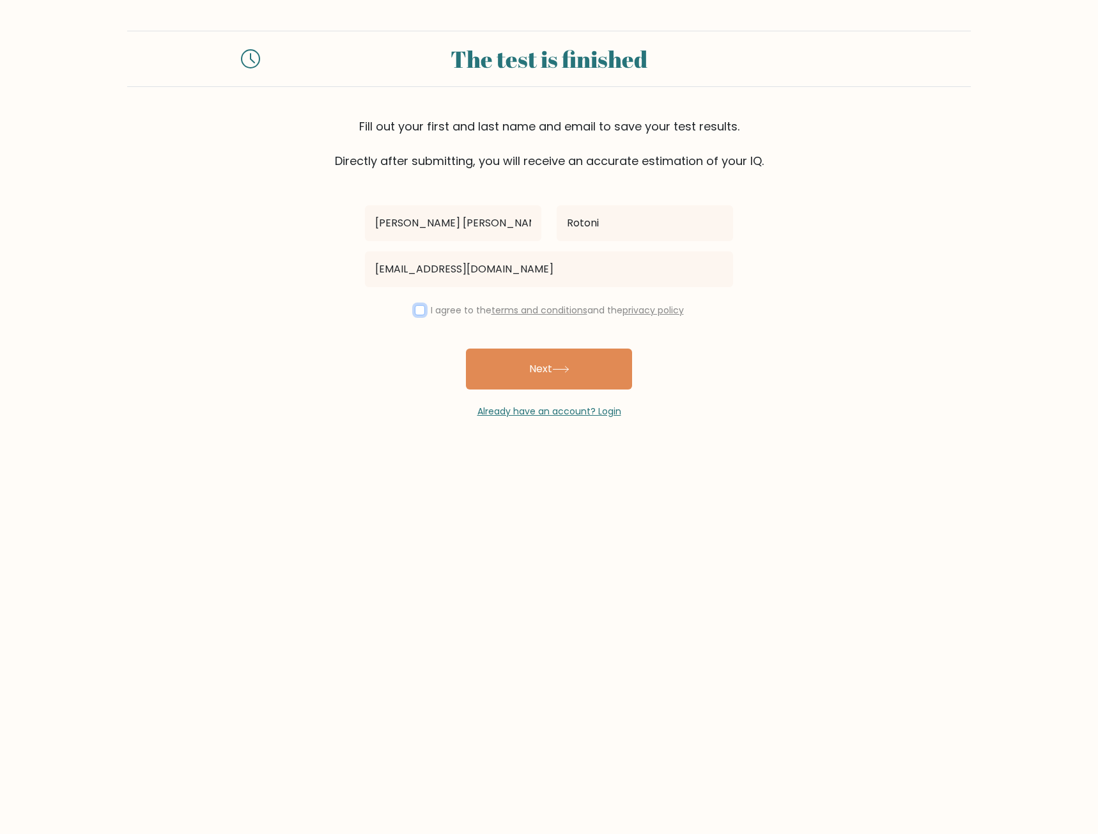
click at [419, 313] on input "checkbox" at bounding box center [420, 310] width 10 height 10
checkbox input "true"
click at [533, 377] on button "Next" at bounding box center [549, 368] width 166 height 41
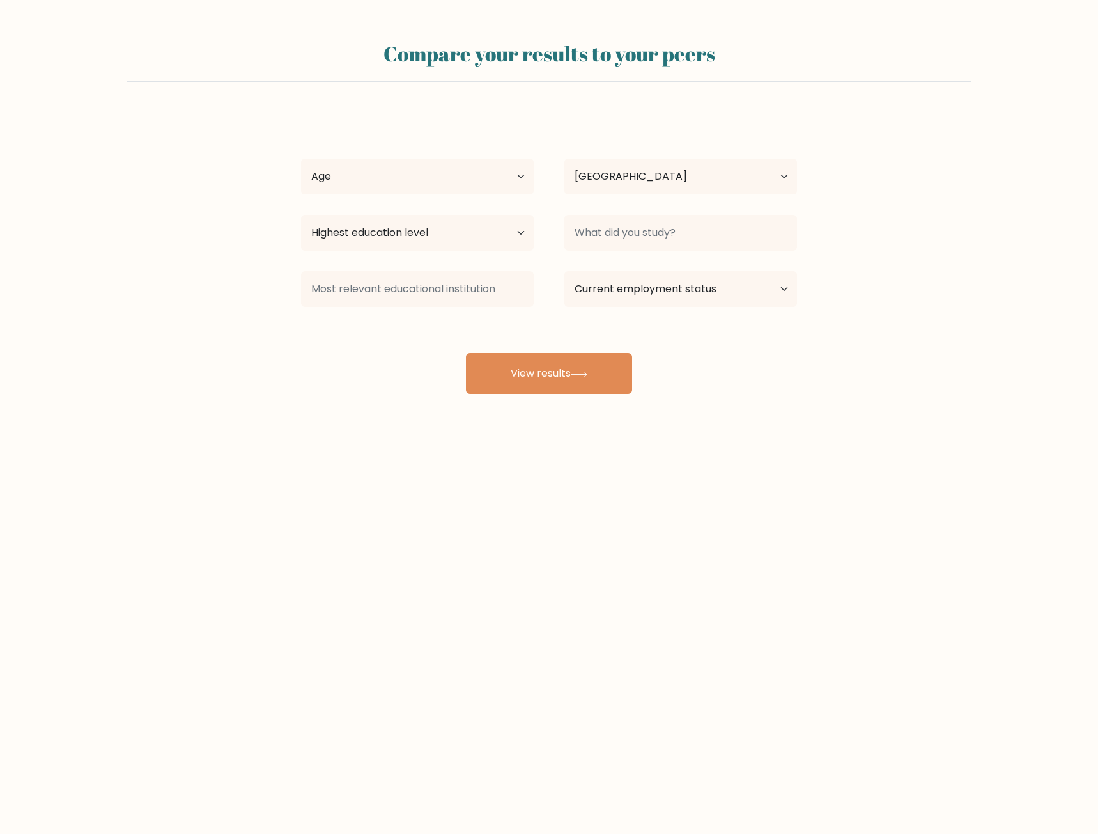
select select "PH"
click at [398, 183] on select "Age Under 18 years old 18-24 years old 25-34 years old 35-44 years old 45-54 ye…" at bounding box center [417, 177] width 233 height 36
select select "25_34"
click at [301, 159] on select "Age Under 18 years old 18-24 years old 25-34 years old 35-44 years old 45-54 ye…" at bounding box center [417, 177] width 233 height 36
click at [469, 237] on select "Highest education level No schooling Primary Lower Secondary Upper Secondary Oc…" at bounding box center [417, 233] width 233 height 36
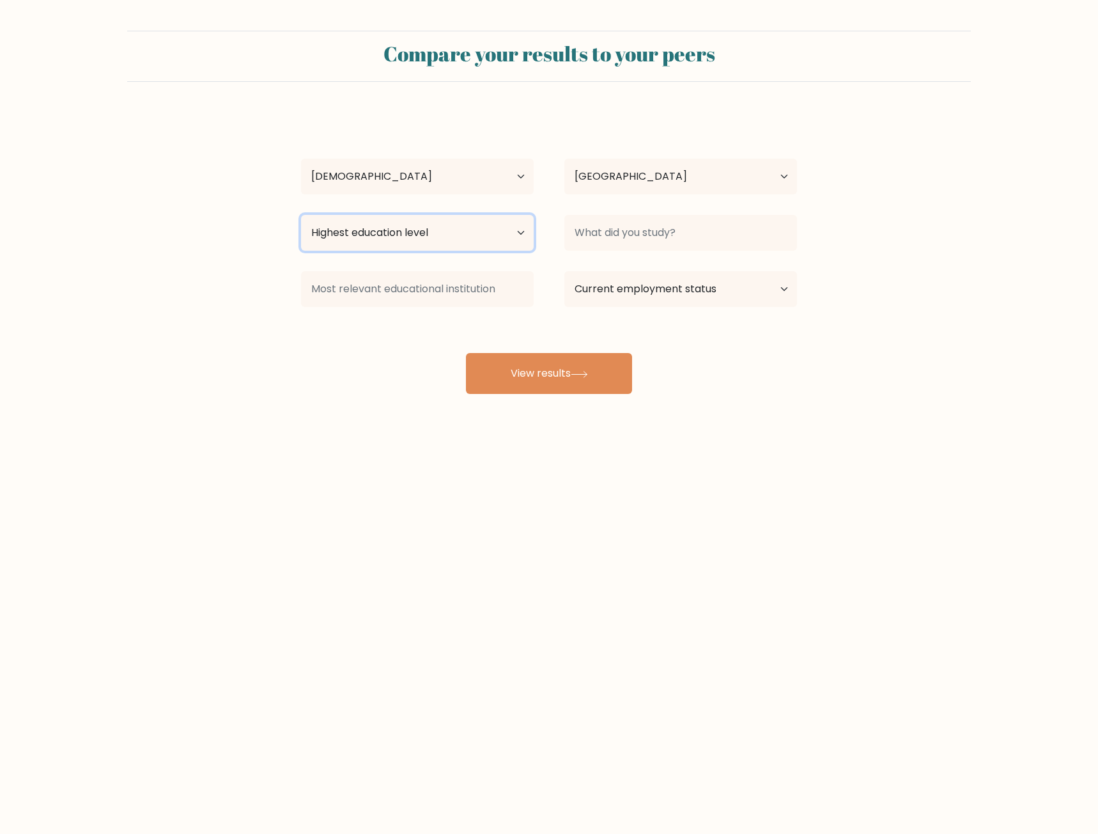
select select "upper_secondary"
click at [301, 215] on select "Highest education level No schooling Primary Lower Secondary Upper Secondary Oc…" at bounding box center [417, 233] width 233 height 36
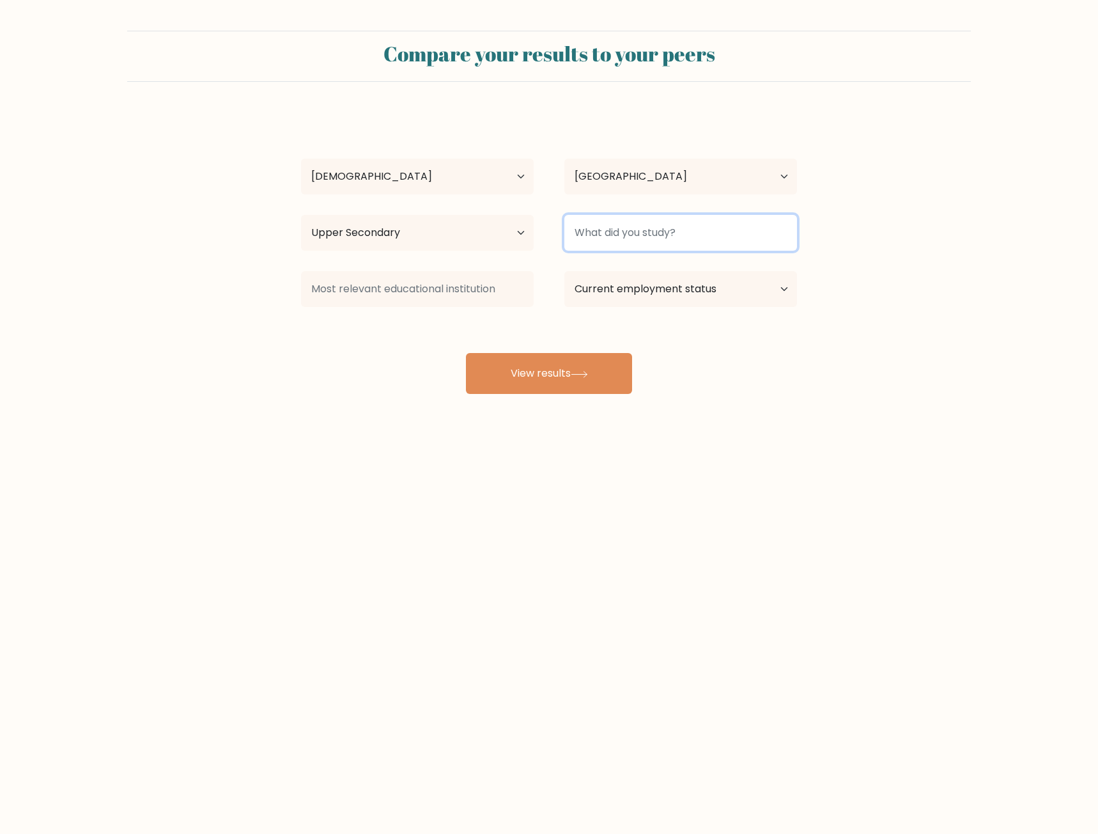
click at [604, 238] on input at bounding box center [680, 233] width 233 height 36
click at [591, 242] on input at bounding box center [680, 233] width 233 height 36
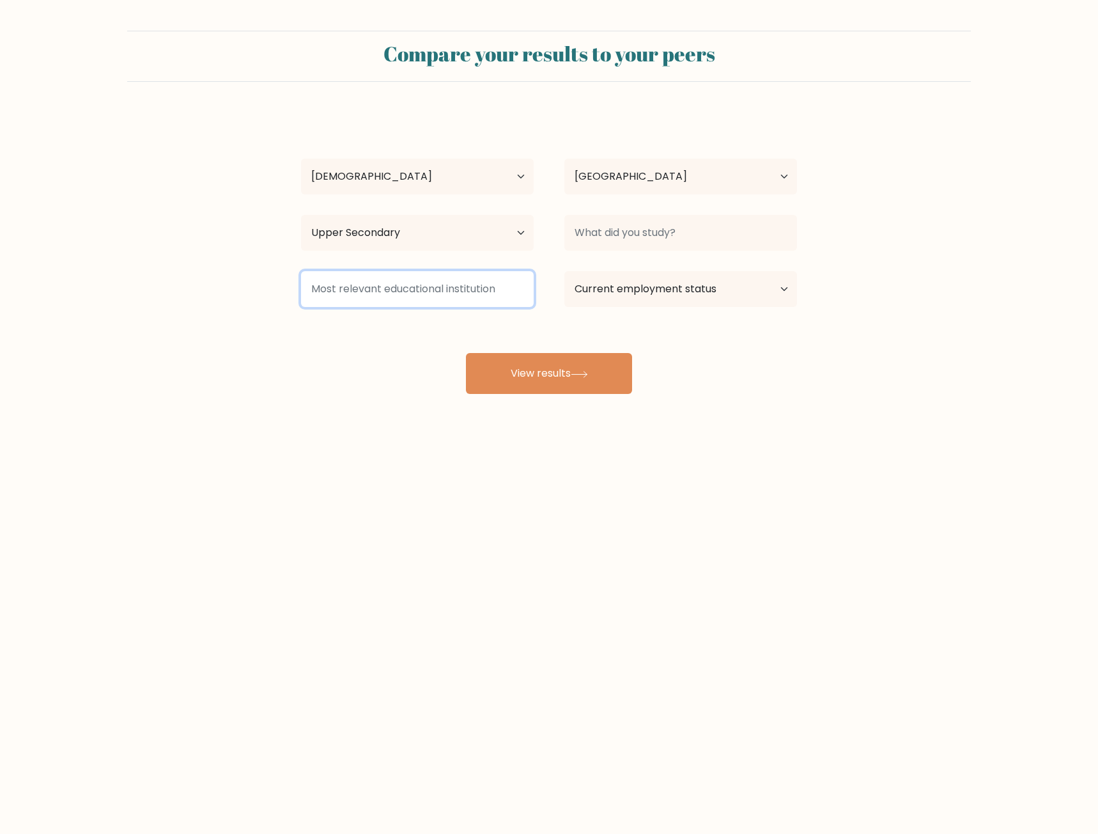
click at [476, 290] on input at bounding box center [417, 289] width 233 height 36
click at [403, 344] on div "Dessa Camille Rotoni Age Under 18 years old 18-24 years old 25-34 years old 35-…" at bounding box center [548, 252] width 511 height 281
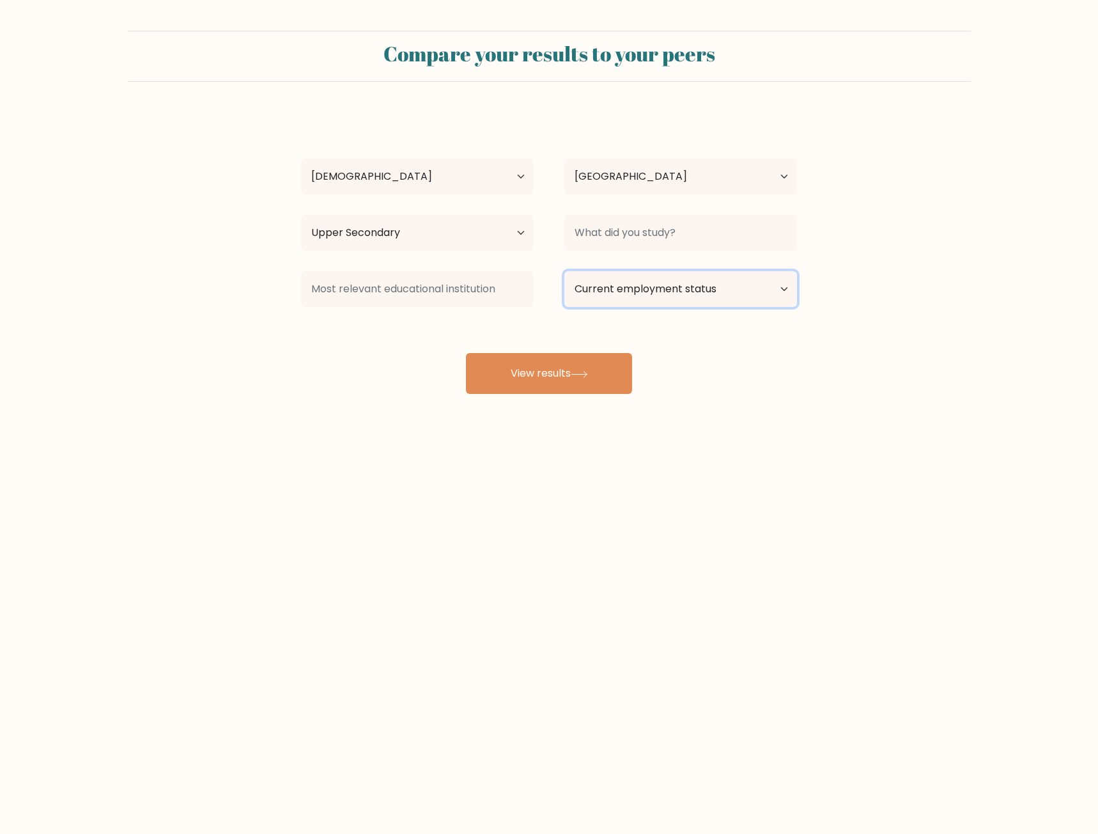
click at [622, 303] on select "Current employment status Employed Student Retired Other / prefer not to answer" at bounding box center [680, 289] width 233 height 36
select select "other"
click at [564, 271] on select "Current employment status Employed Student Retired Other / prefer not to answer" at bounding box center [680, 289] width 233 height 36
click at [596, 372] on button "View results" at bounding box center [549, 373] width 166 height 41
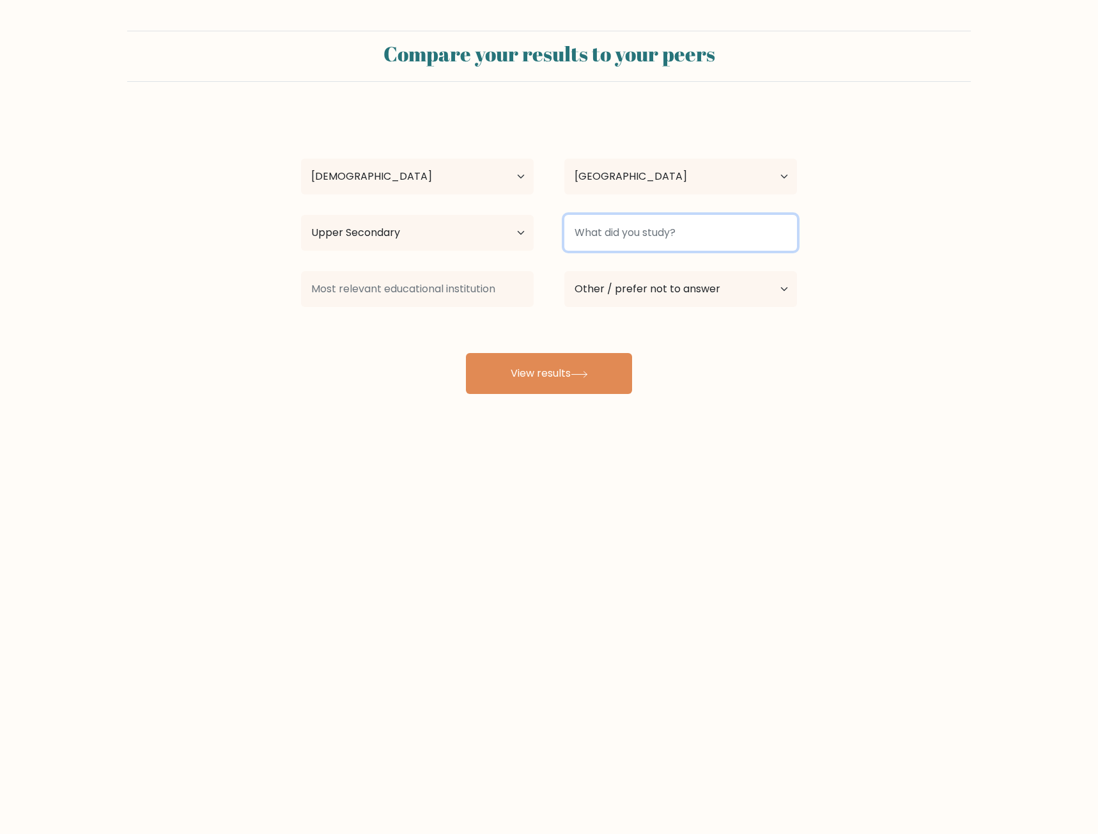
click at [637, 233] on input at bounding box center [680, 233] width 233 height 36
type input "Highschool"
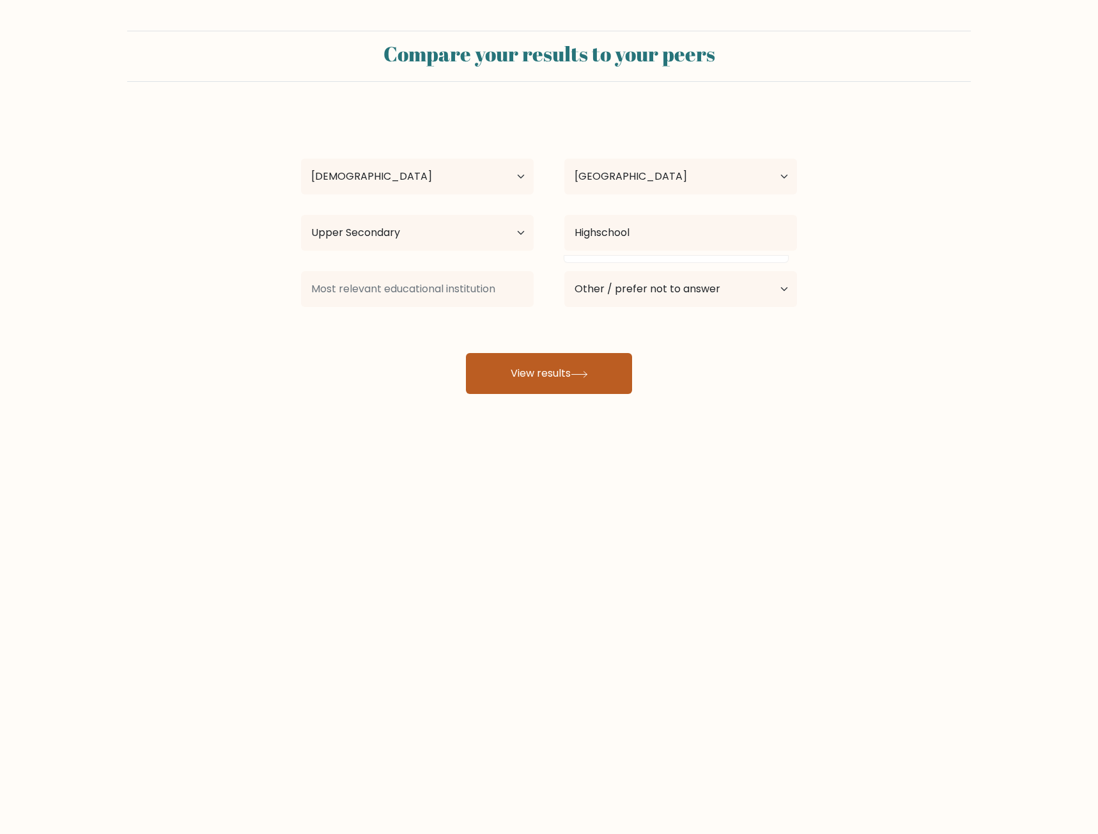
click at [592, 378] on button "View results" at bounding box center [549, 373] width 166 height 41
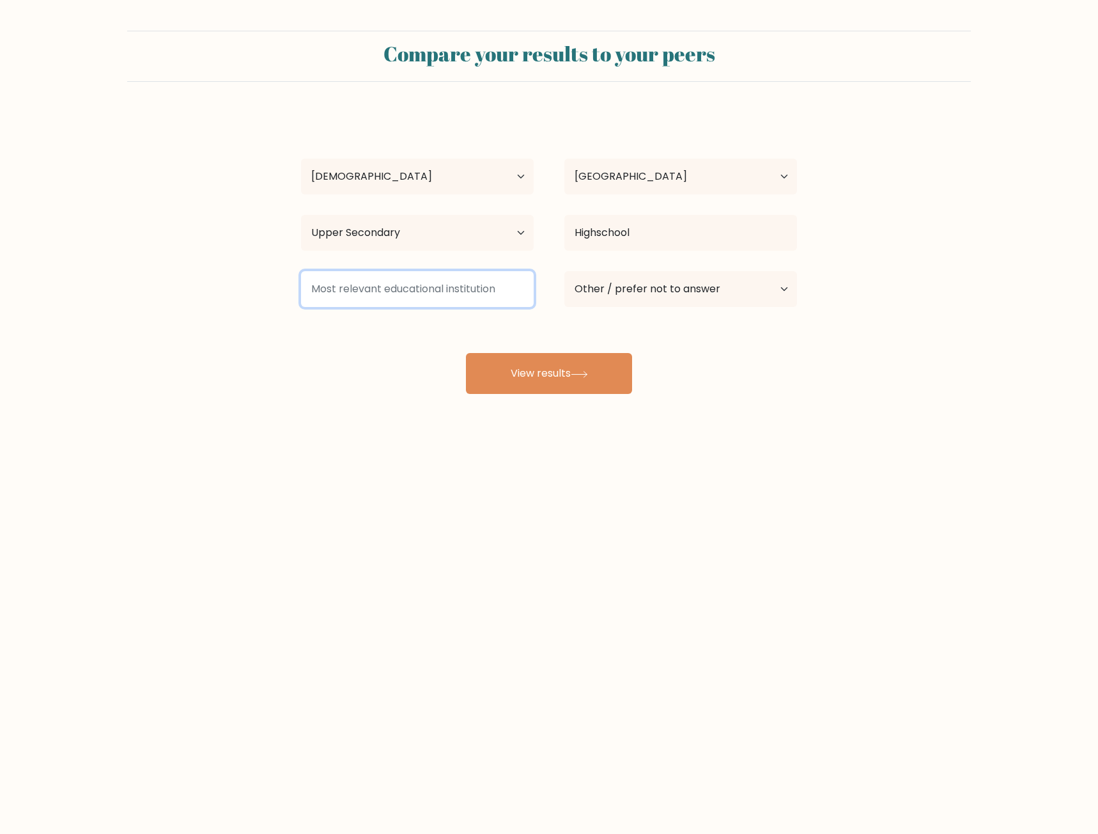
click at [502, 290] on input at bounding box center [417, 289] width 233 height 36
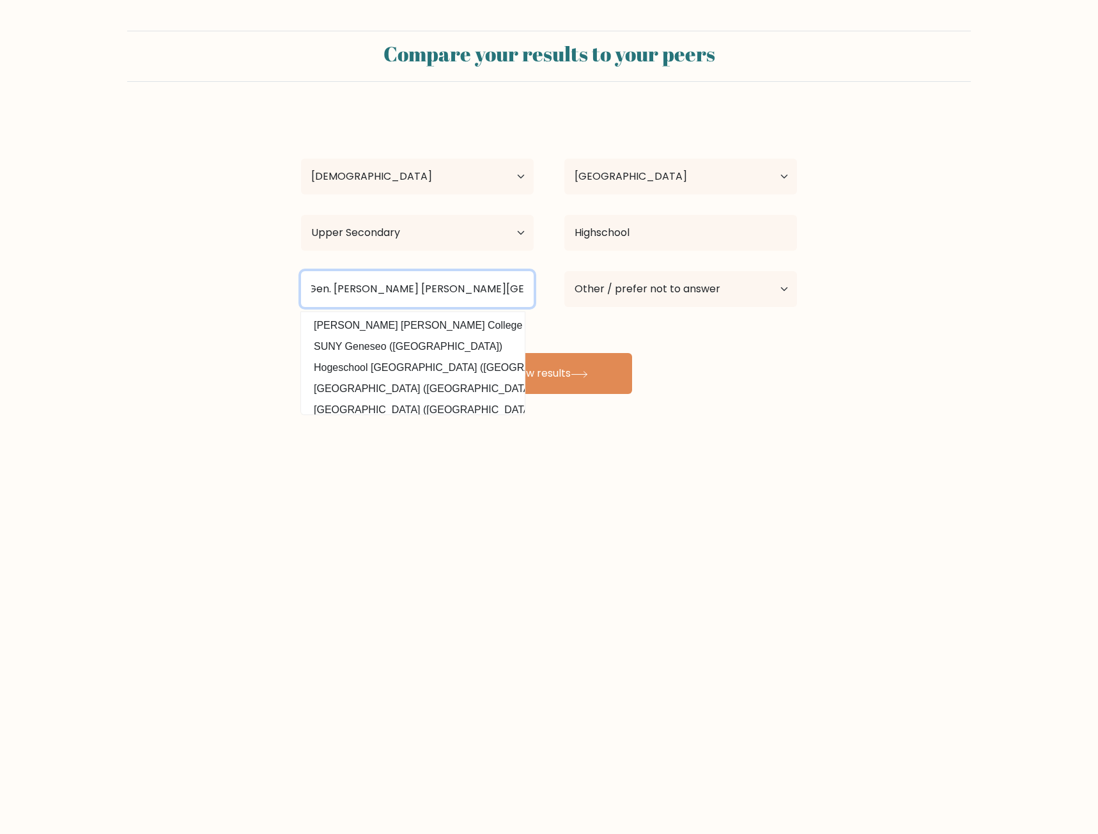
scroll to position [125, 0]
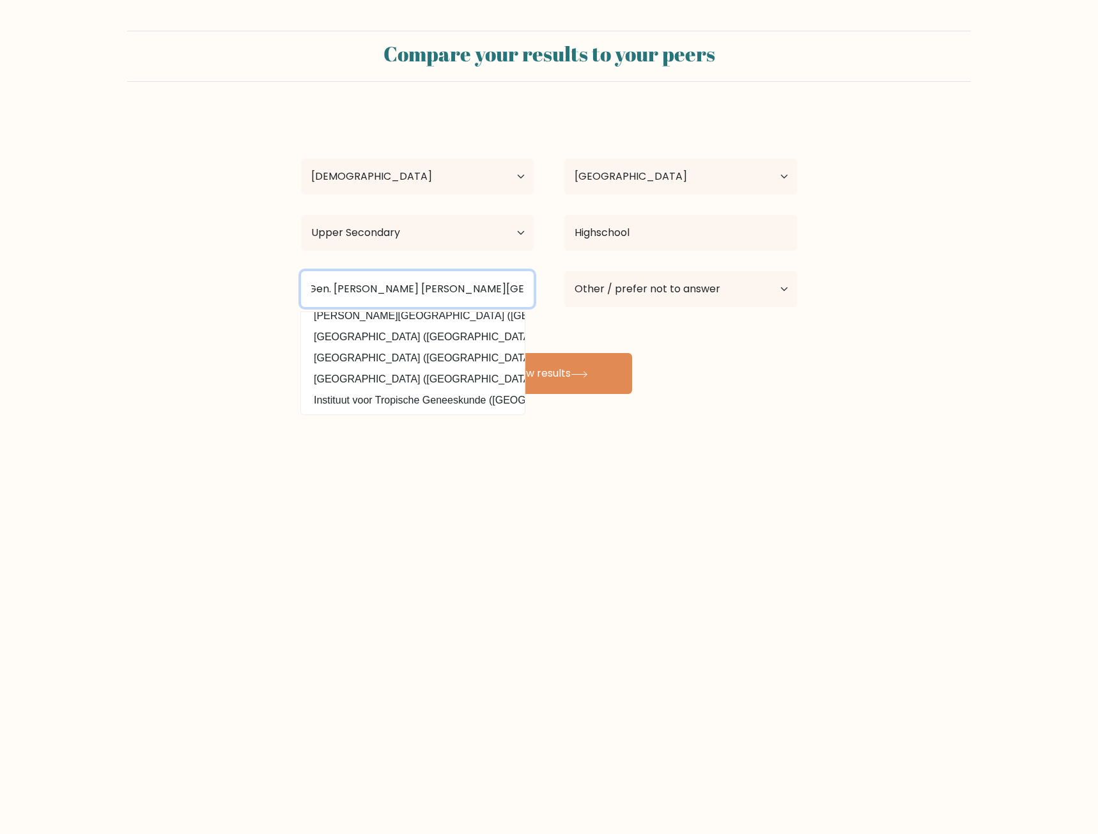
type input "Gen. Emilio Aguinaldo National Highschool"
click at [523, 472] on div "Compare your results to your peers Dessa Camille Rotoni Age Under 18 years old …" at bounding box center [549, 242] width 1098 height 485
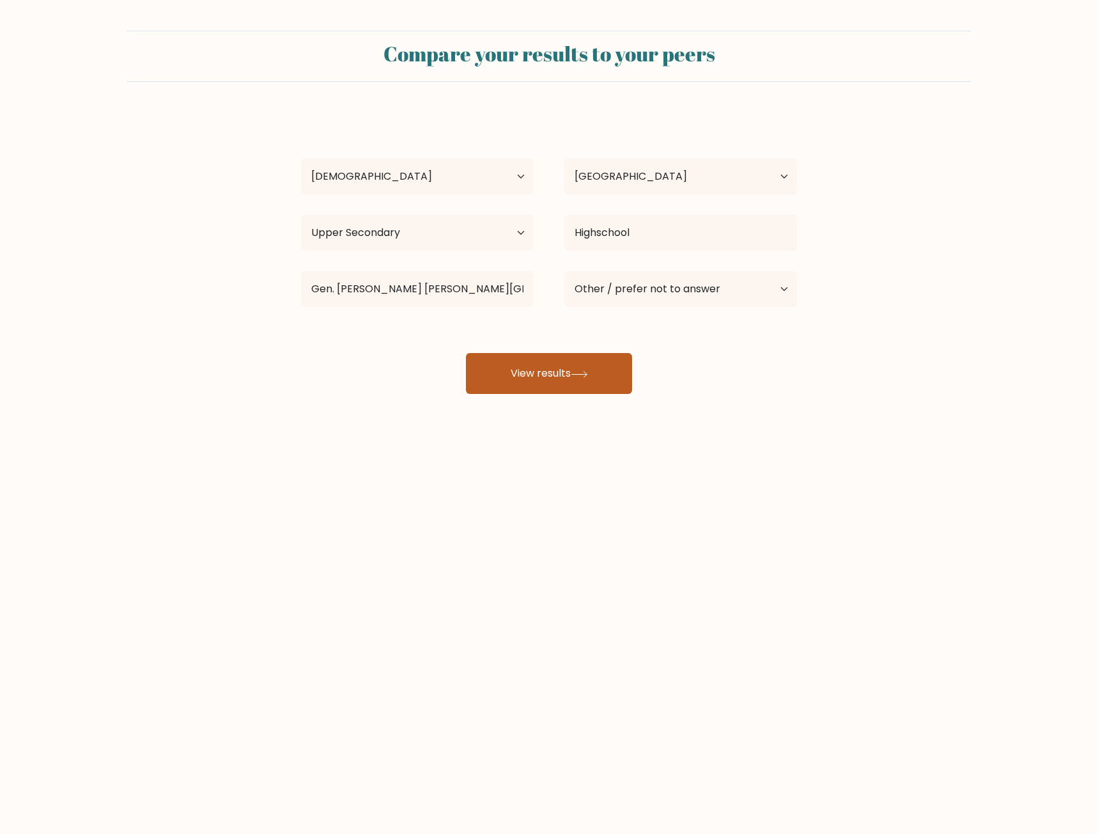
click at [539, 380] on button "View results" at bounding box center [549, 373] width 166 height 41
